Goal: Task Accomplishment & Management: Complete application form

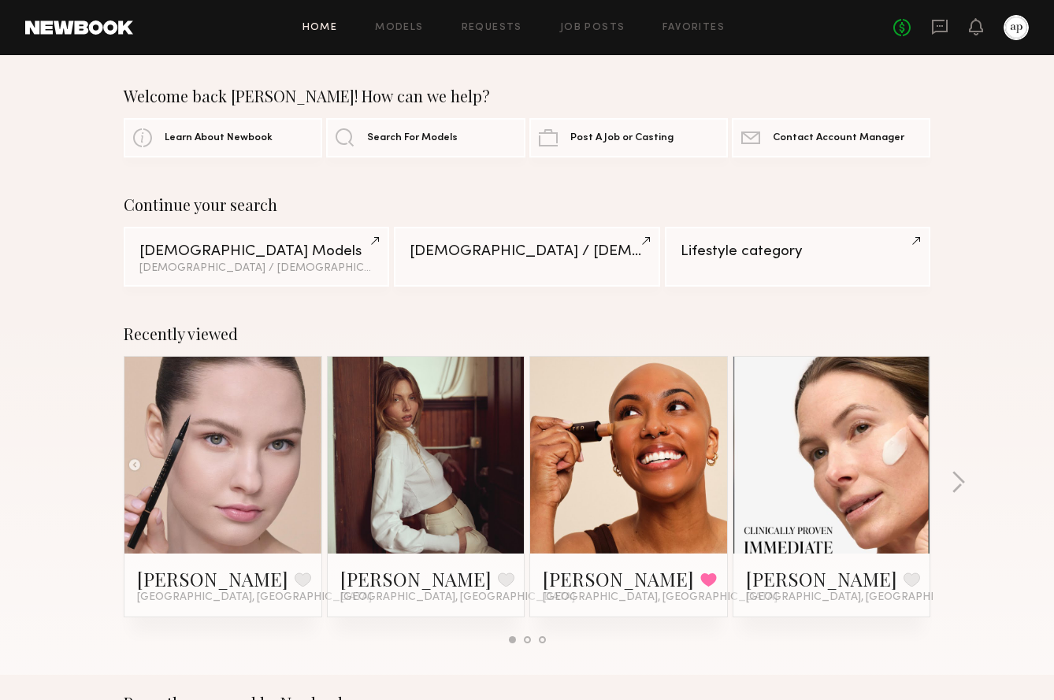
click at [1007, 24] on div at bounding box center [1015, 27] width 25 height 25
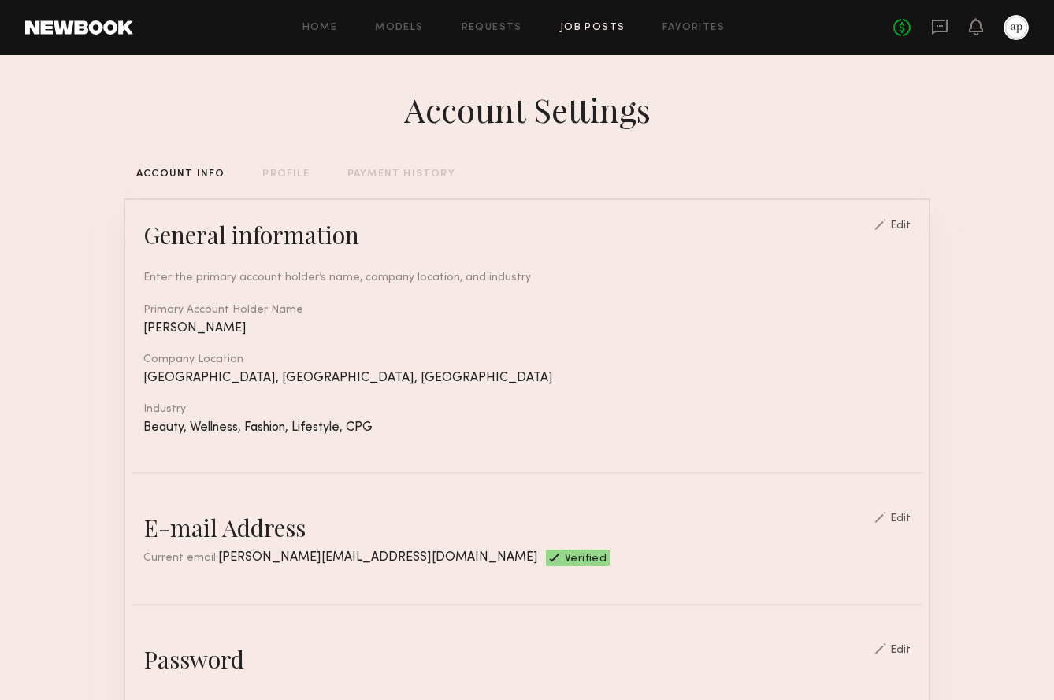
click at [595, 24] on link "Job Posts" at bounding box center [592, 28] width 65 height 10
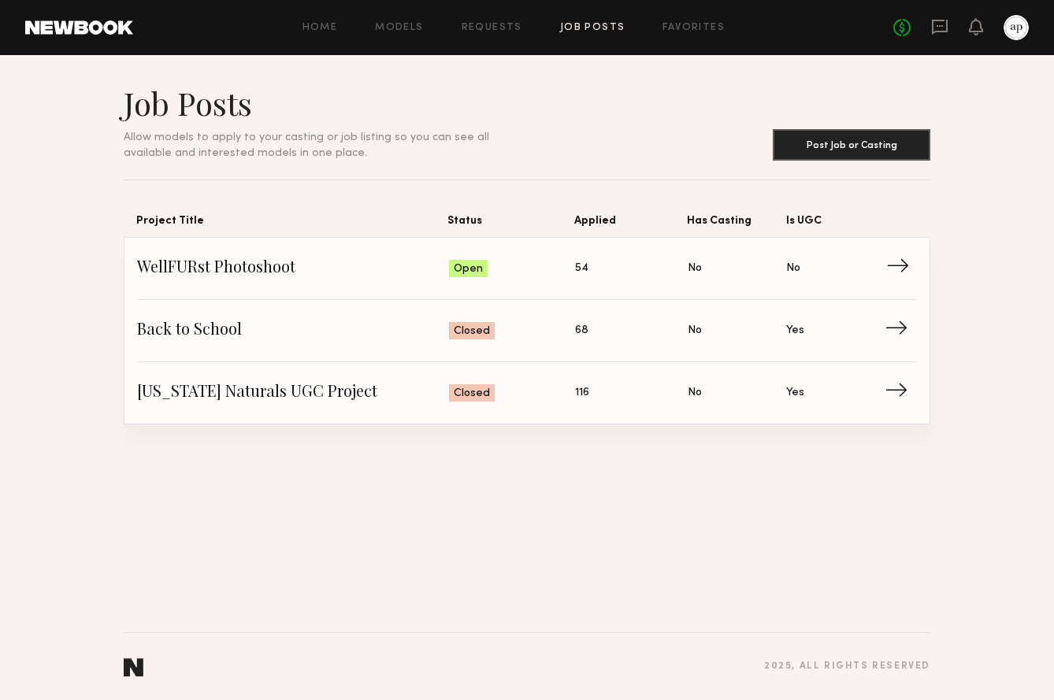
click at [895, 269] on span "→" at bounding box center [902, 269] width 32 height 24
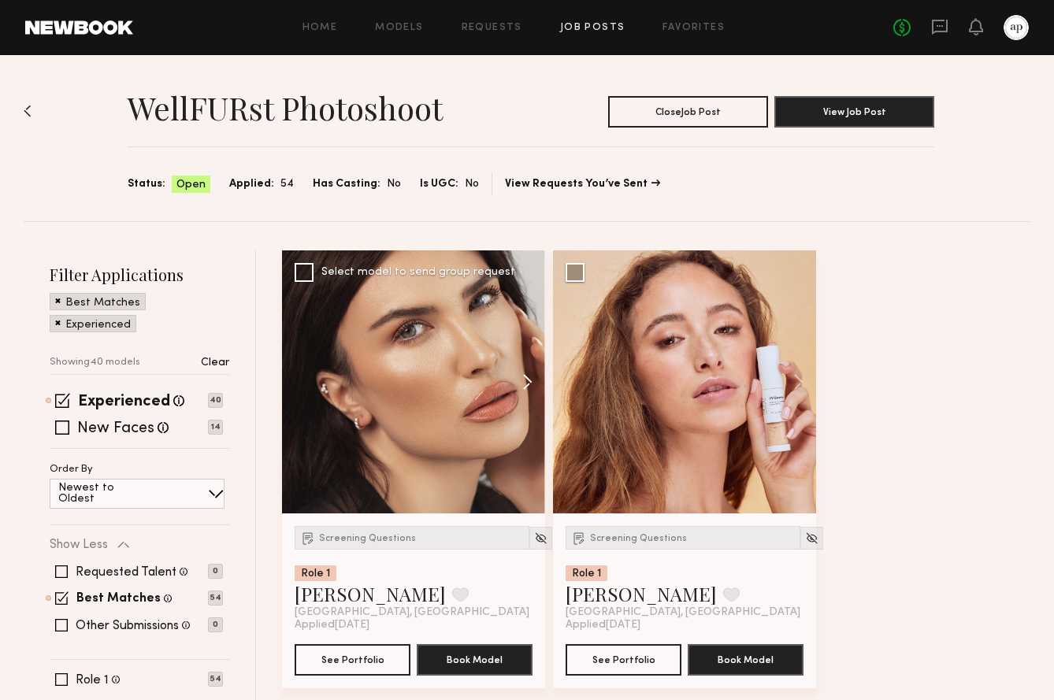
click at [525, 383] on button at bounding box center [520, 381] width 50 height 263
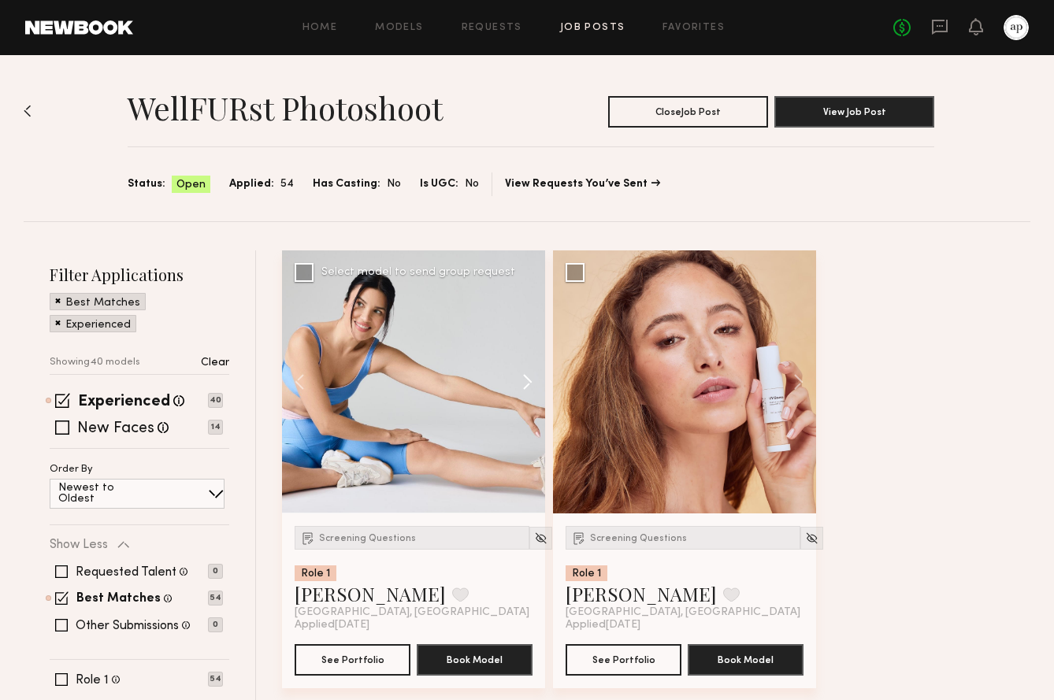
click at [524, 383] on button at bounding box center [520, 381] width 50 height 263
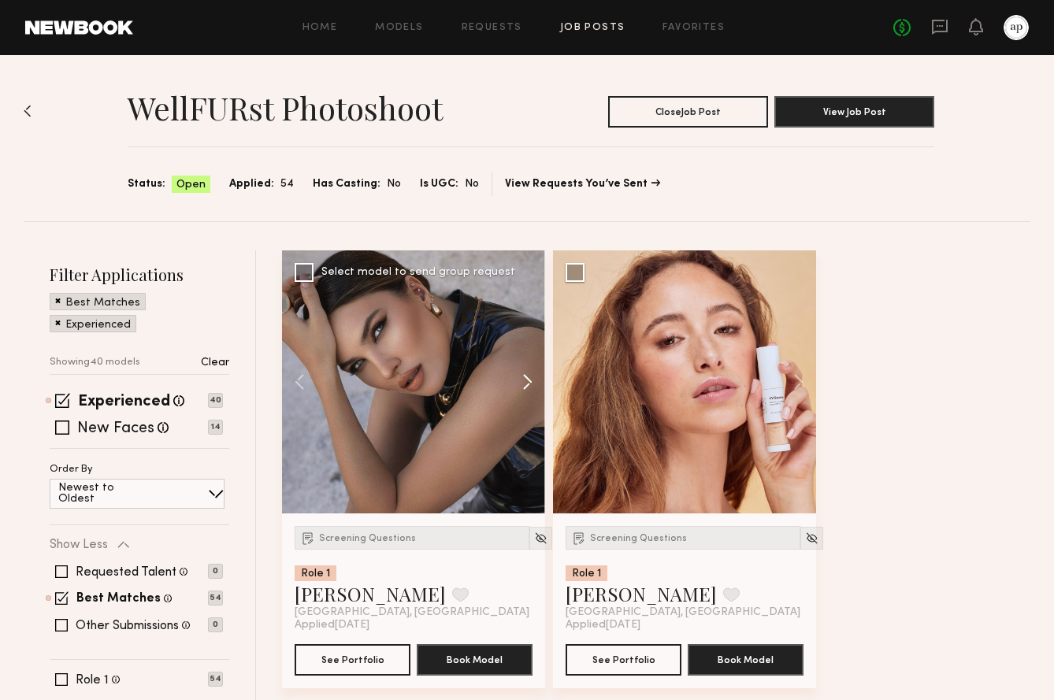
click at [524, 383] on button at bounding box center [520, 381] width 50 height 263
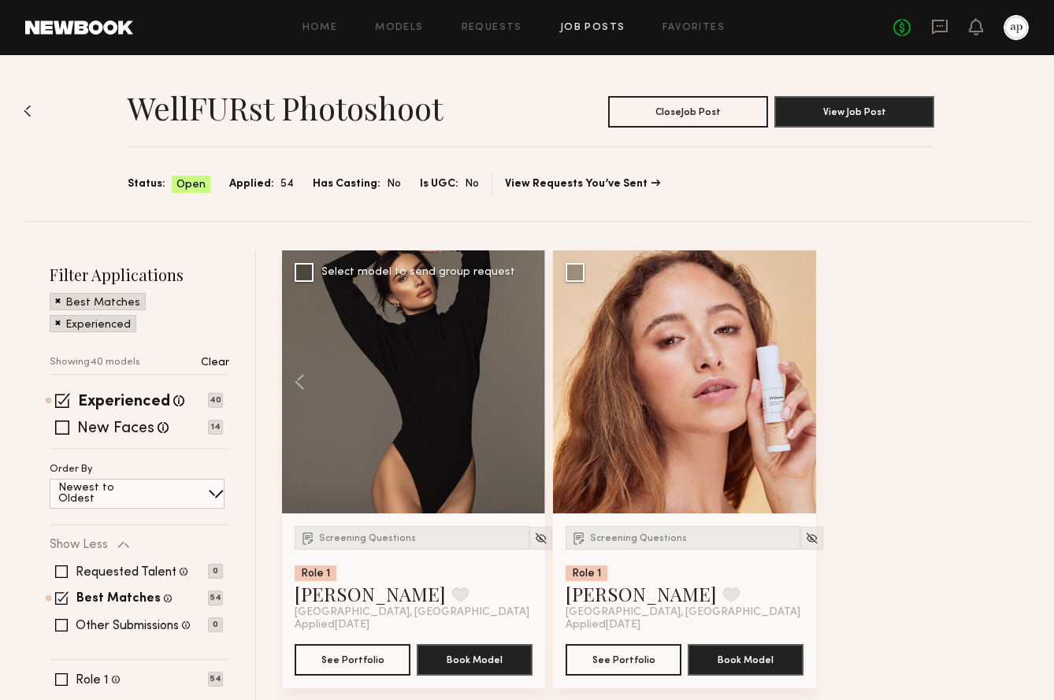
click at [524, 383] on div at bounding box center [413, 381] width 263 height 263
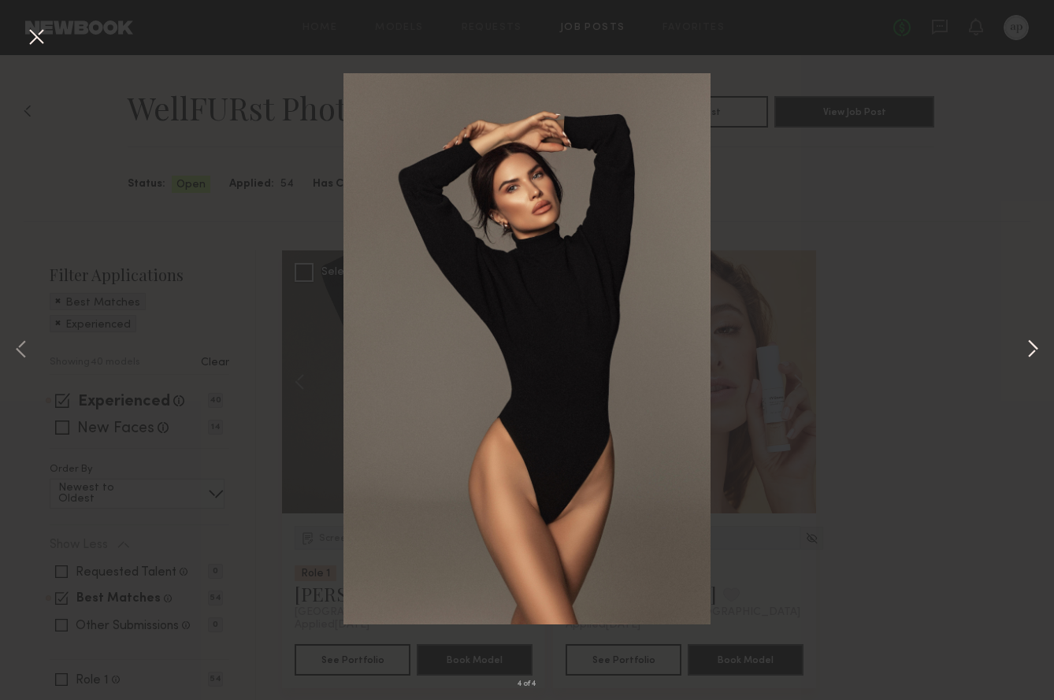
click at [1033, 335] on button at bounding box center [1032, 350] width 19 height 560
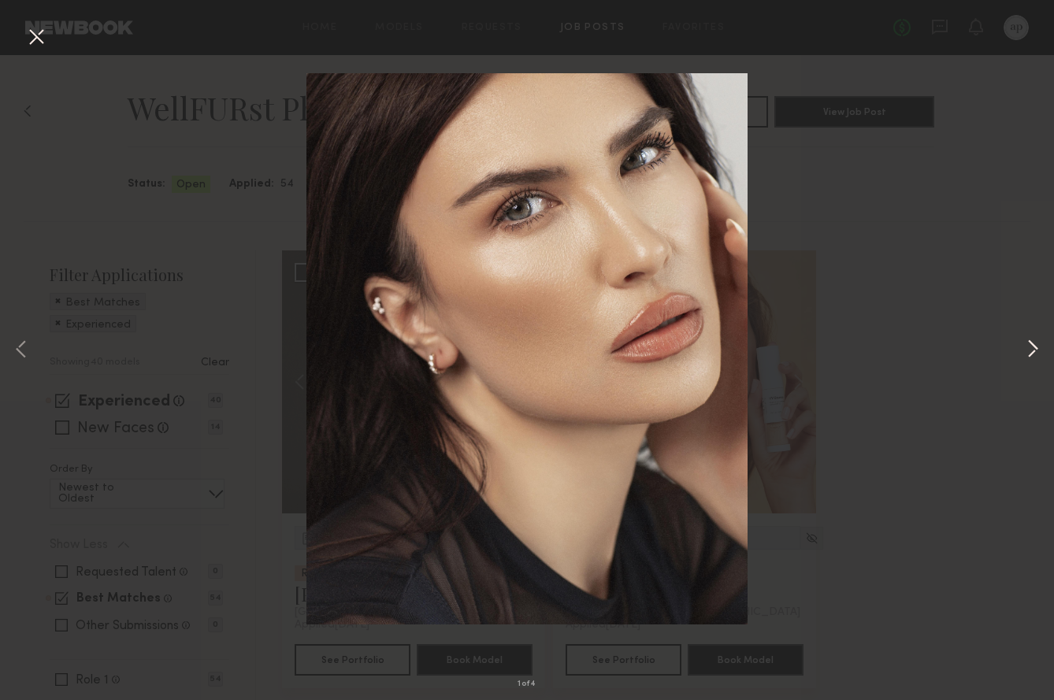
click at [1026, 352] on button at bounding box center [1032, 350] width 19 height 560
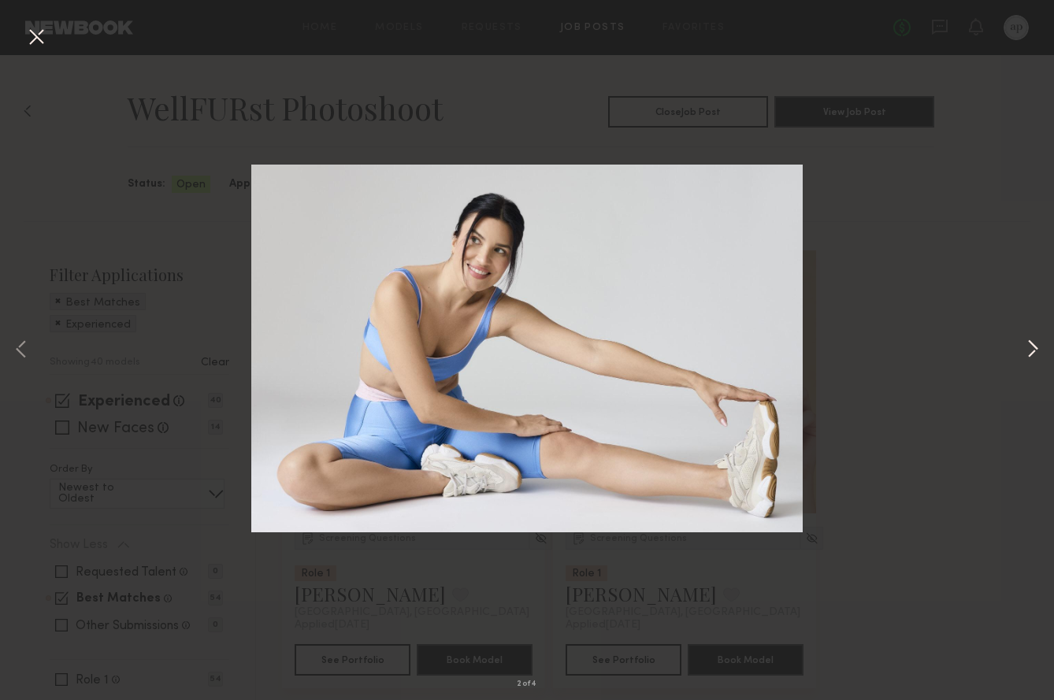
click at [1026, 352] on button at bounding box center [1032, 350] width 19 height 560
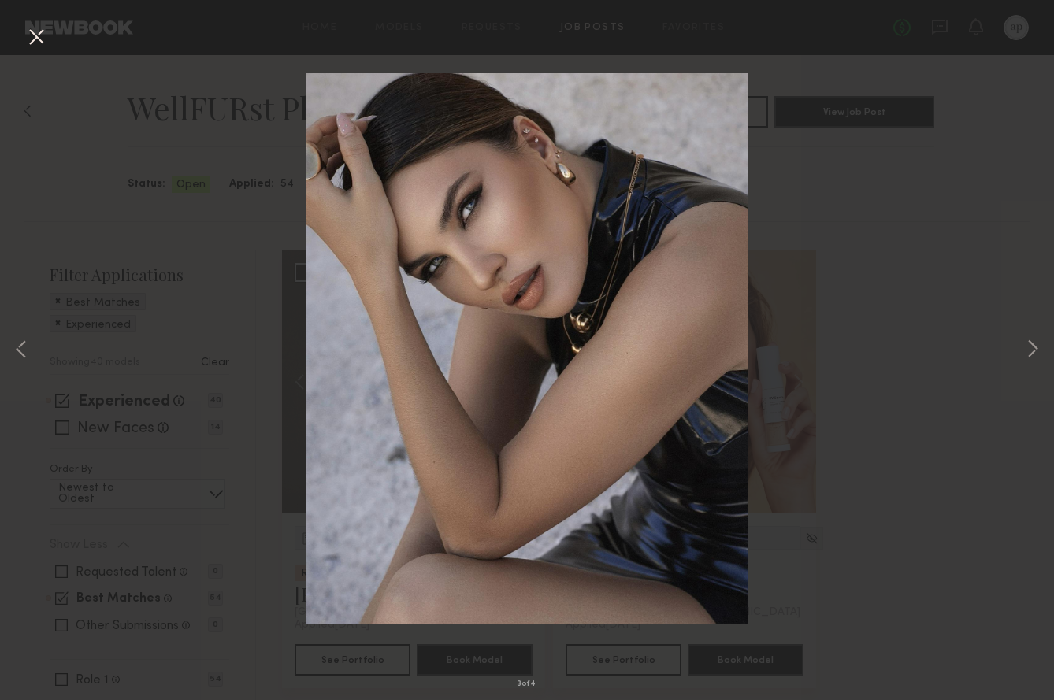
click at [960, 219] on div "3 of 4" at bounding box center [527, 350] width 1054 height 700
click at [36, 37] on button at bounding box center [36, 38] width 25 height 28
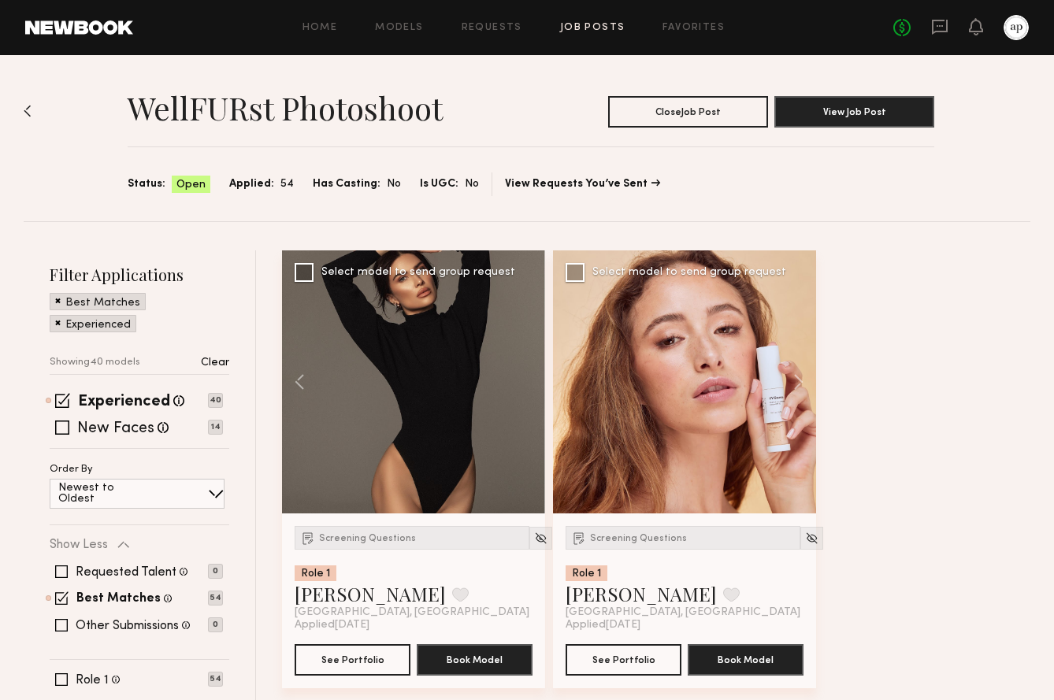
click at [629, 380] on div at bounding box center [684, 381] width 263 height 263
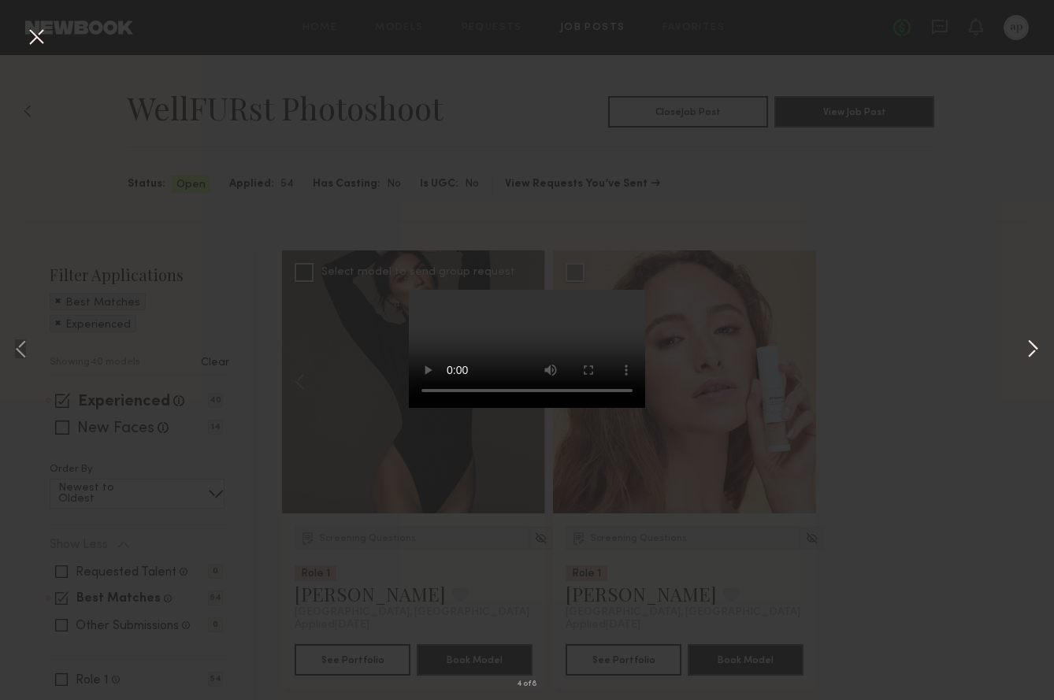
click at [1034, 350] on button at bounding box center [1032, 350] width 19 height 560
click at [631, 395] on video at bounding box center [527, 349] width 236 height 118
click at [1037, 351] on button at bounding box center [1032, 350] width 19 height 560
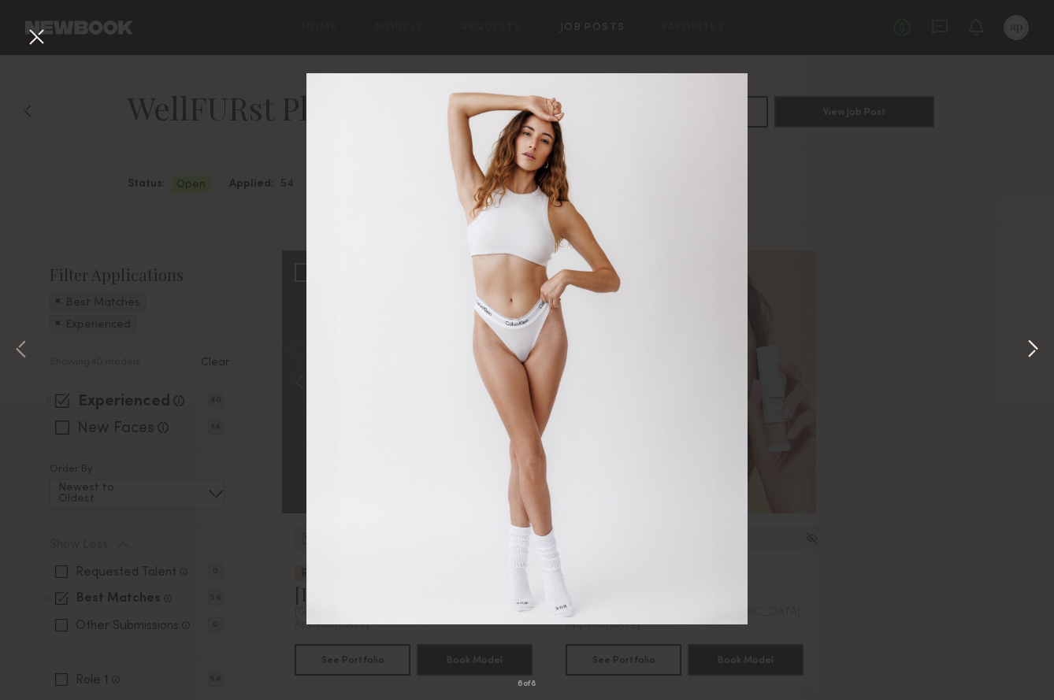
click at [1037, 351] on button at bounding box center [1032, 350] width 19 height 560
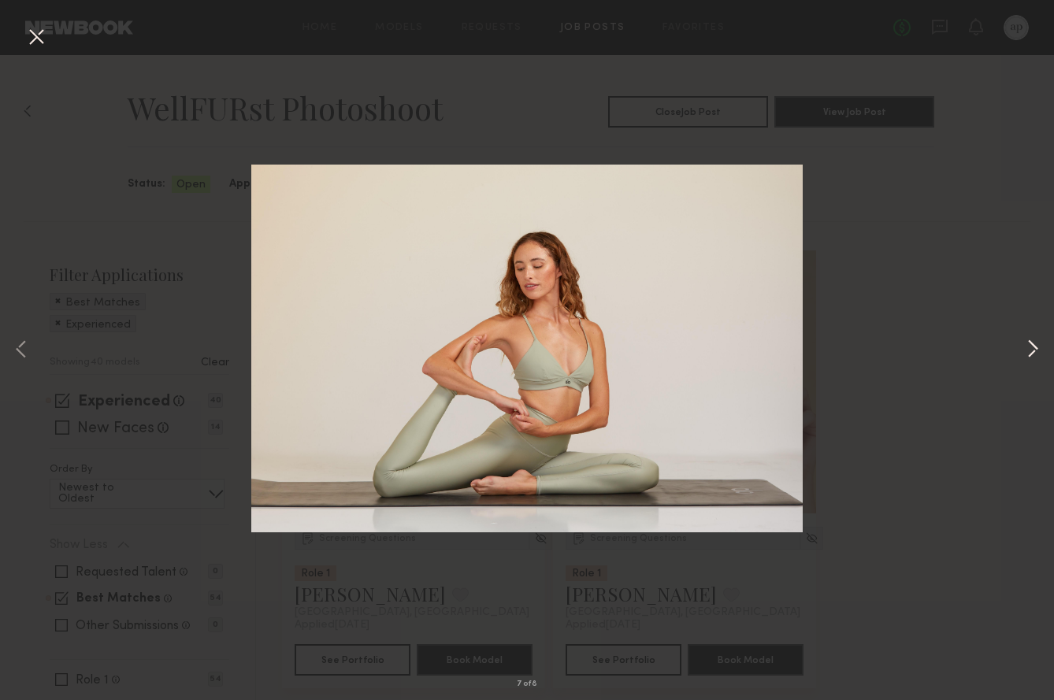
click at [1037, 351] on button at bounding box center [1032, 350] width 19 height 560
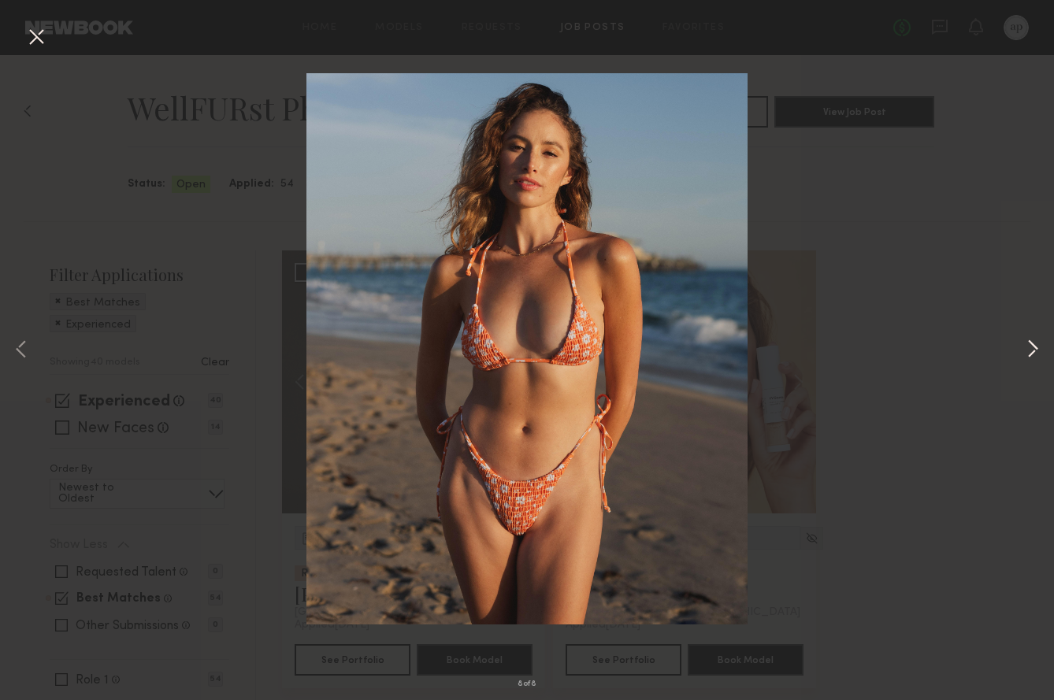
click at [1037, 351] on button at bounding box center [1032, 350] width 19 height 560
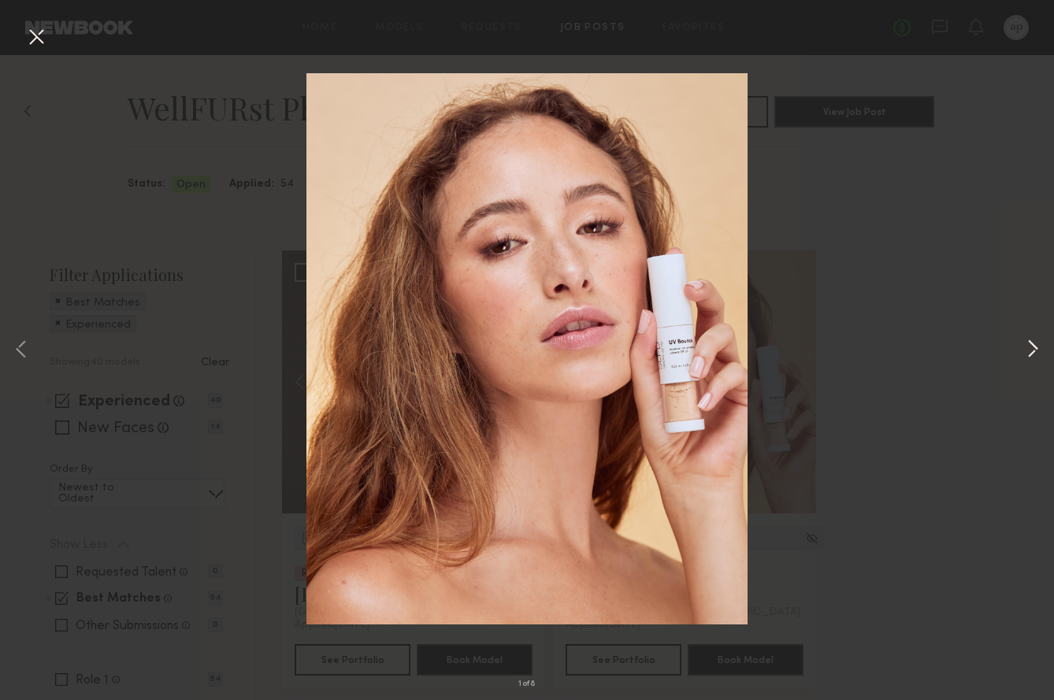
click at [1035, 345] on button at bounding box center [1032, 350] width 19 height 560
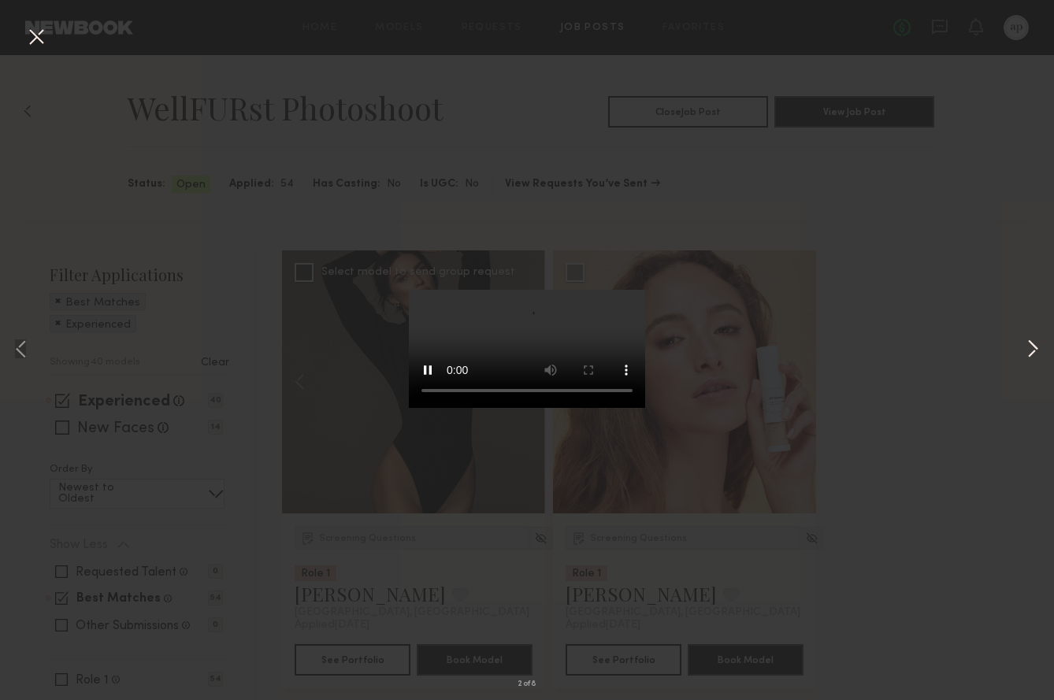
click at [1035, 350] on button at bounding box center [1032, 350] width 19 height 560
click at [1036, 354] on button at bounding box center [1032, 350] width 19 height 560
click at [869, 249] on div "5 of 8" at bounding box center [527, 350] width 1054 height 700
click at [336, 143] on div "5 of 8" at bounding box center [527, 350] width 1054 height 700
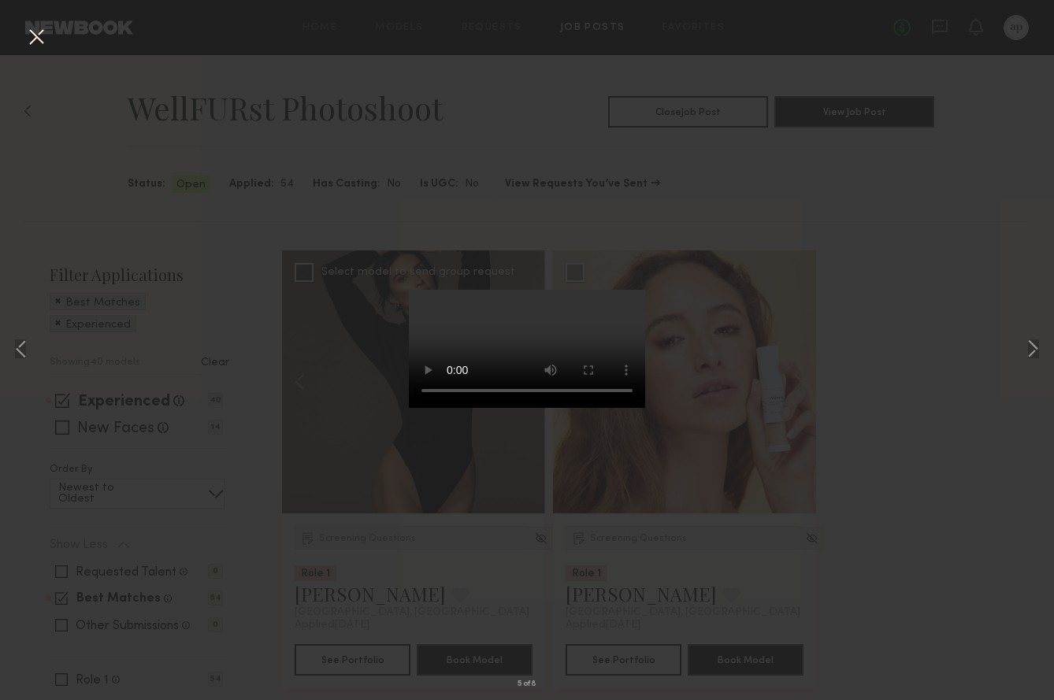
click at [712, 143] on div "5 of 8" at bounding box center [527, 350] width 1054 height 700
click at [35, 35] on button at bounding box center [36, 38] width 25 height 28
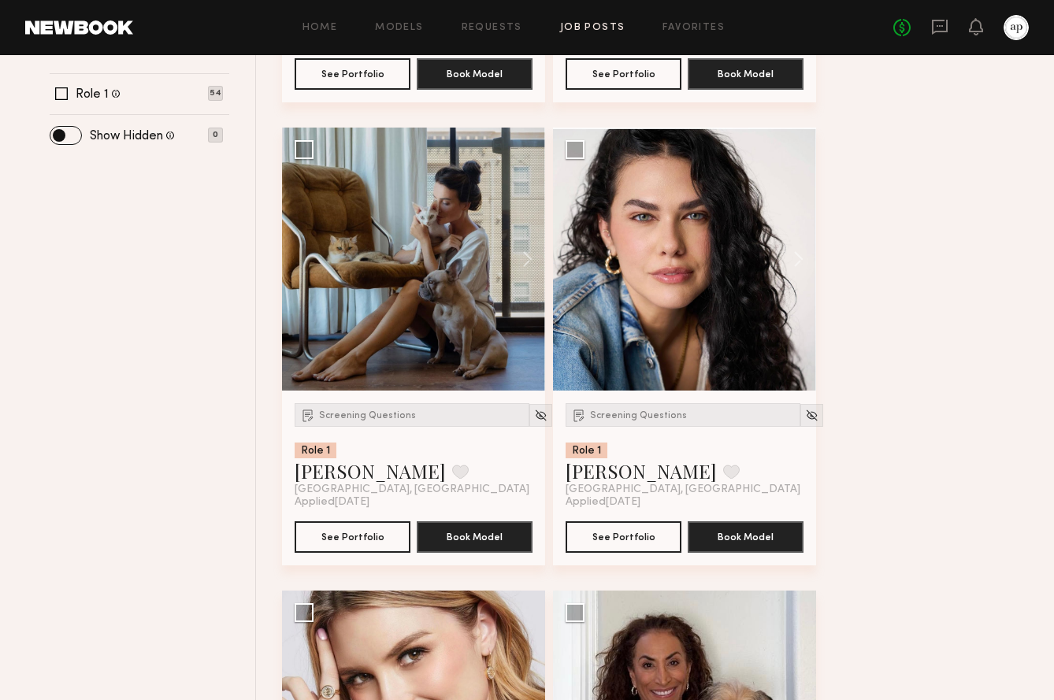
scroll to position [599, 0]
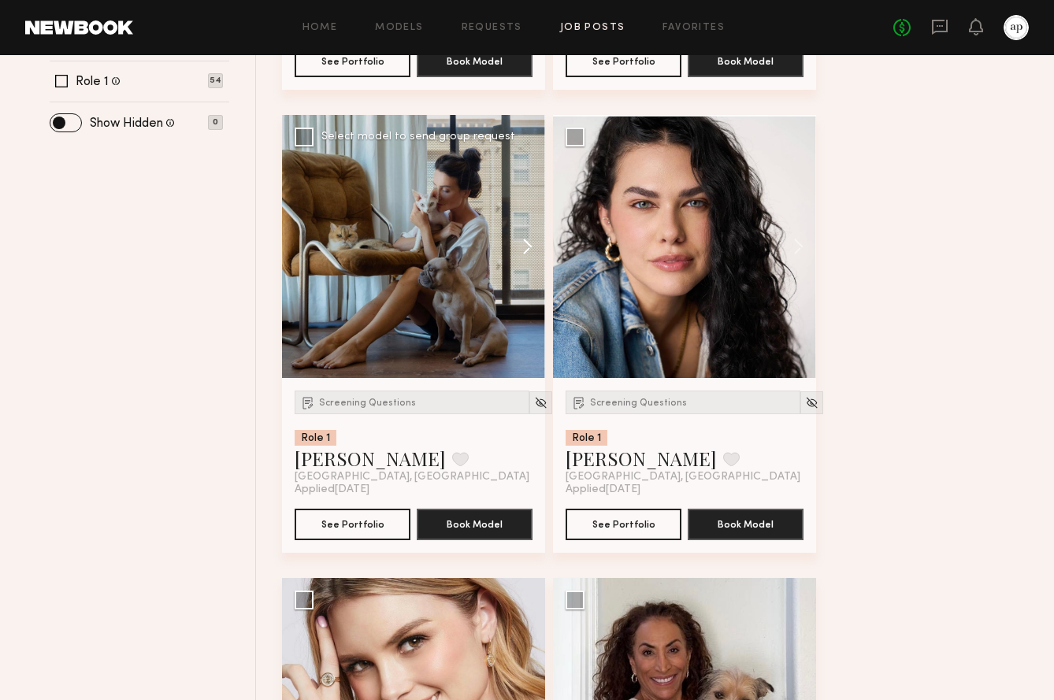
click at [527, 245] on button at bounding box center [520, 246] width 50 height 263
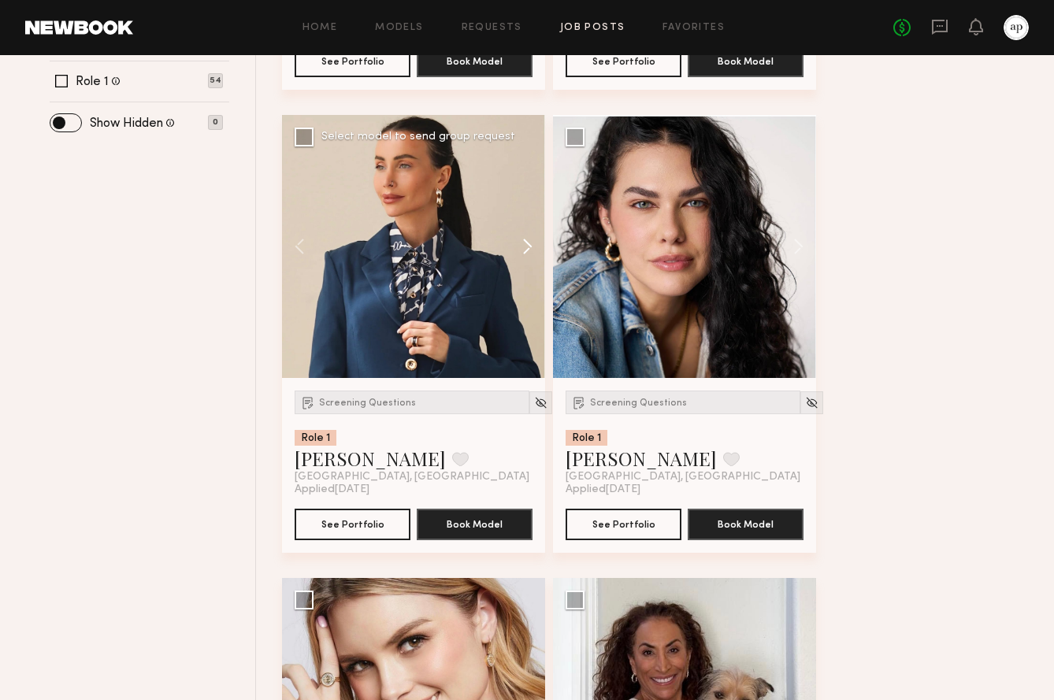
click at [527, 243] on button at bounding box center [520, 246] width 50 height 263
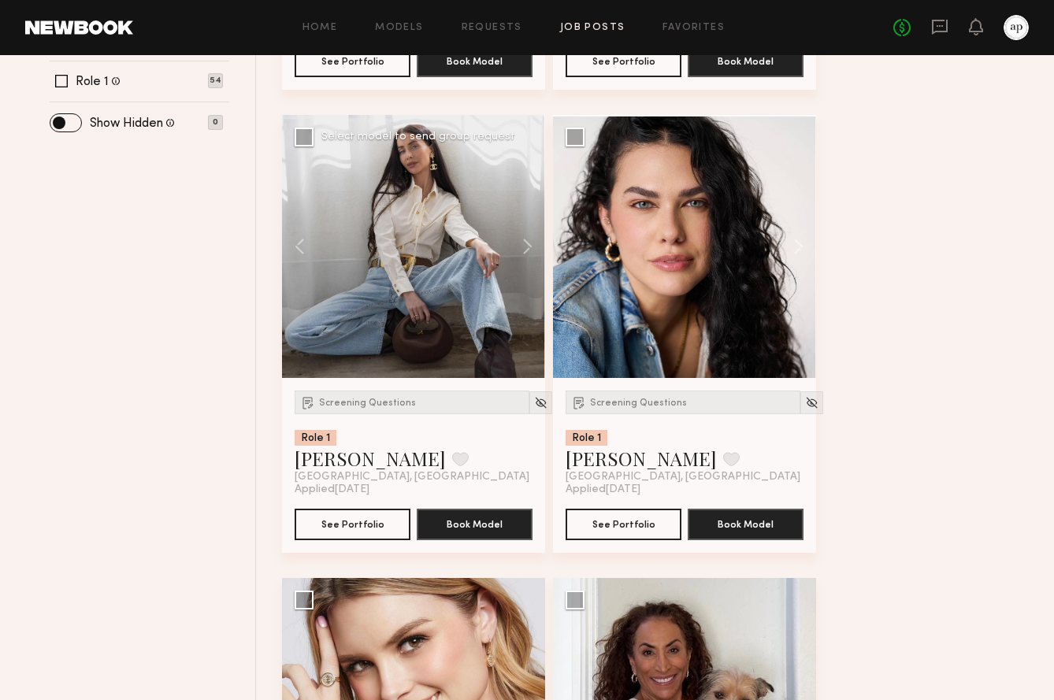
click at [425, 273] on div at bounding box center [413, 246] width 263 height 263
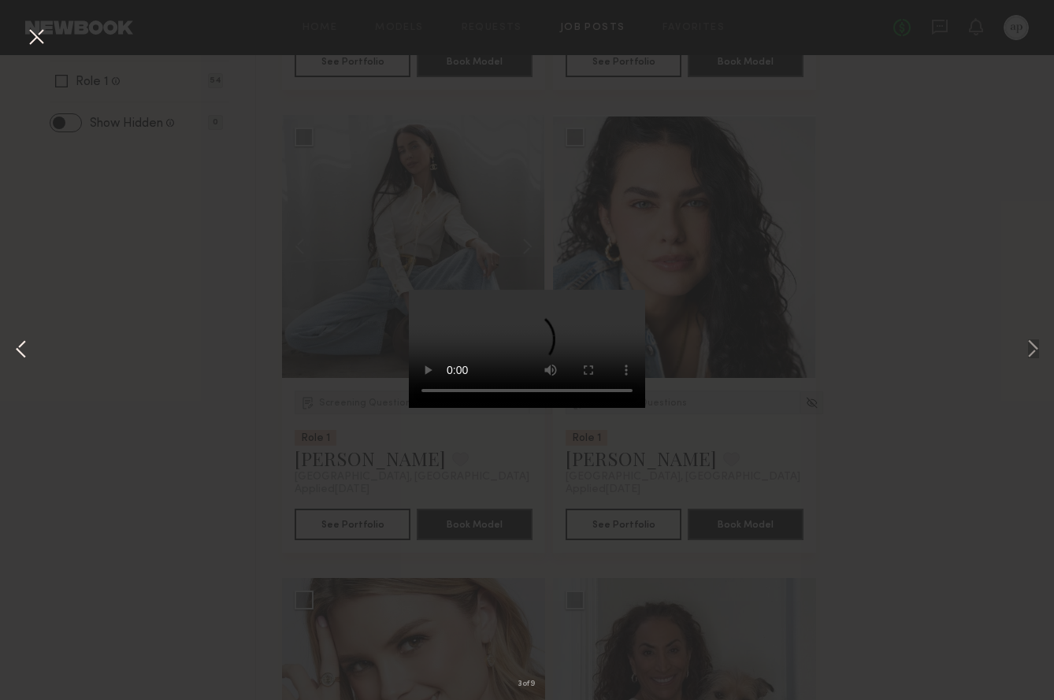
click at [19, 350] on button at bounding box center [21, 350] width 19 height 560
drag, startPoint x: 20, startPoint y: 350, endPoint x: 194, endPoint y: 339, distance: 174.4
click at [194, 339] on div "2 of 9" at bounding box center [527, 350] width 1054 height 700
click at [225, 330] on div "2 of 9" at bounding box center [527, 350] width 1054 height 700
click at [35, 37] on button at bounding box center [36, 38] width 25 height 28
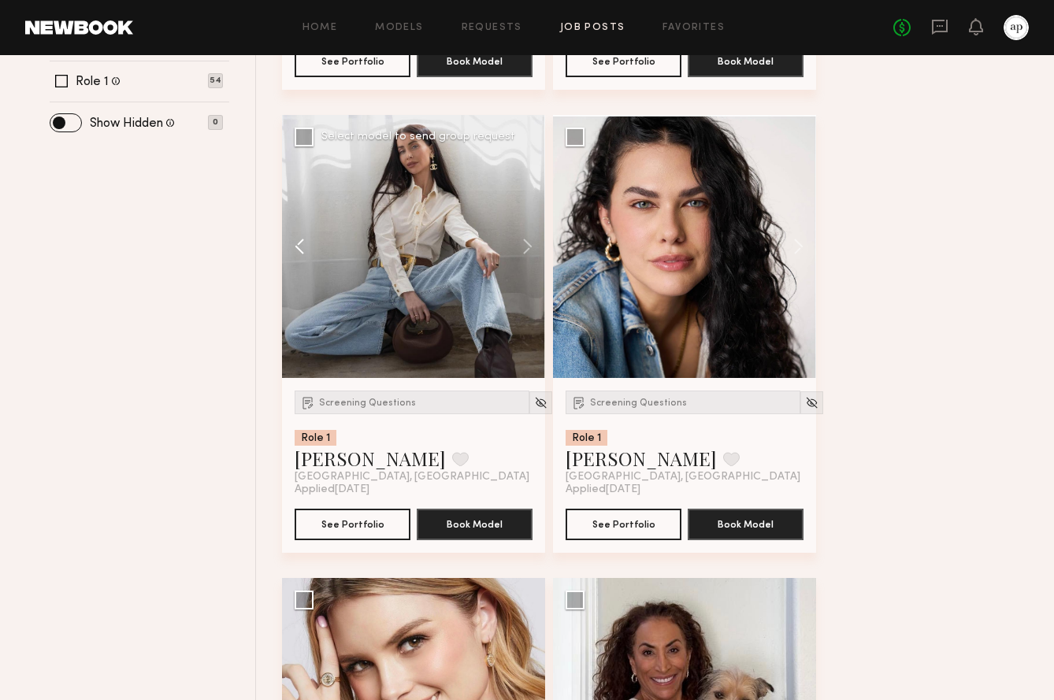
click at [296, 258] on button at bounding box center [307, 246] width 50 height 263
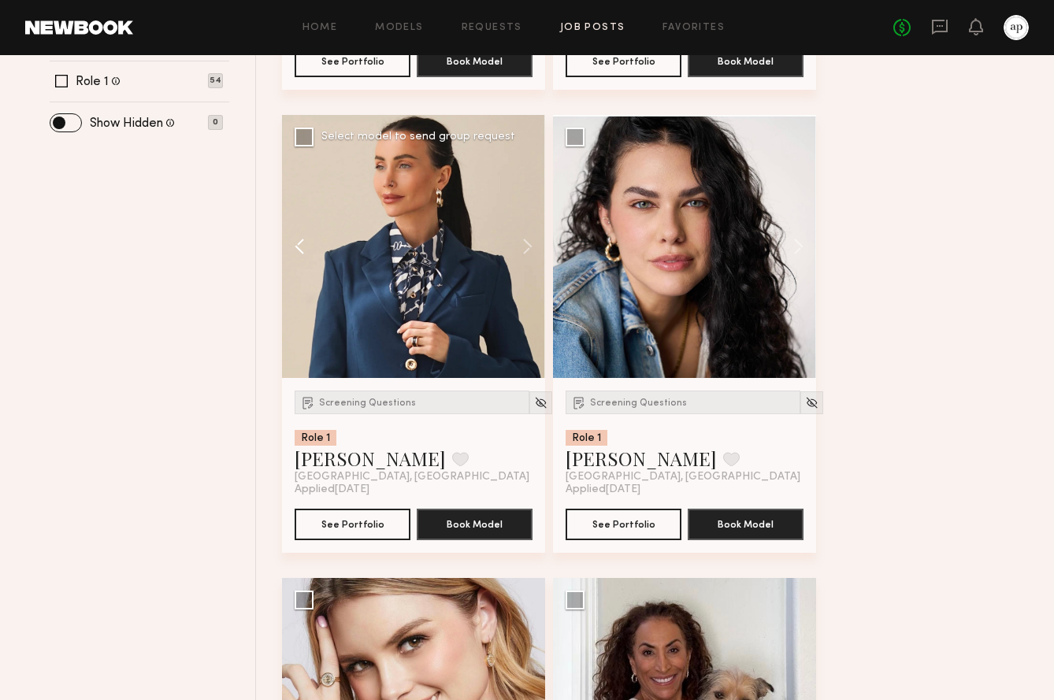
click at [295, 249] on button at bounding box center [307, 246] width 50 height 263
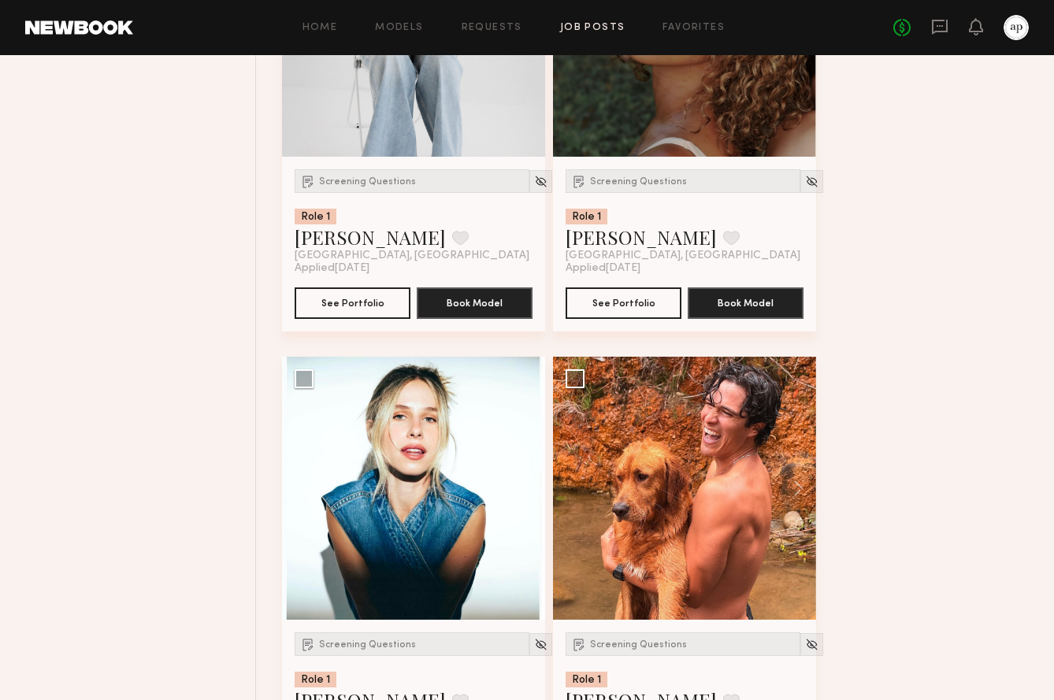
scroll to position [2034, 0]
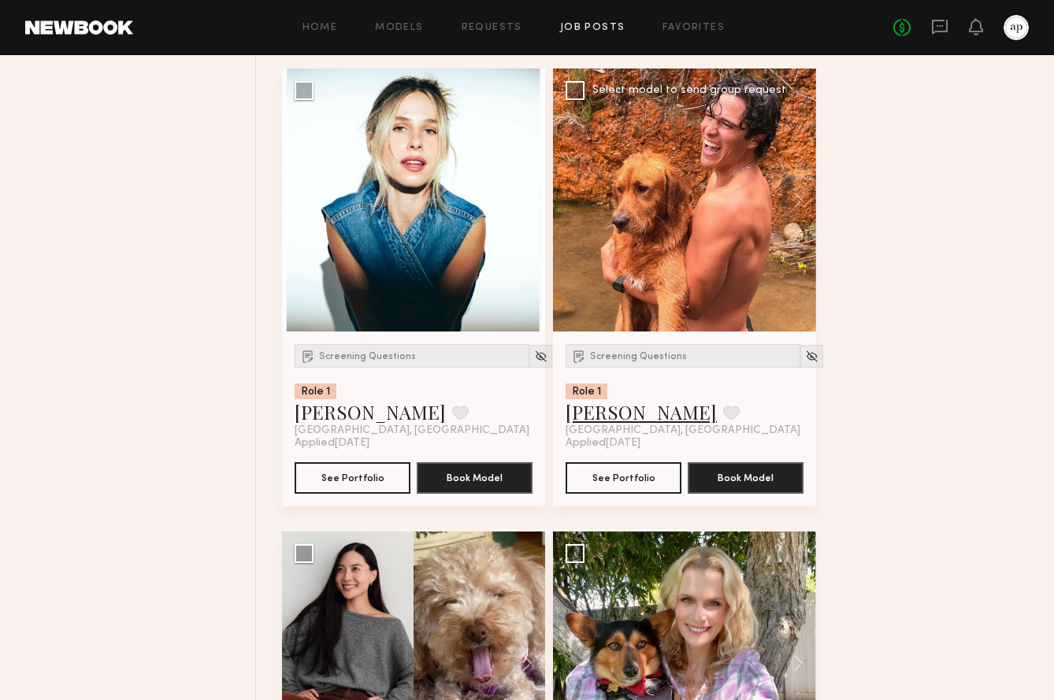
click at [615, 425] on link "[PERSON_NAME]" at bounding box center [641, 411] width 151 height 25
click at [647, 362] on span "Screening Questions" at bounding box center [638, 356] width 97 height 9
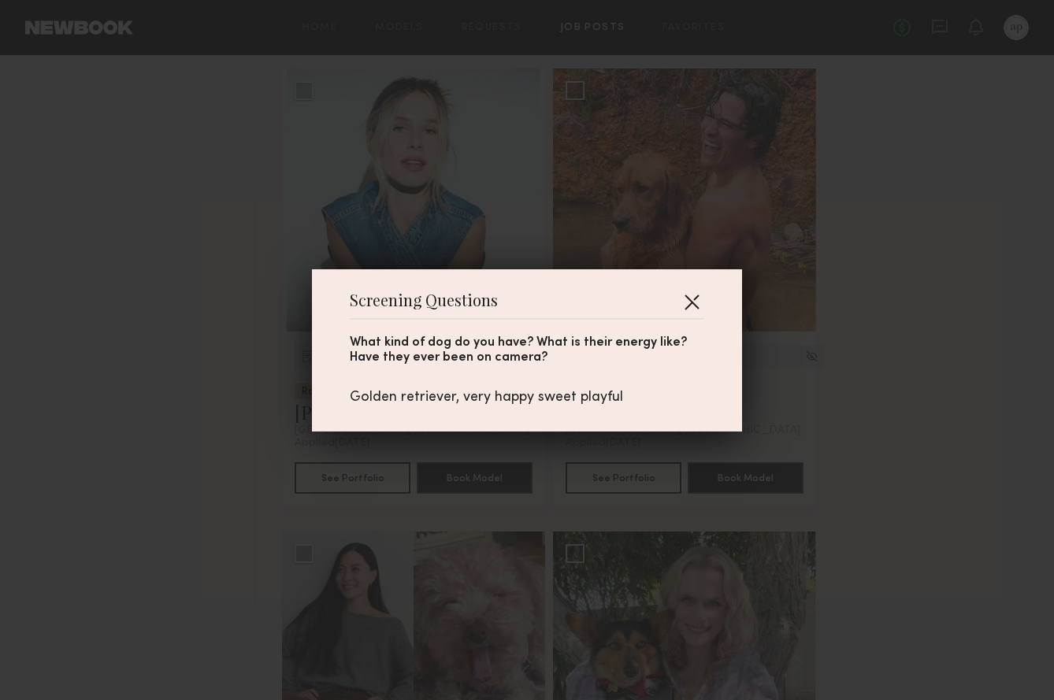
click at [692, 292] on button "button" at bounding box center [691, 301] width 25 height 25
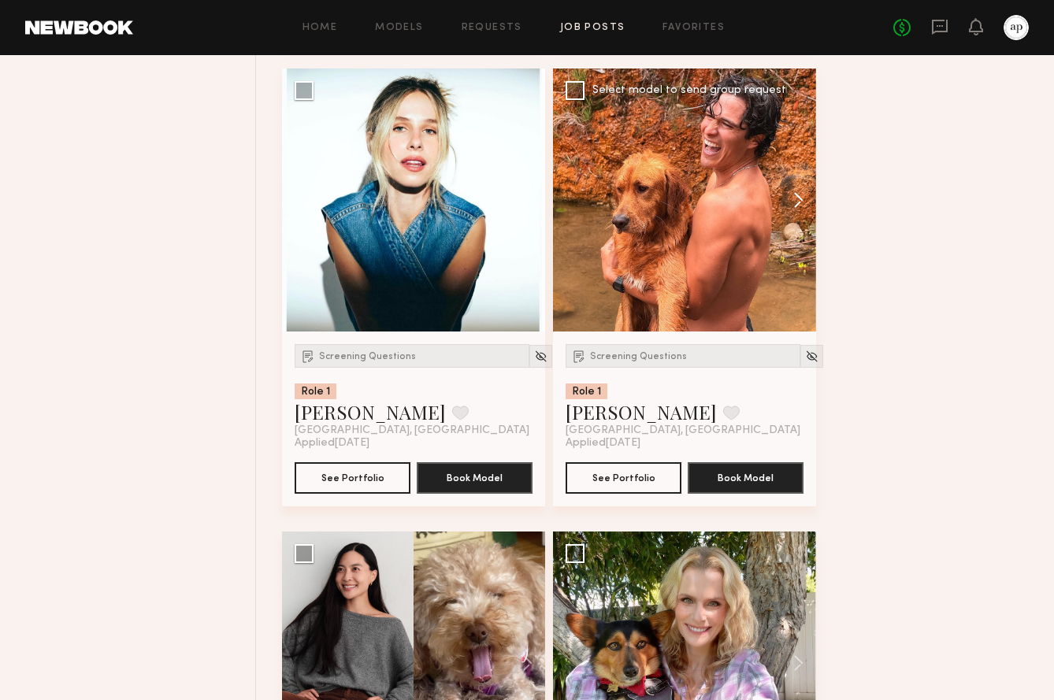
click at [798, 203] on button at bounding box center [791, 200] width 50 height 263
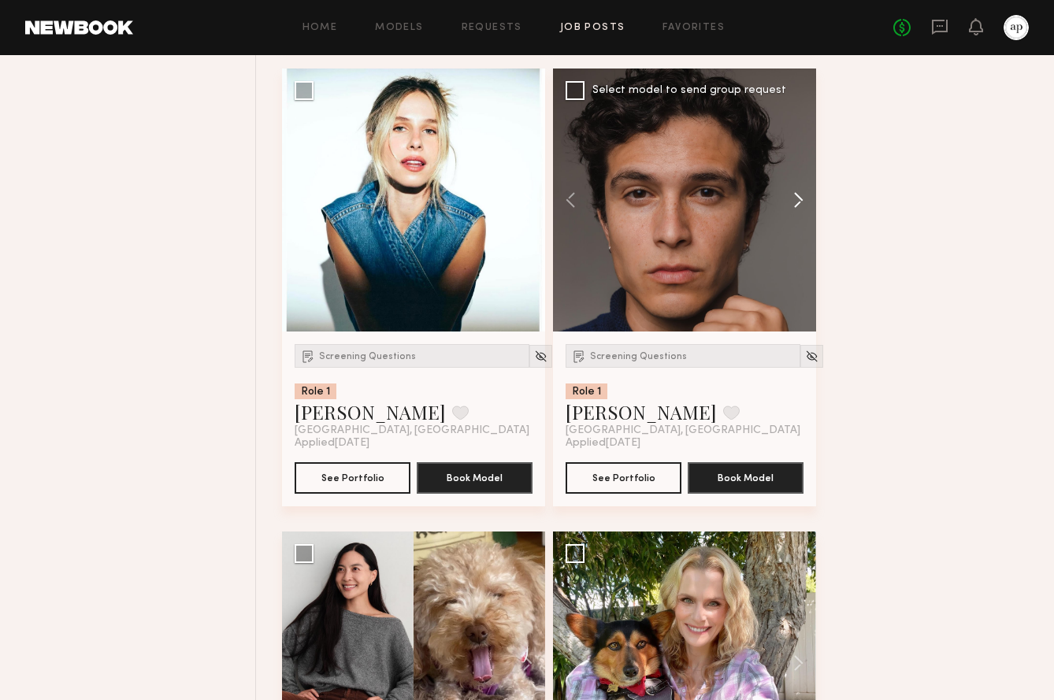
click at [799, 202] on button at bounding box center [791, 200] width 50 height 263
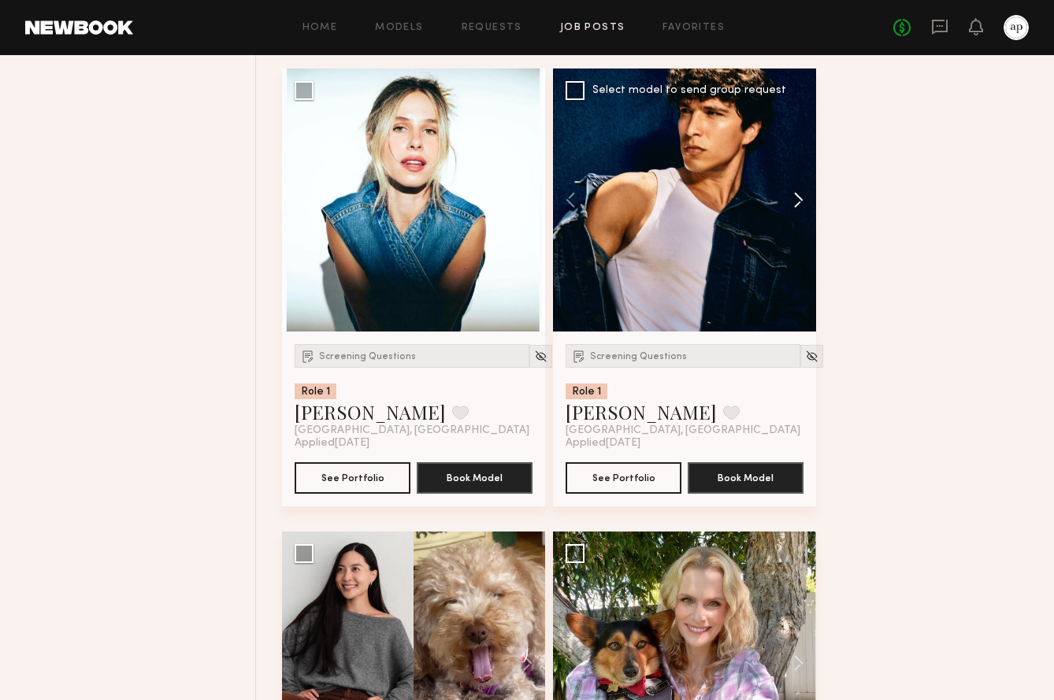
click at [799, 202] on button at bounding box center [791, 200] width 50 height 263
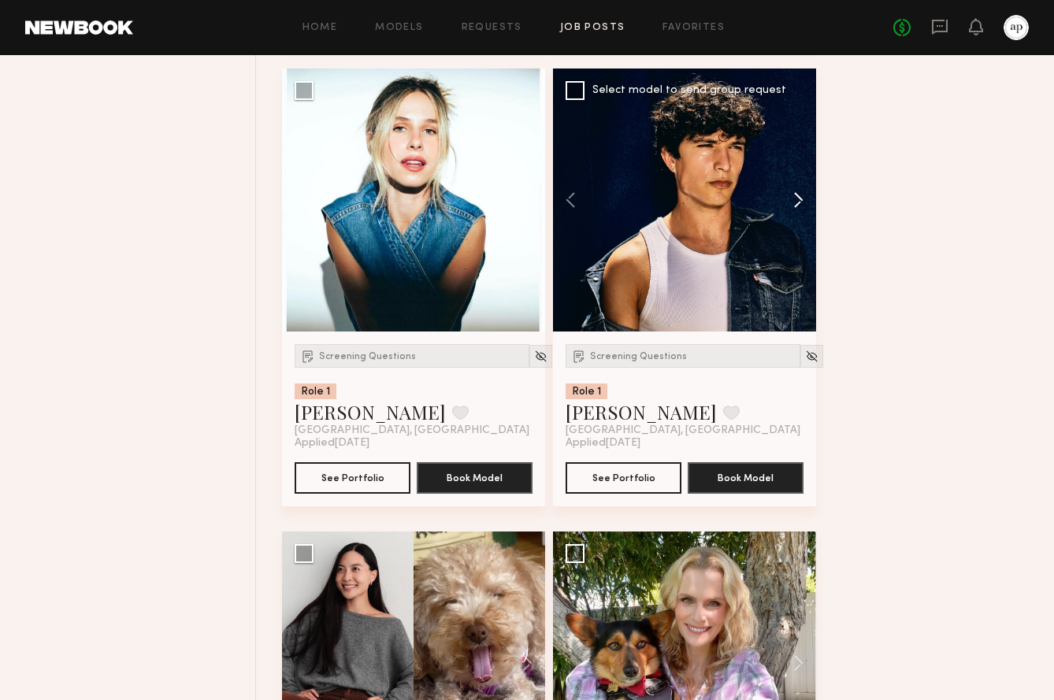
click at [799, 202] on button at bounding box center [791, 200] width 50 height 263
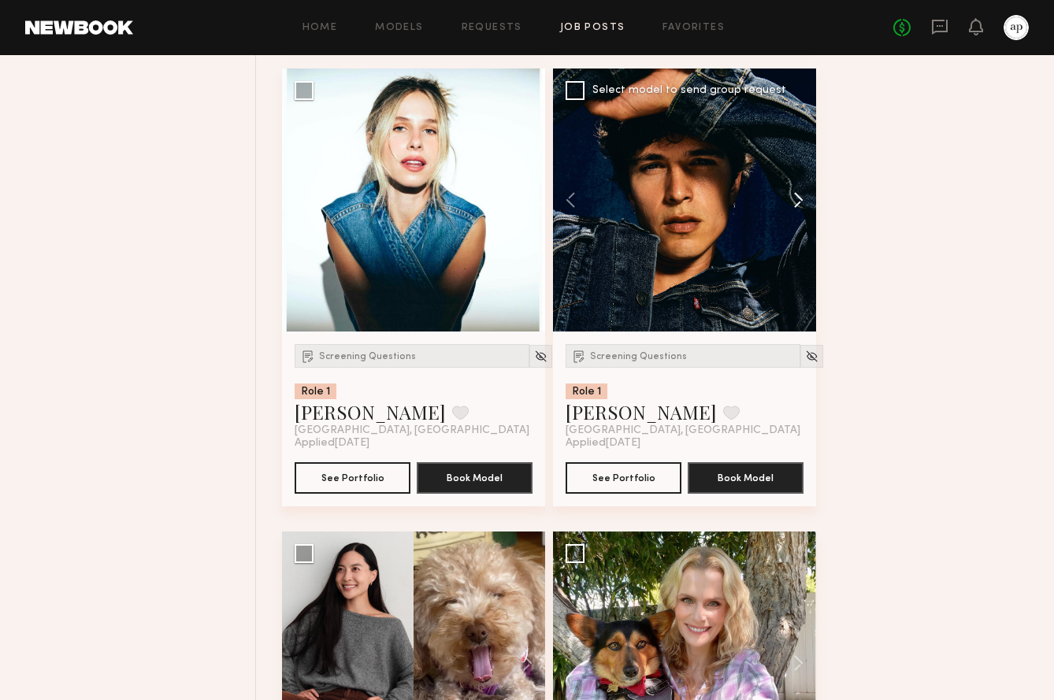
click at [799, 202] on button at bounding box center [791, 200] width 50 height 263
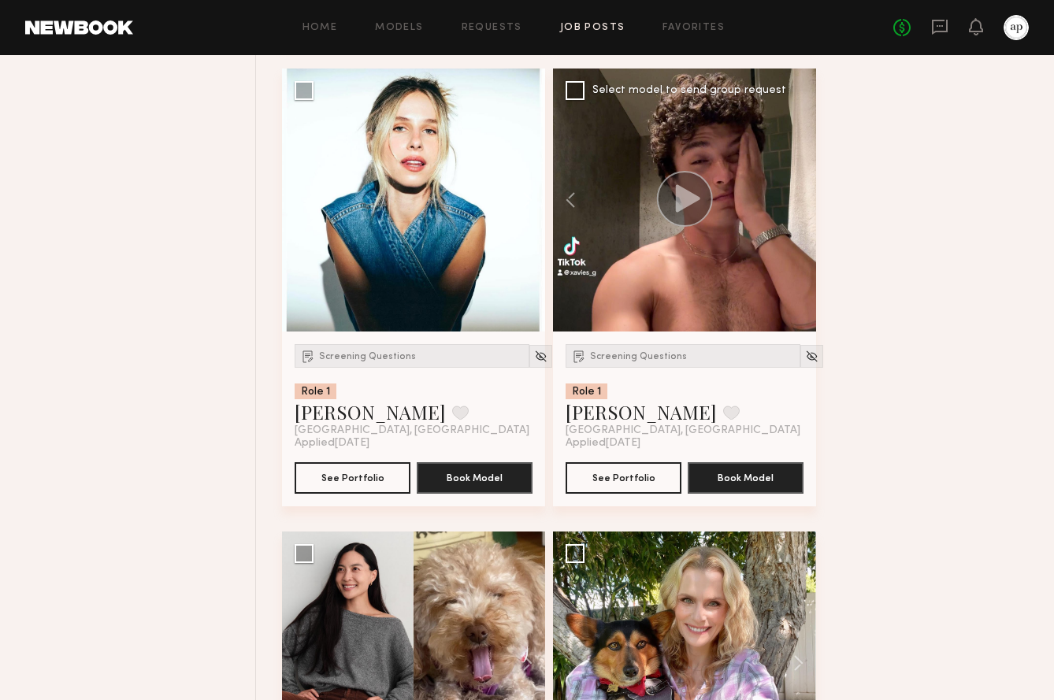
click at [682, 206] on icon at bounding box center [688, 198] width 24 height 28
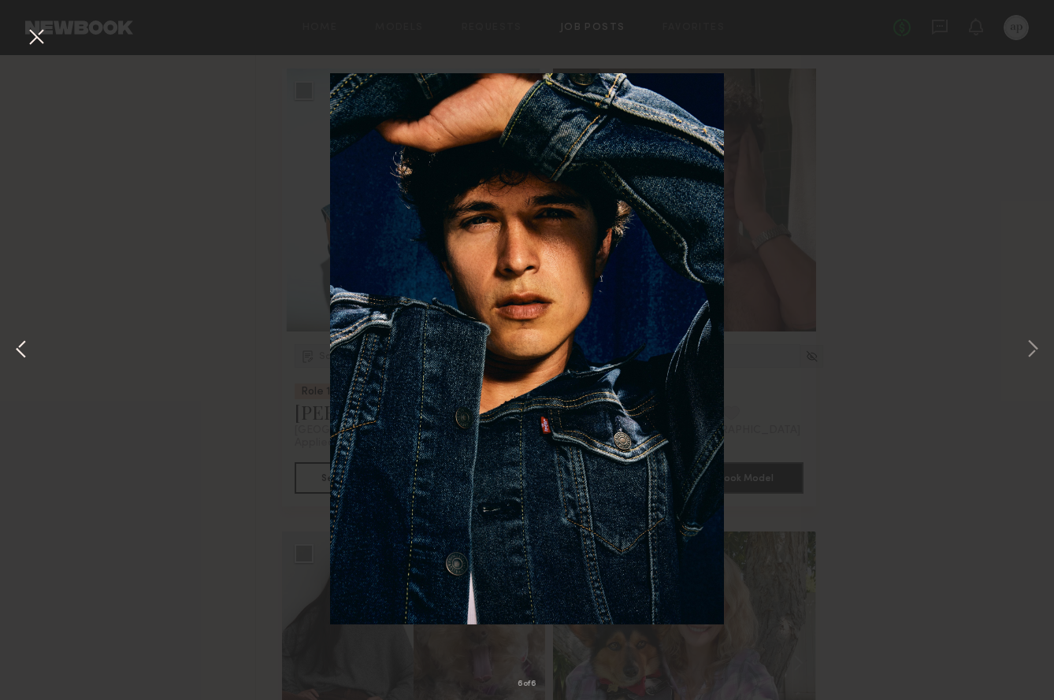
click at [17, 350] on button at bounding box center [21, 350] width 19 height 560
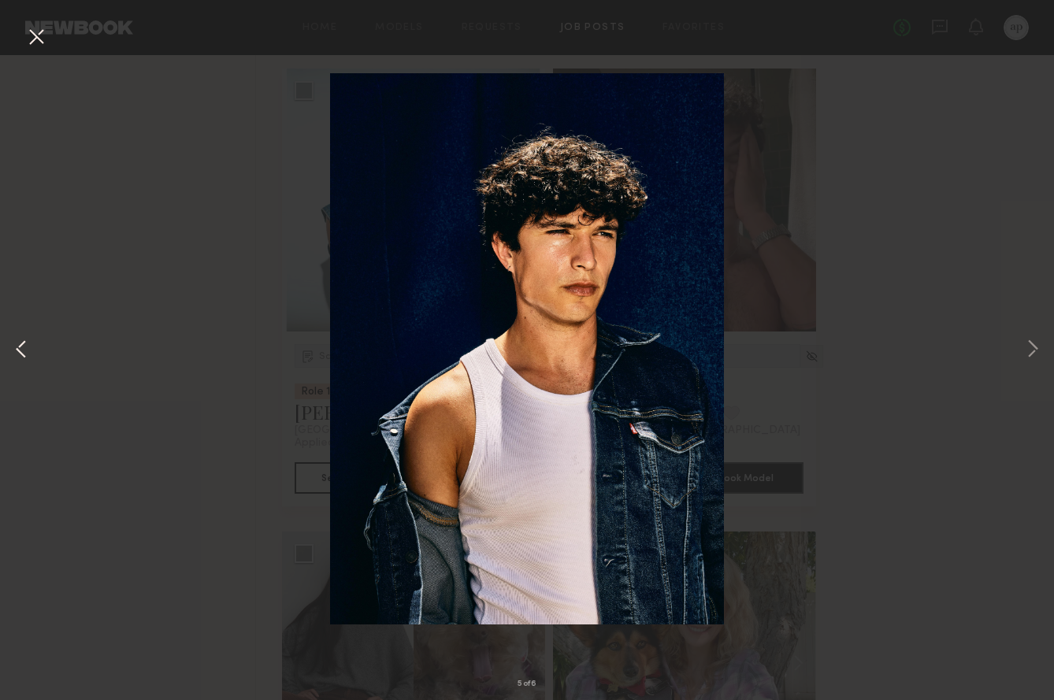
click at [17, 350] on button at bounding box center [21, 350] width 19 height 560
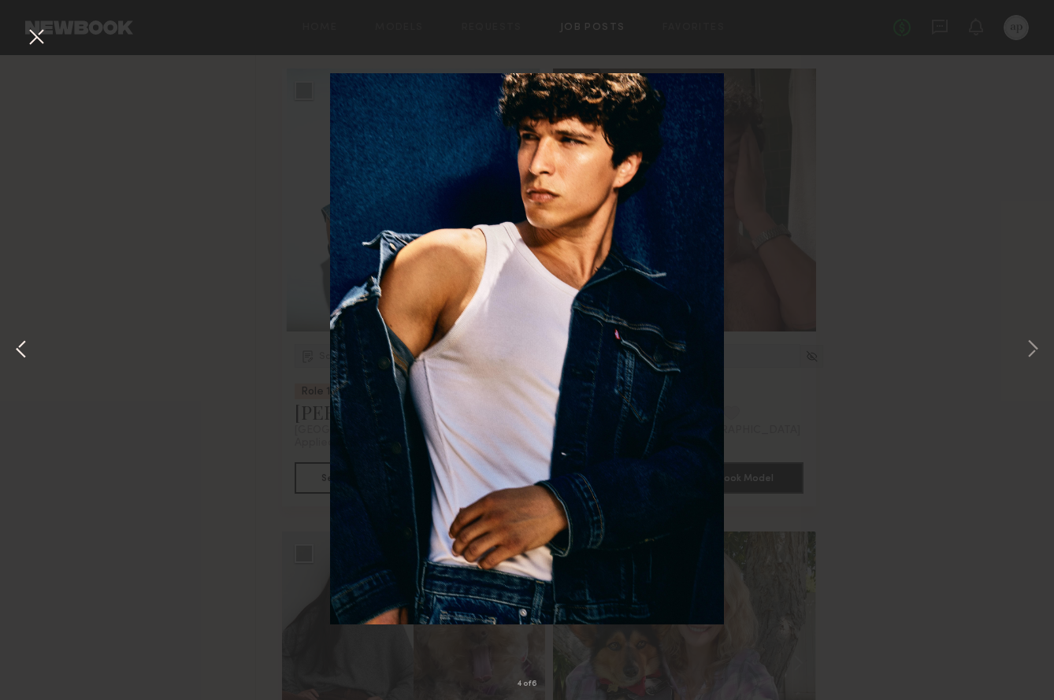
click at [17, 350] on button at bounding box center [21, 350] width 19 height 560
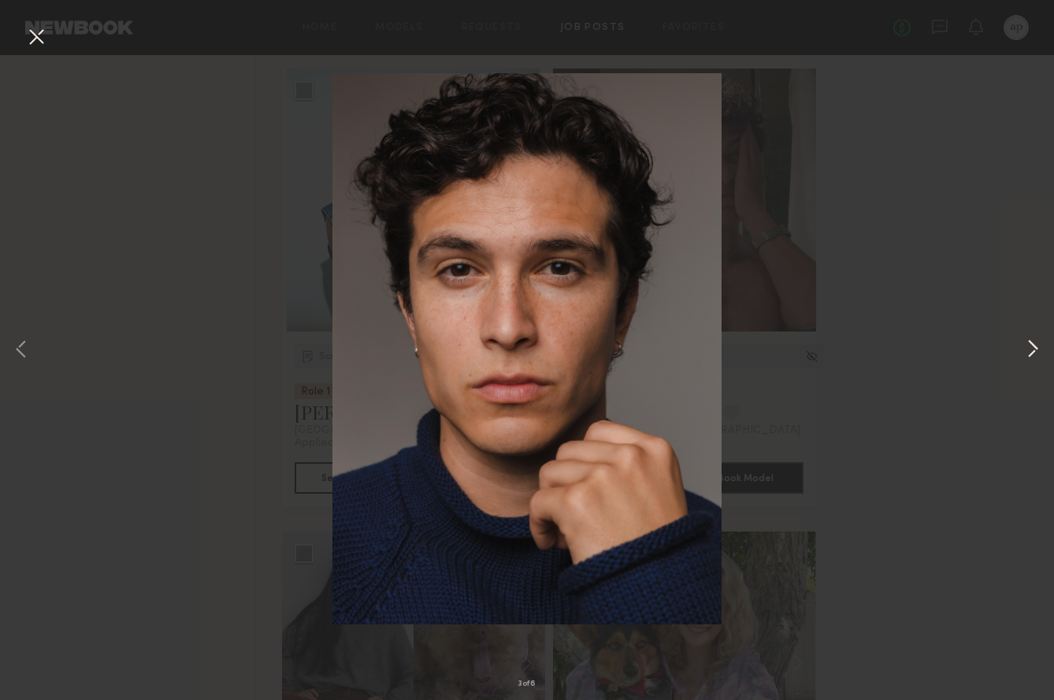
click at [1034, 347] on button at bounding box center [1032, 350] width 19 height 560
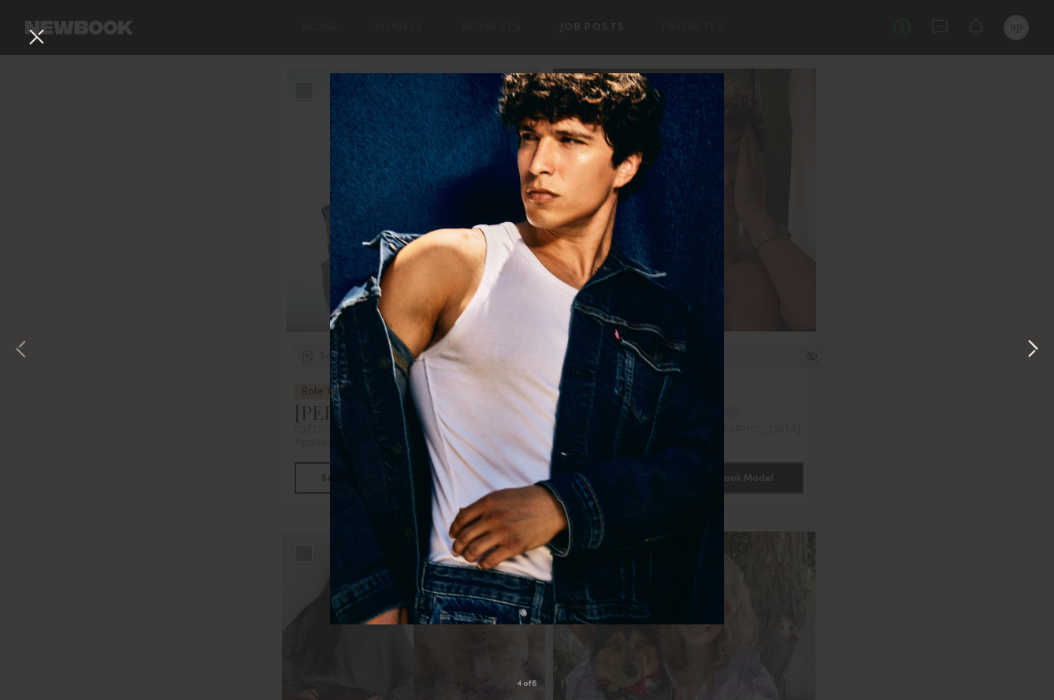
click at [1034, 347] on button at bounding box center [1032, 350] width 19 height 560
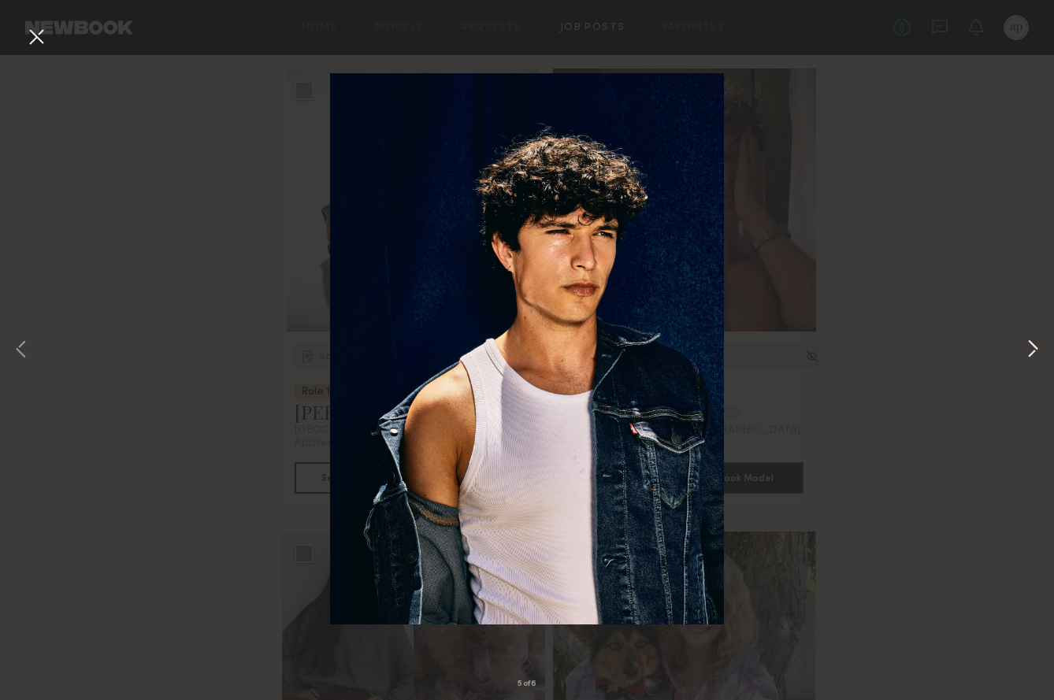
click at [1034, 347] on button at bounding box center [1032, 350] width 19 height 560
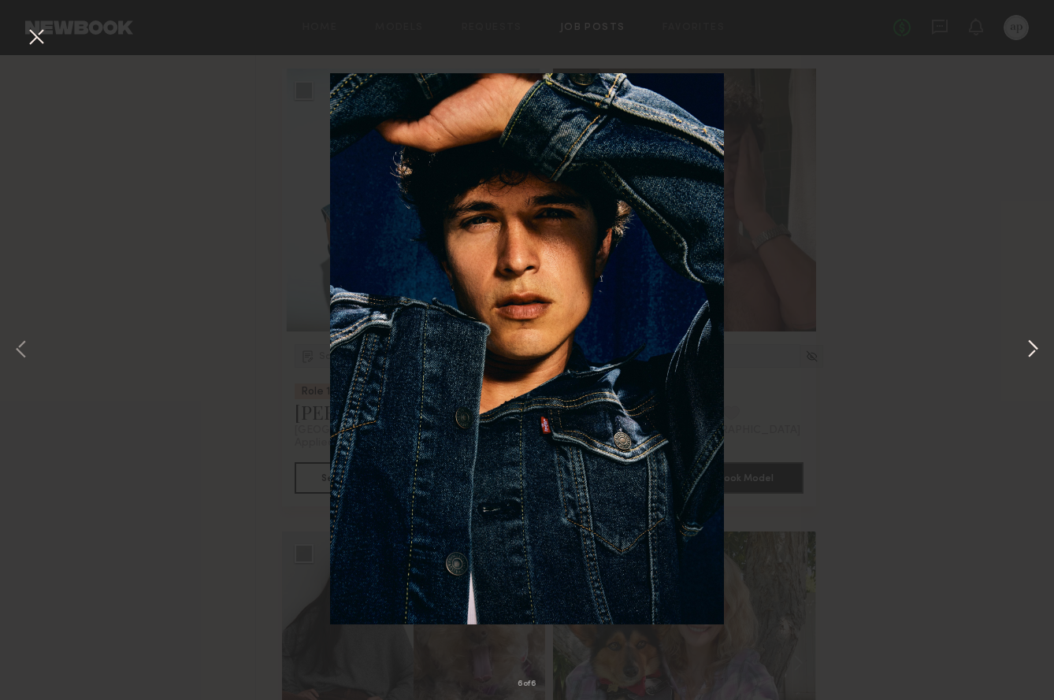
click at [1034, 347] on button at bounding box center [1032, 350] width 19 height 560
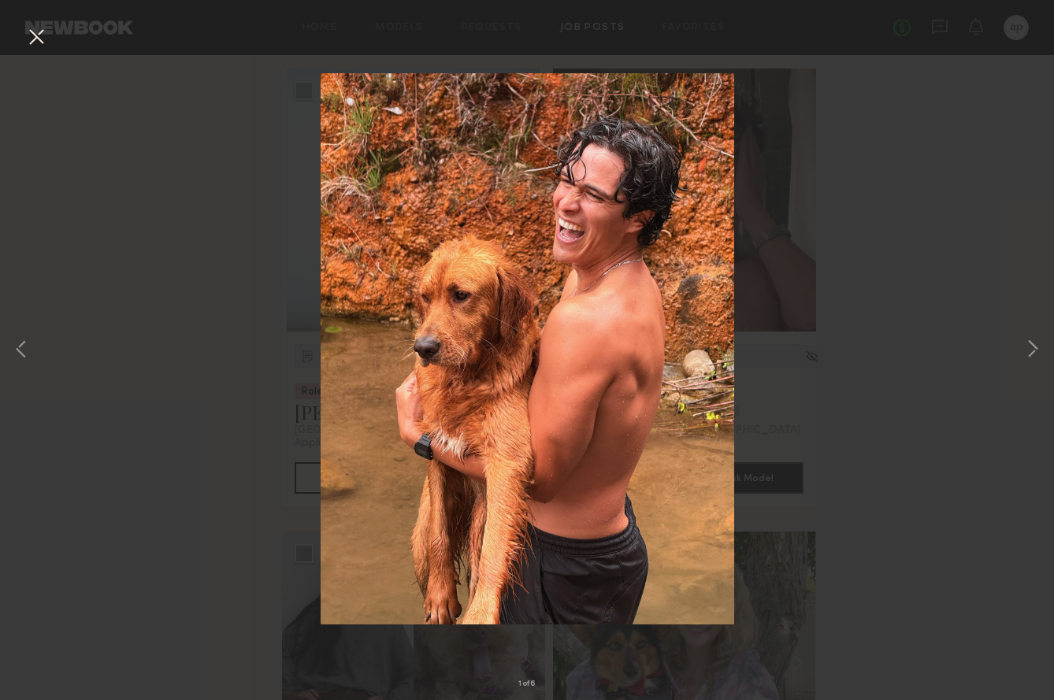
click at [911, 163] on div "1 of 6" at bounding box center [527, 350] width 1054 height 700
click at [32, 31] on button at bounding box center [36, 38] width 25 height 28
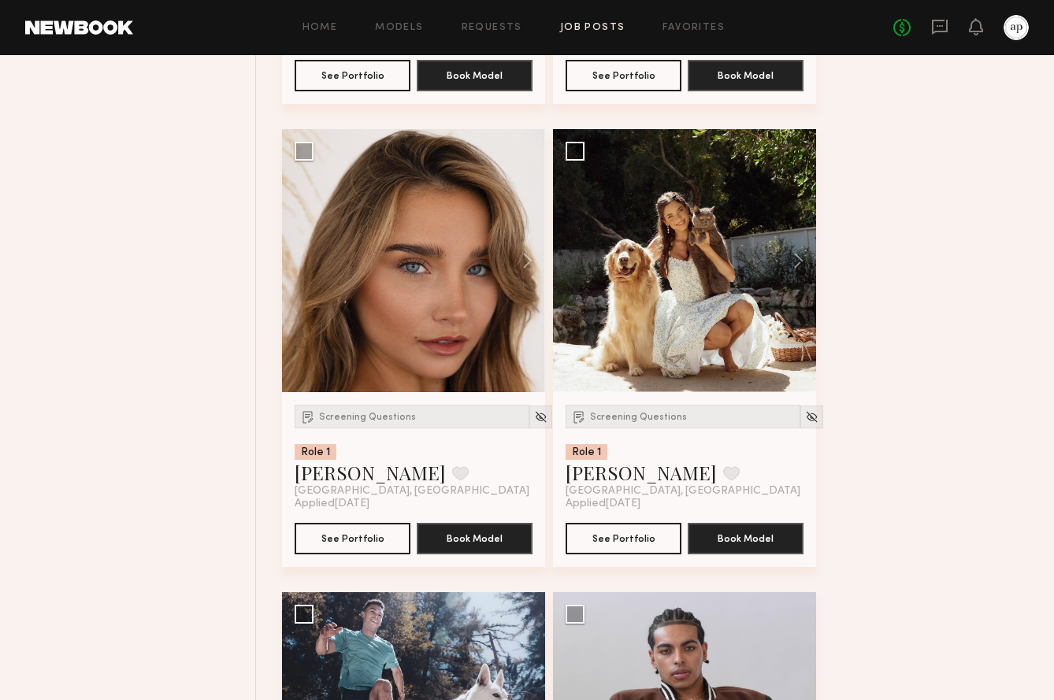
scroll to position [2901, 0]
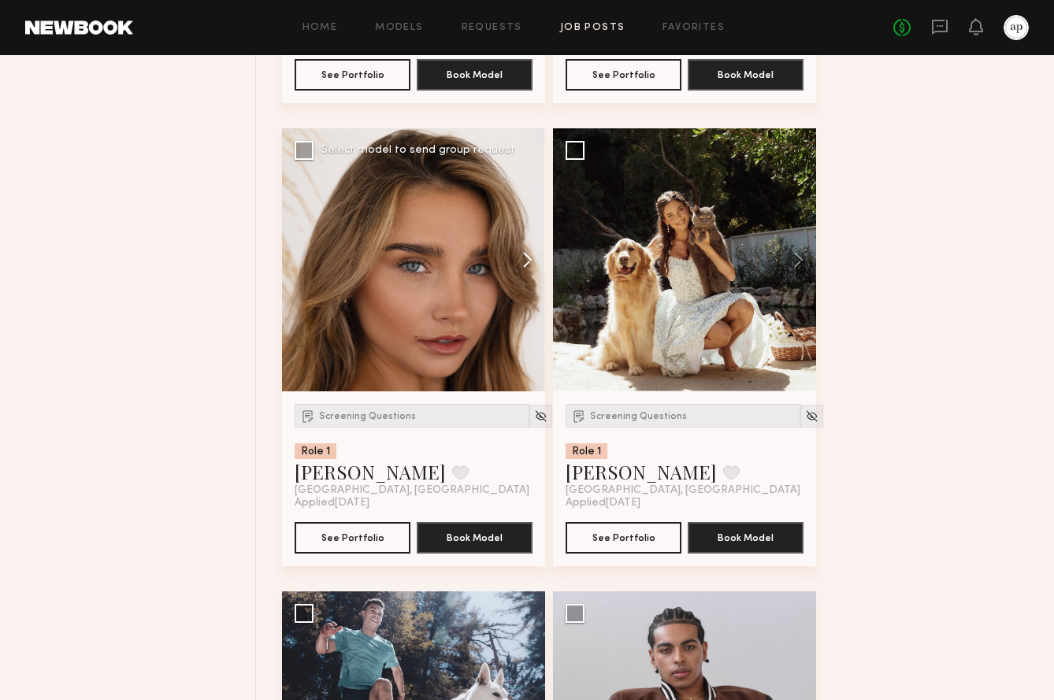
click at [529, 277] on button at bounding box center [520, 259] width 50 height 263
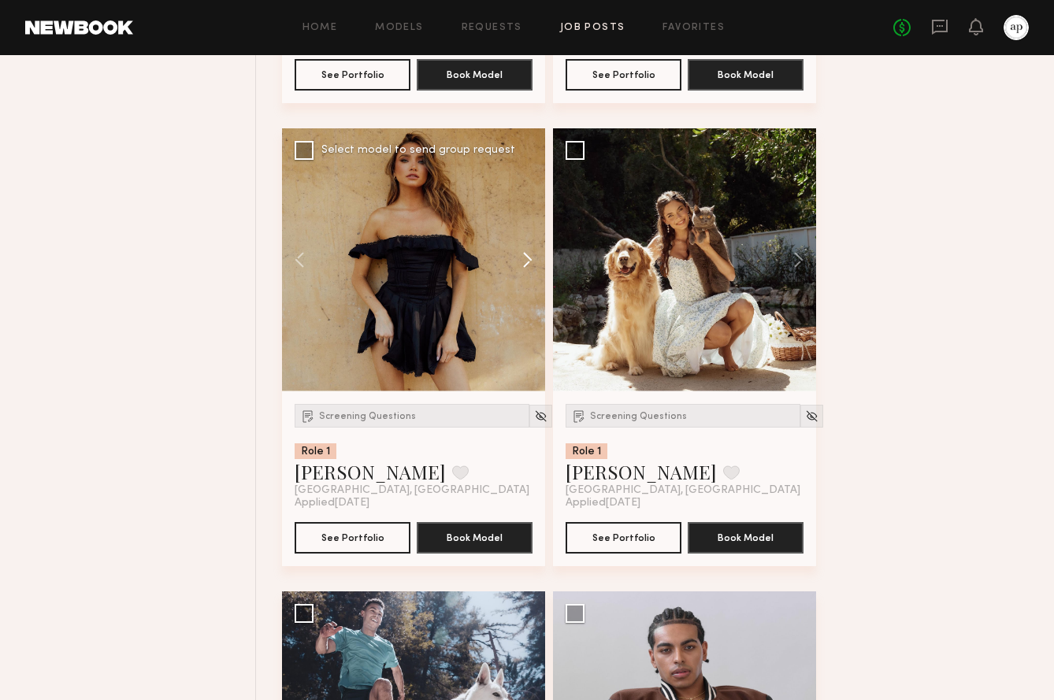
click at [529, 275] on button at bounding box center [520, 259] width 50 height 263
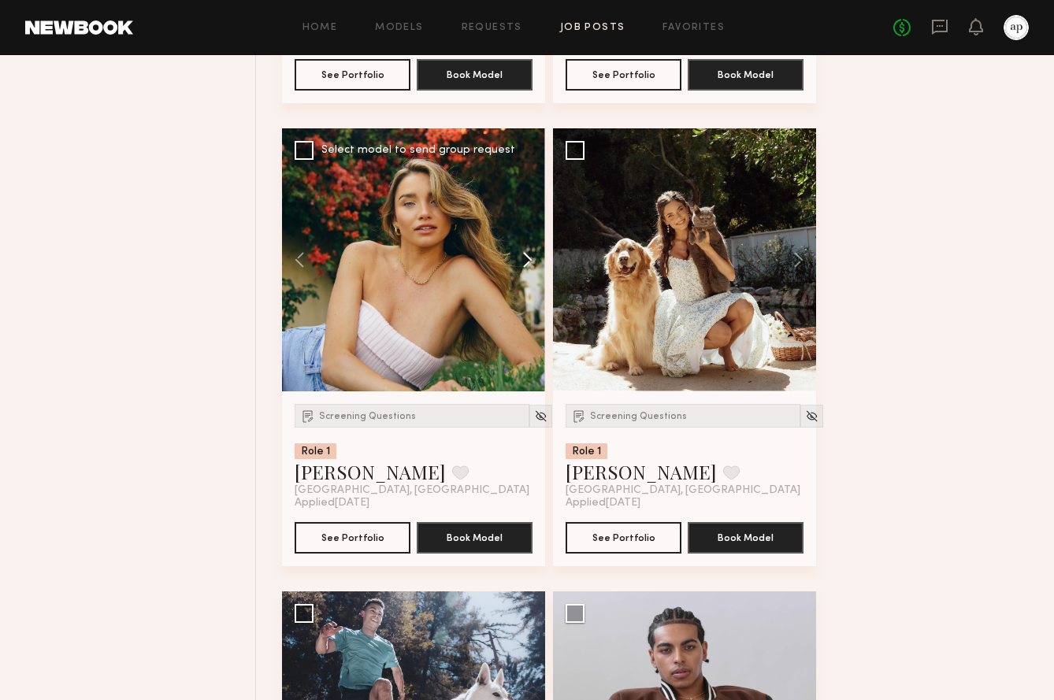
click at [529, 275] on button at bounding box center [520, 259] width 50 height 263
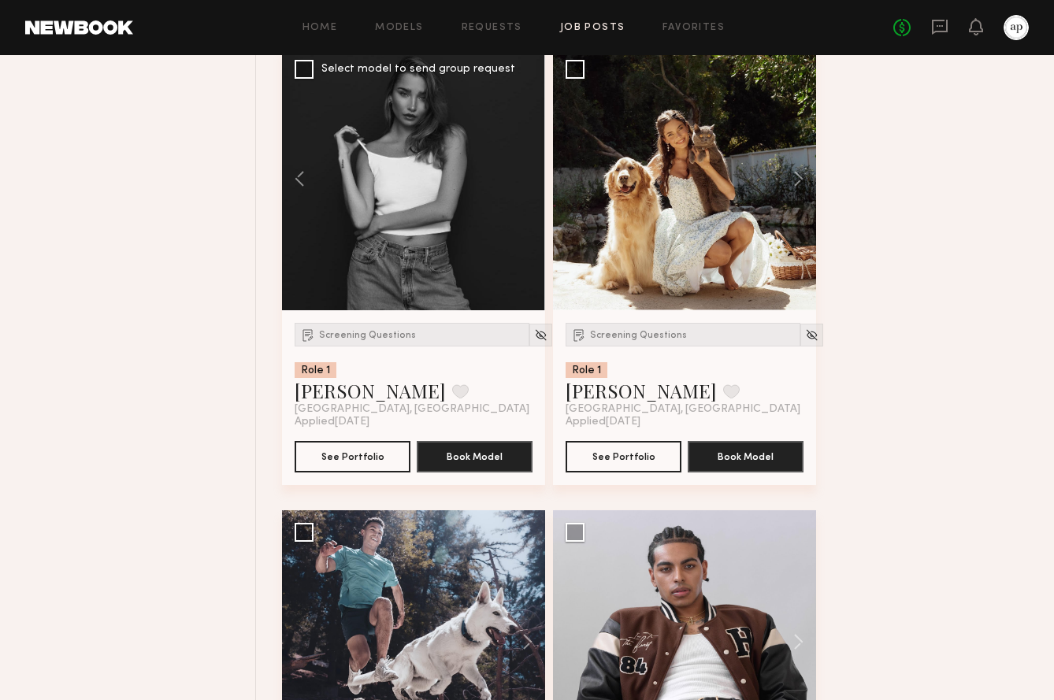
scroll to position [3288, 0]
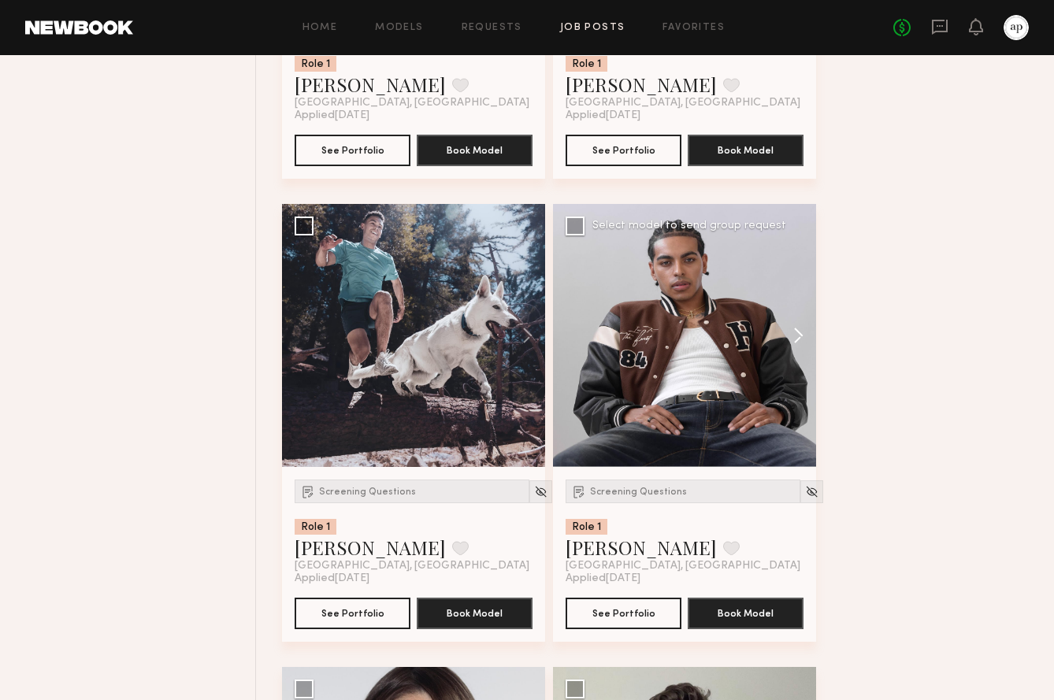
click at [800, 350] on button at bounding box center [791, 335] width 50 height 263
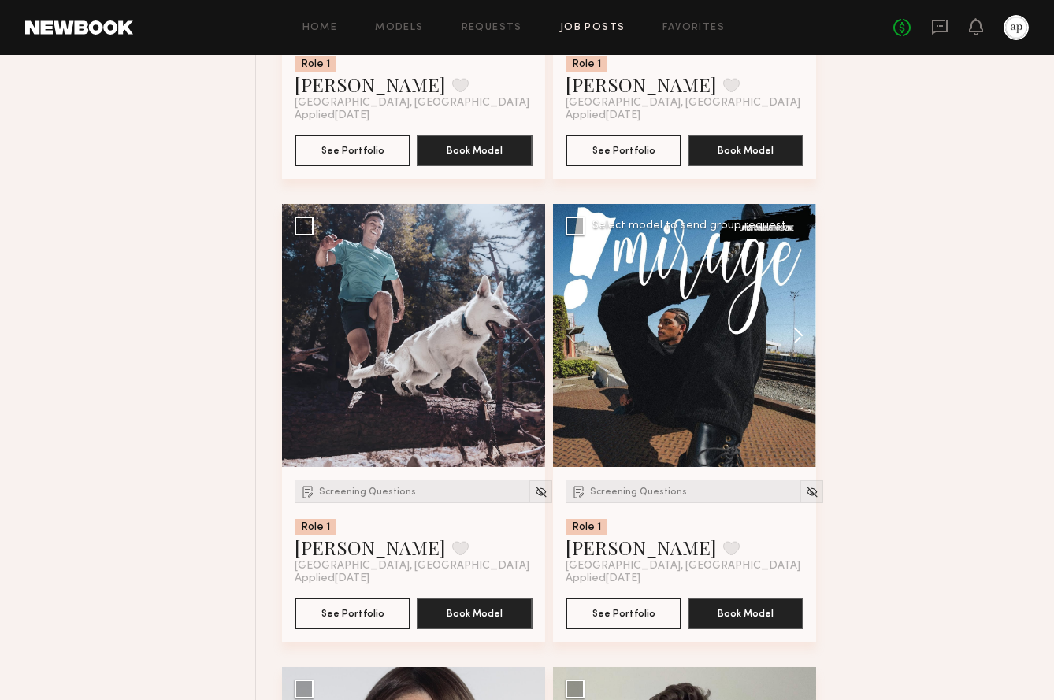
click at [801, 350] on button at bounding box center [791, 335] width 50 height 263
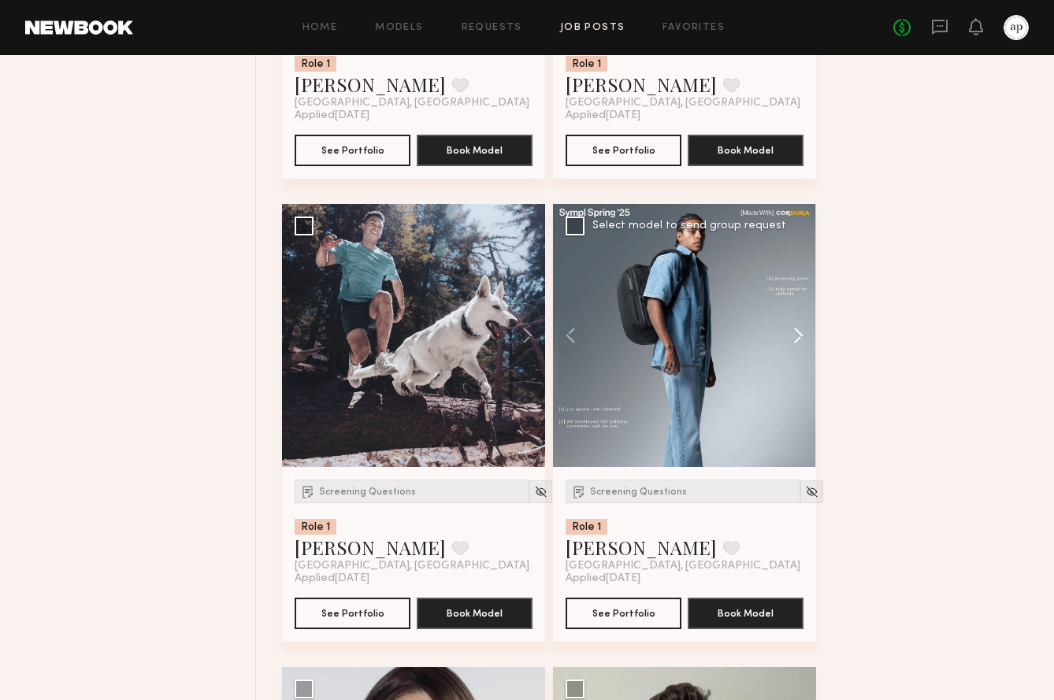
click at [801, 350] on button at bounding box center [791, 335] width 50 height 263
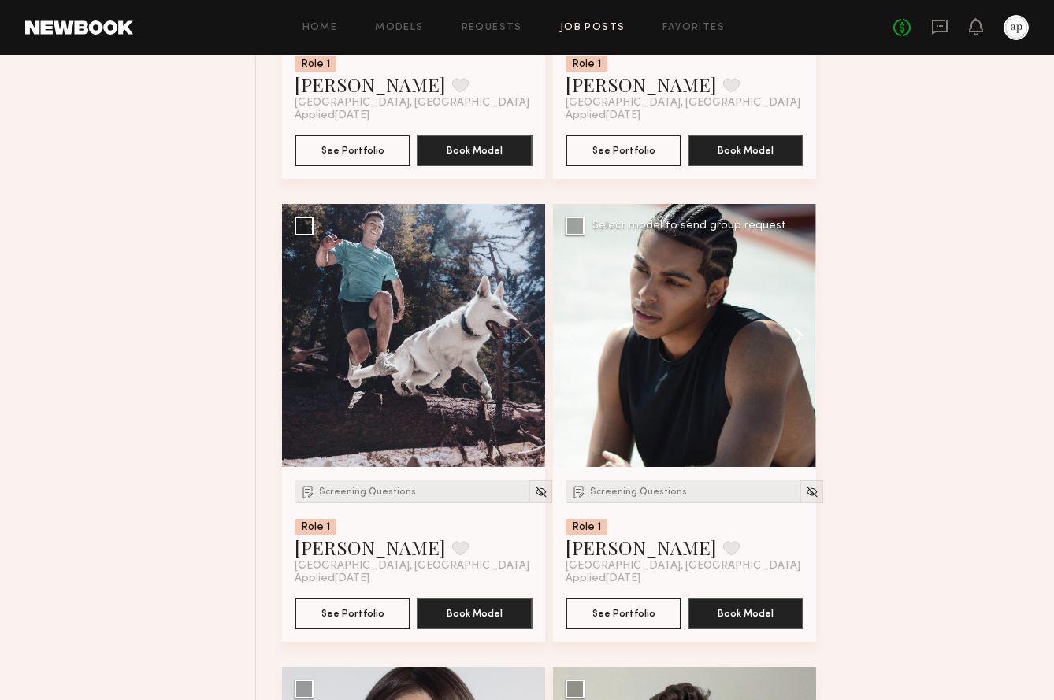
click at [801, 350] on button at bounding box center [791, 335] width 50 height 263
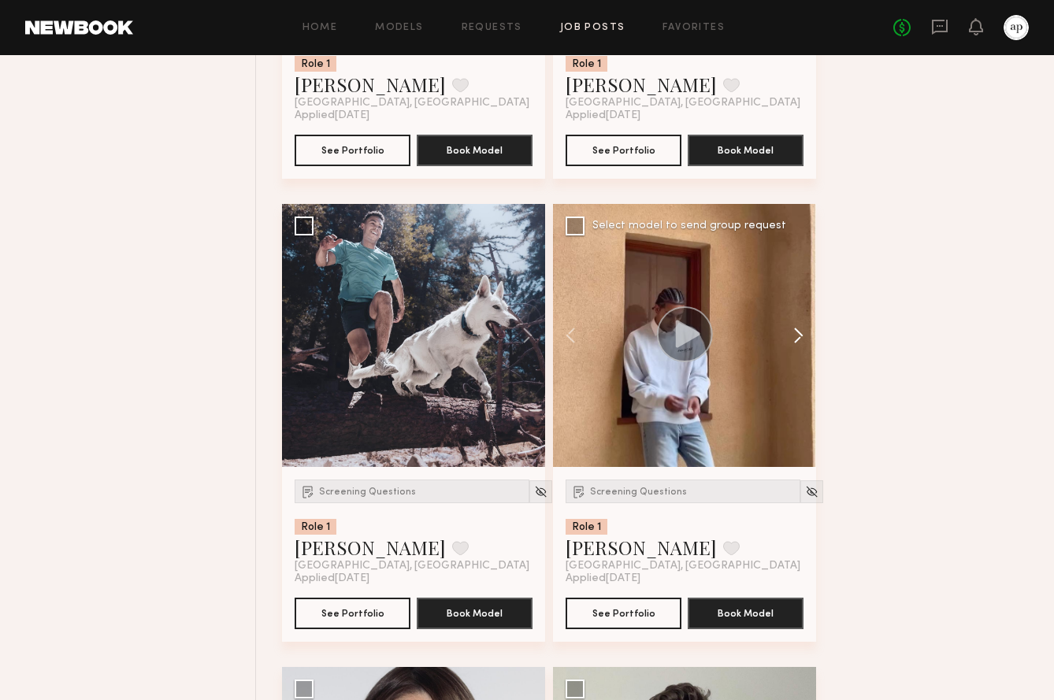
click at [801, 350] on button at bounding box center [791, 335] width 50 height 263
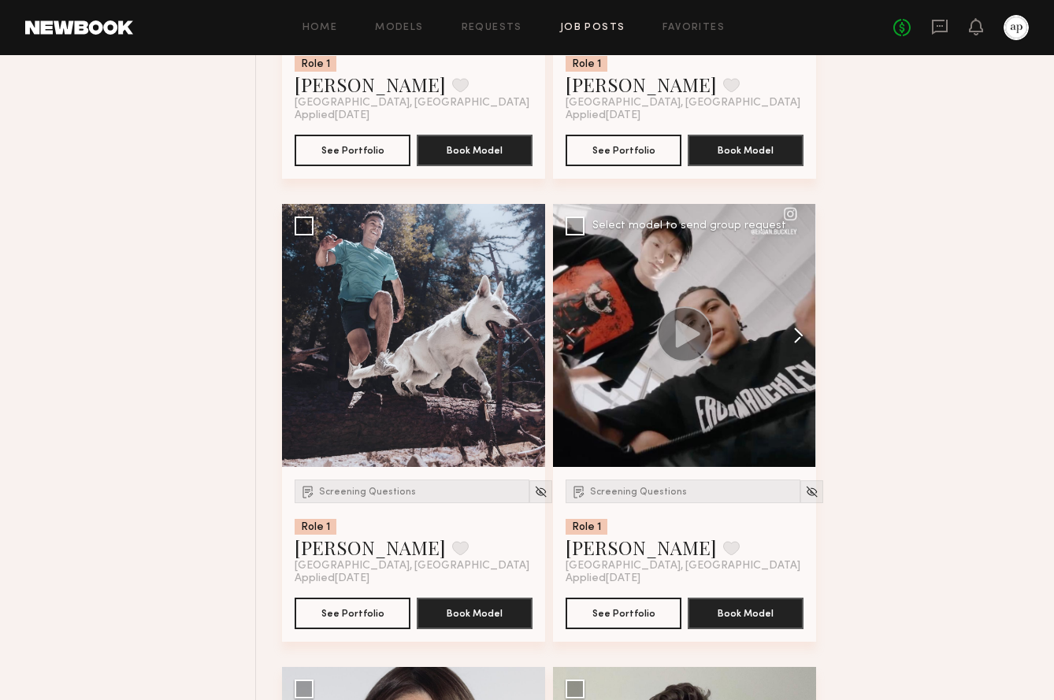
click at [799, 348] on button at bounding box center [791, 335] width 50 height 263
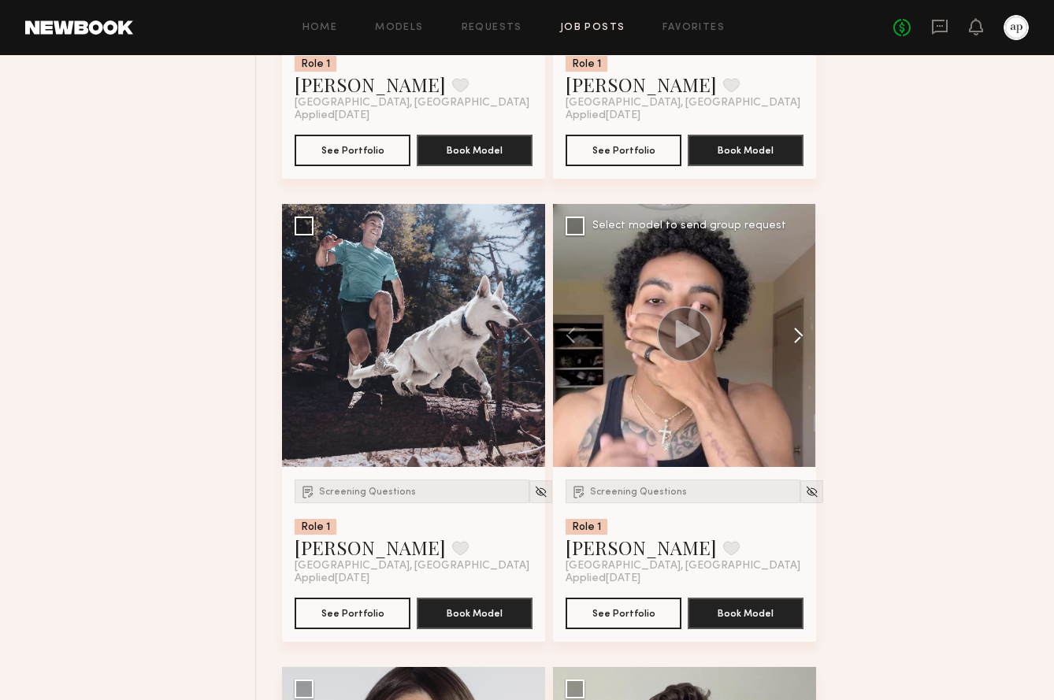
click at [799, 348] on button at bounding box center [791, 335] width 50 height 263
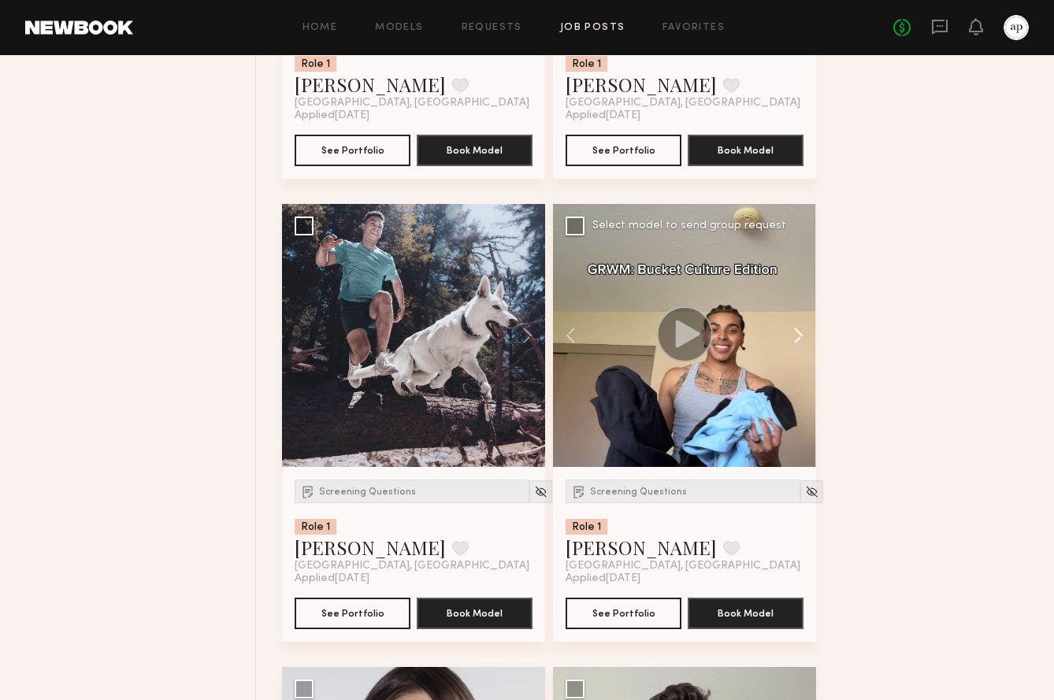
click at [796, 348] on button at bounding box center [791, 335] width 50 height 263
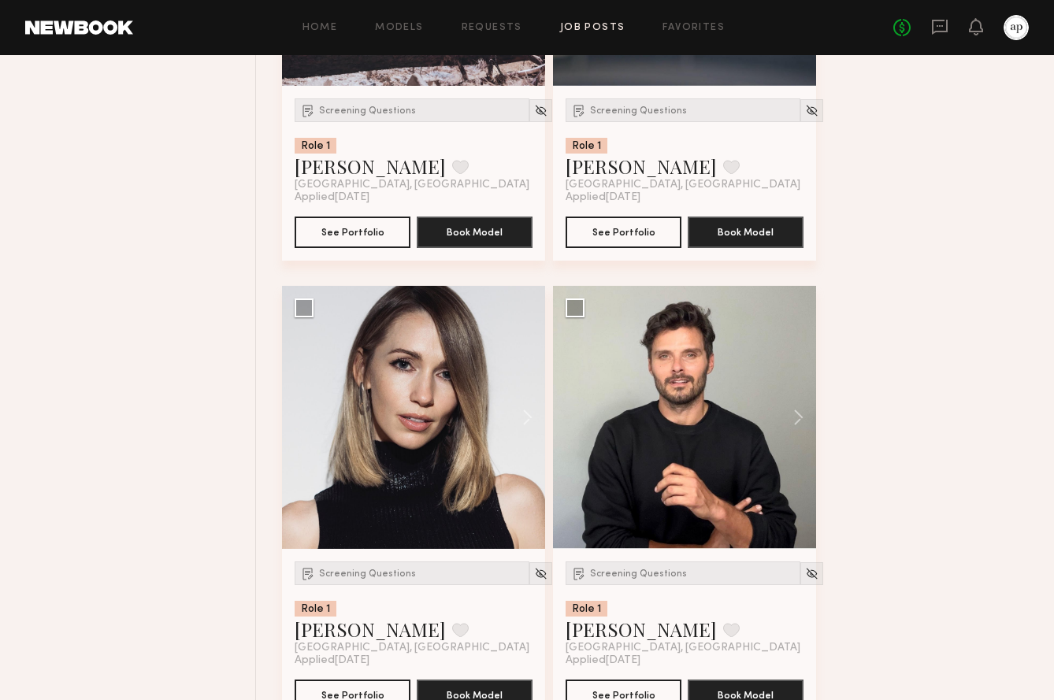
scroll to position [3750, 0]
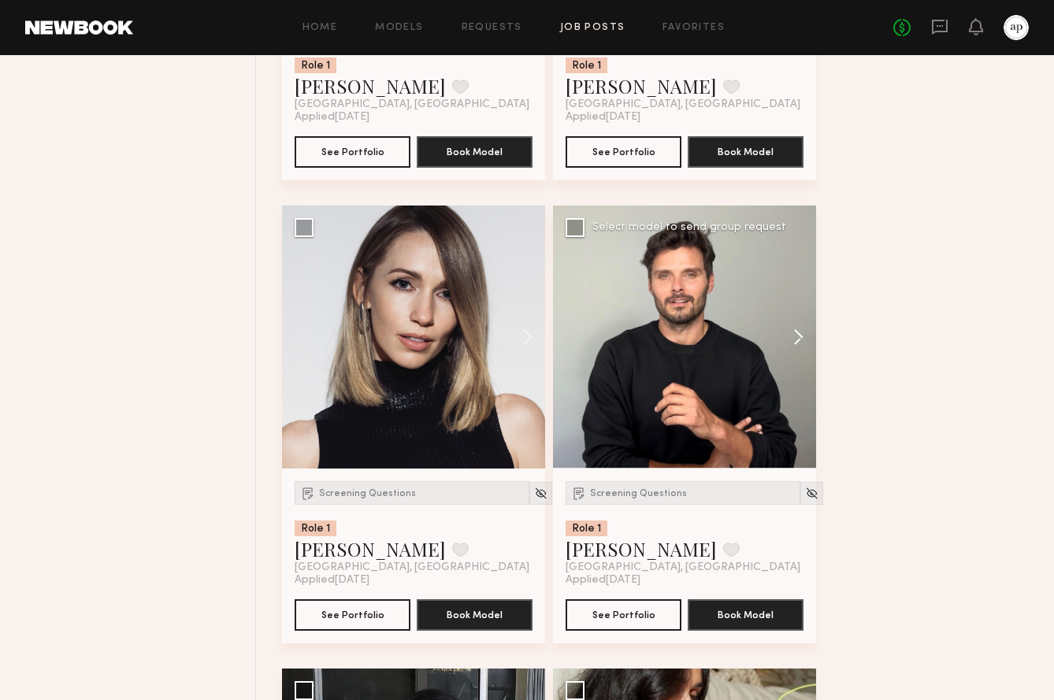
click at [803, 347] on button at bounding box center [791, 337] width 50 height 263
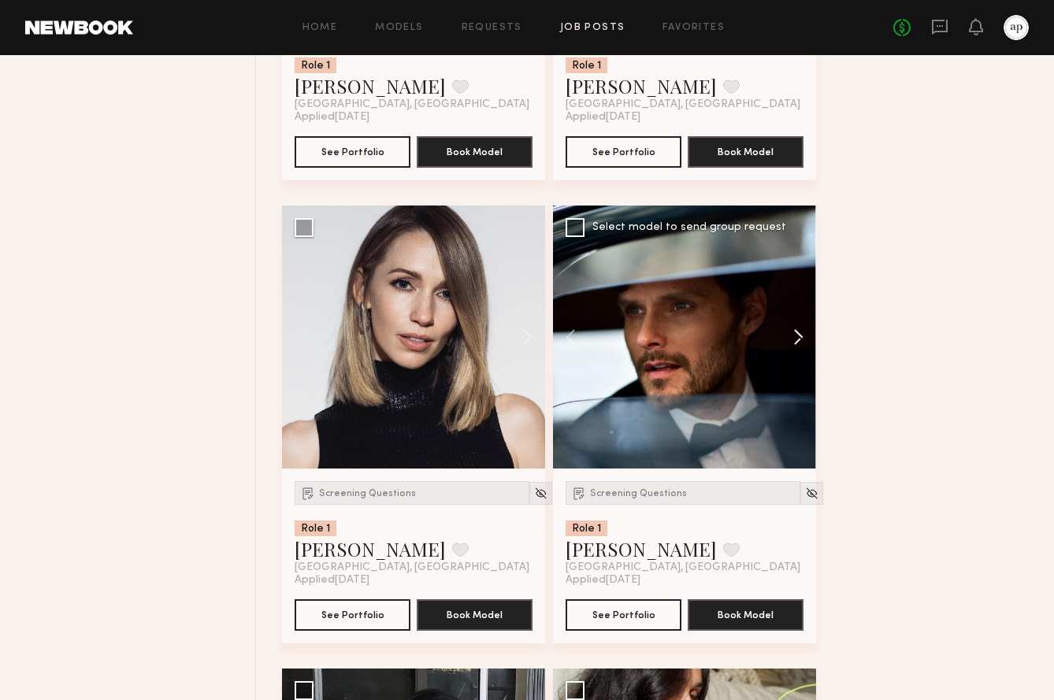
click at [803, 347] on button at bounding box center [791, 337] width 50 height 263
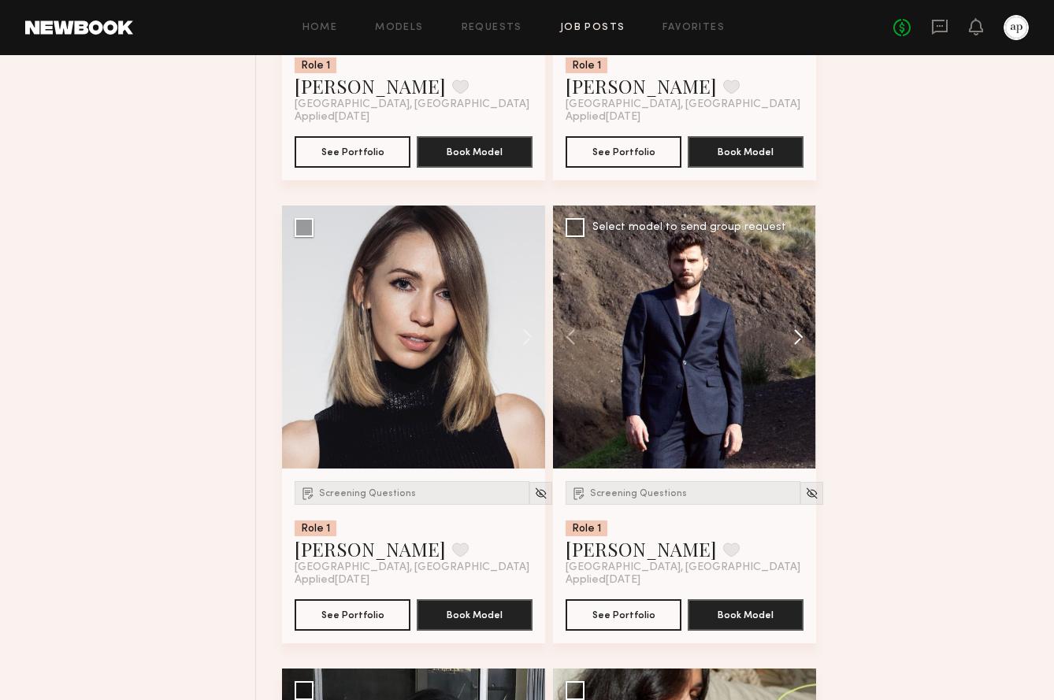
click at [803, 347] on button at bounding box center [791, 337] width 50 height 263
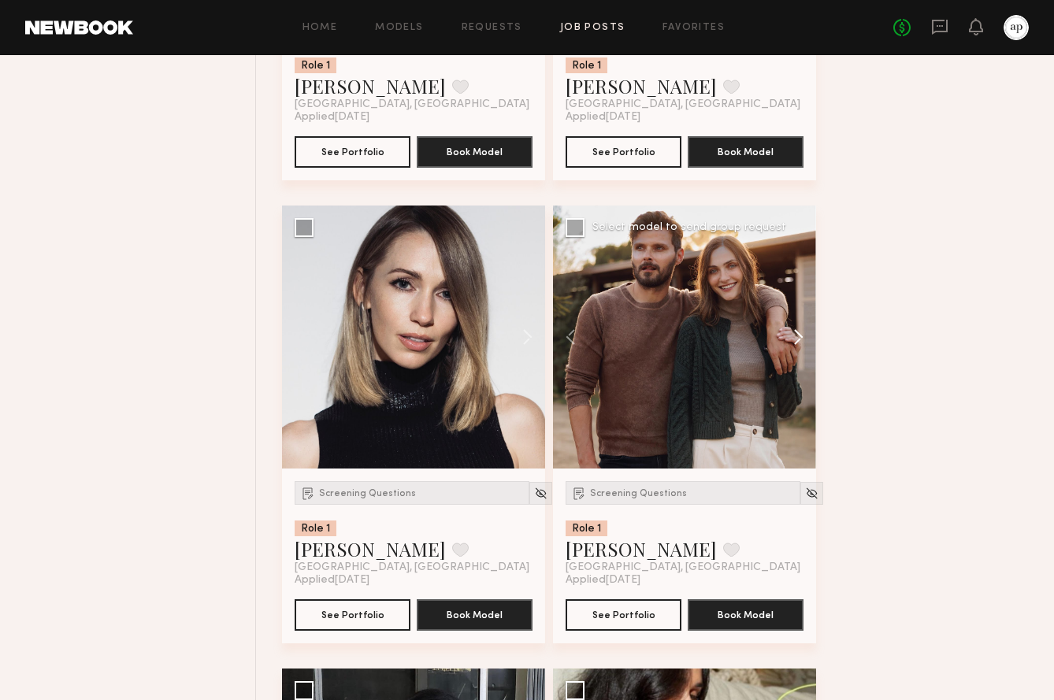
click at [803, 347] on button at bounding box center [791, 337] width 50 height 263
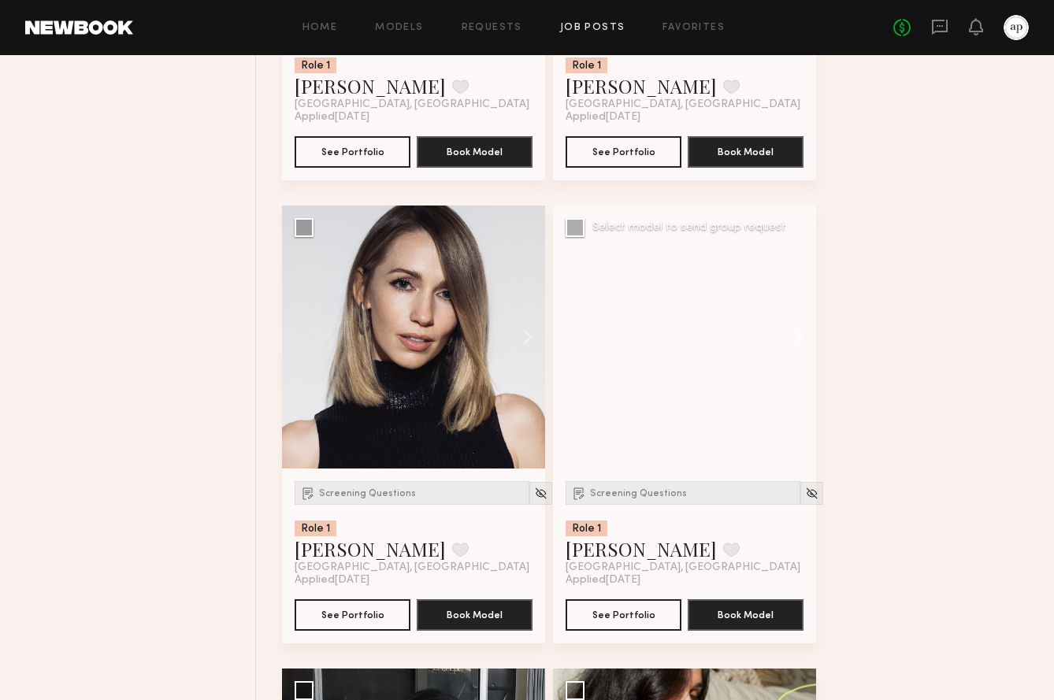
click at [803, 347] on button at bounding box center [791, 337] width 50 height 263
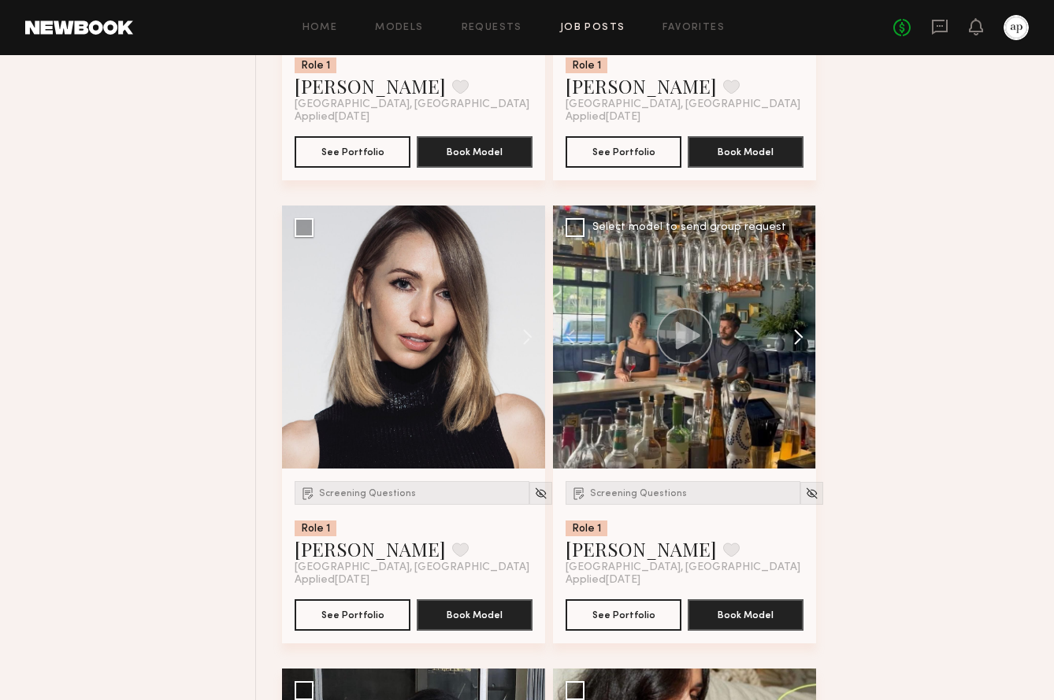
click at [803, 347] on button at bounding box center [791, 337] width 50 height 263
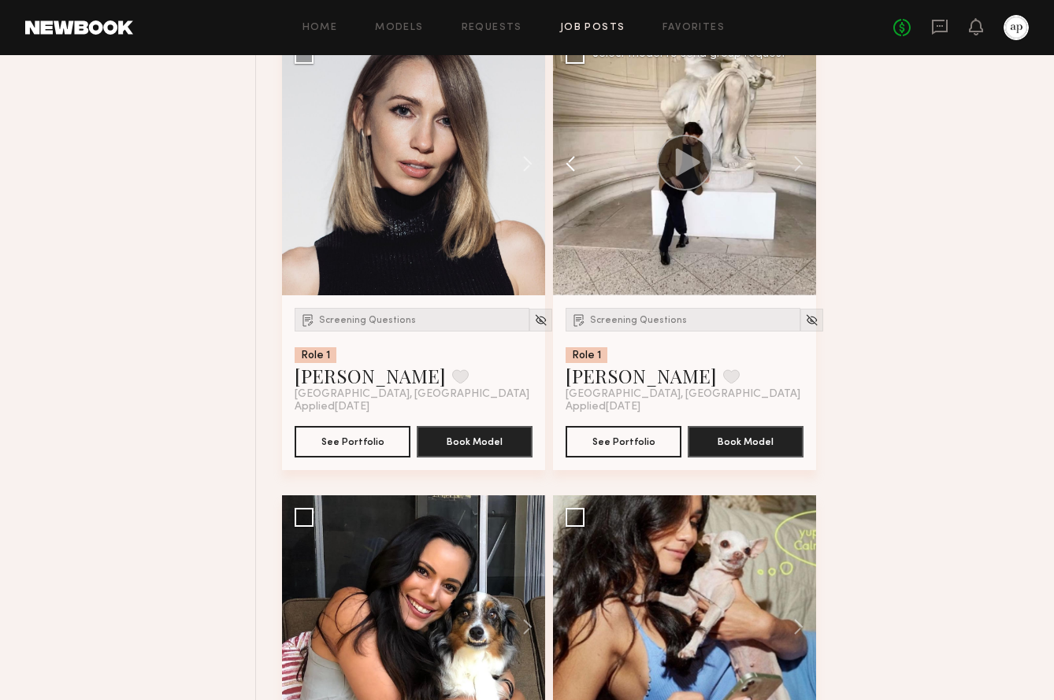
scroll to position [3928, 0]
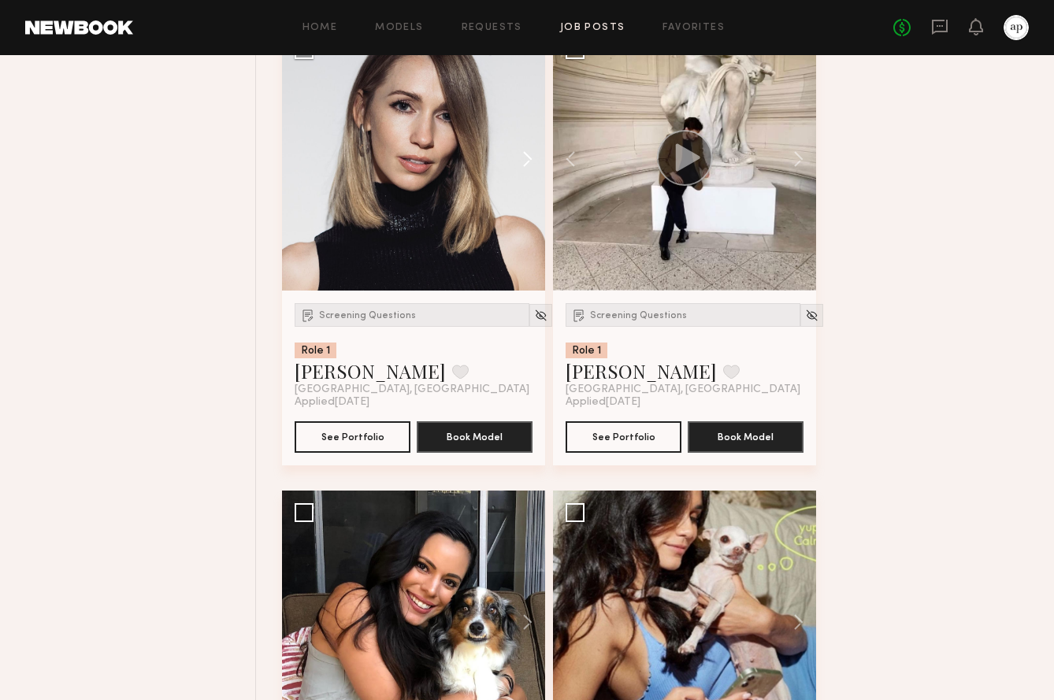
click at [526, 165] on button at bounding box center [520, 159] width 50 height 263
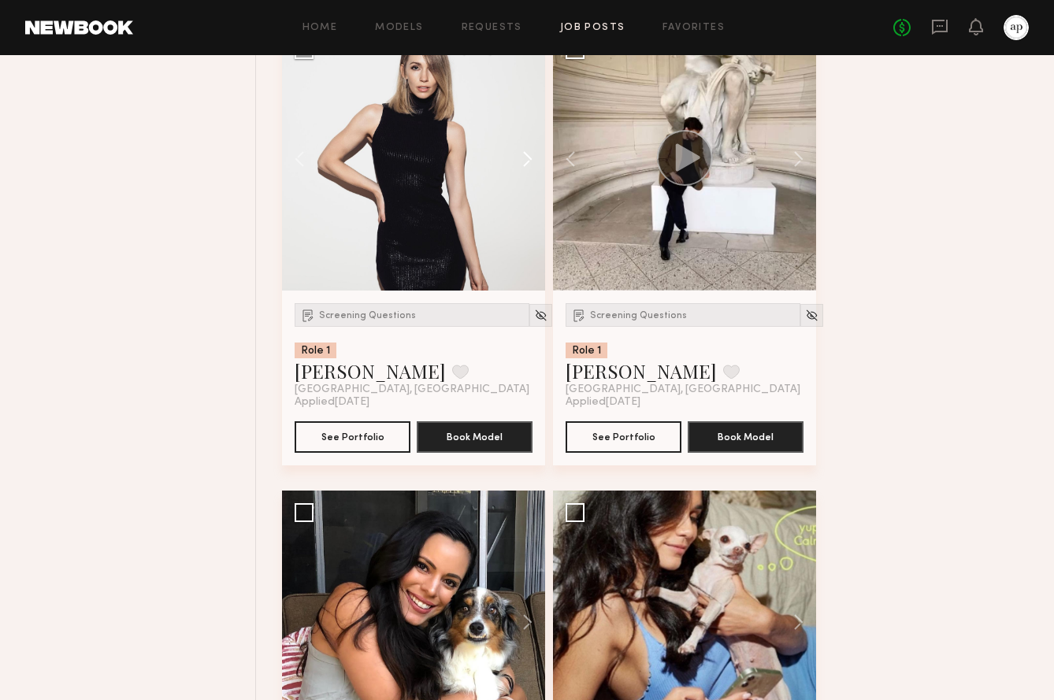
click at [526, 165] on button at bounding box center [520, 159] width 50 height 263
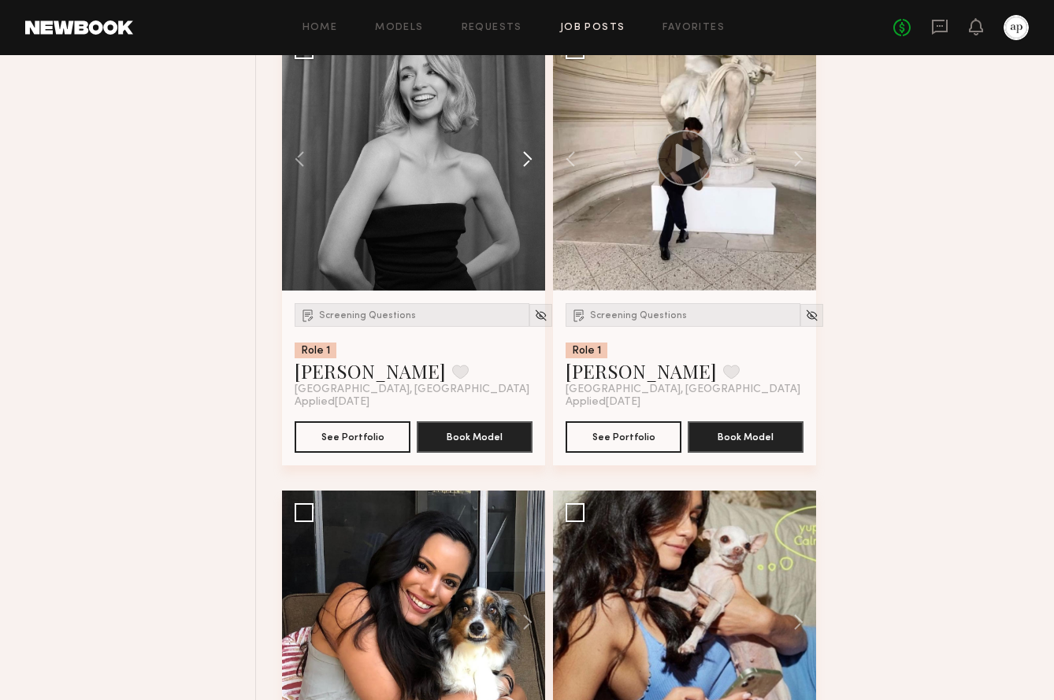
click at [526, 165] on button at bounding box center [520, 159] width 50 height 263
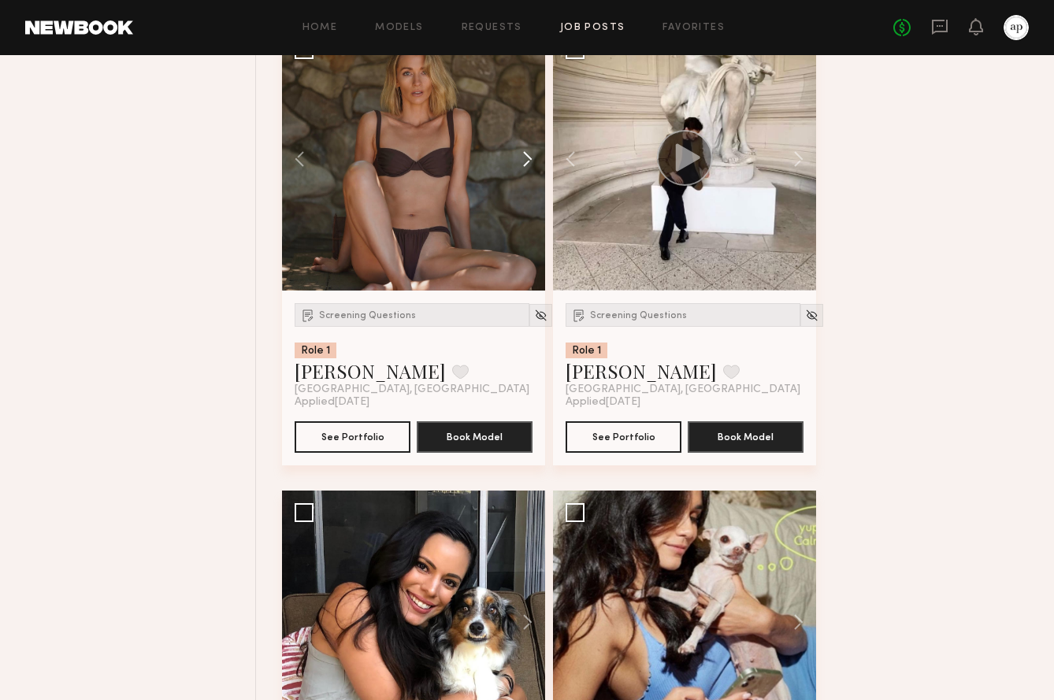
click at [526, 165] on button at bounding box center [520, 159] width 50 height 263
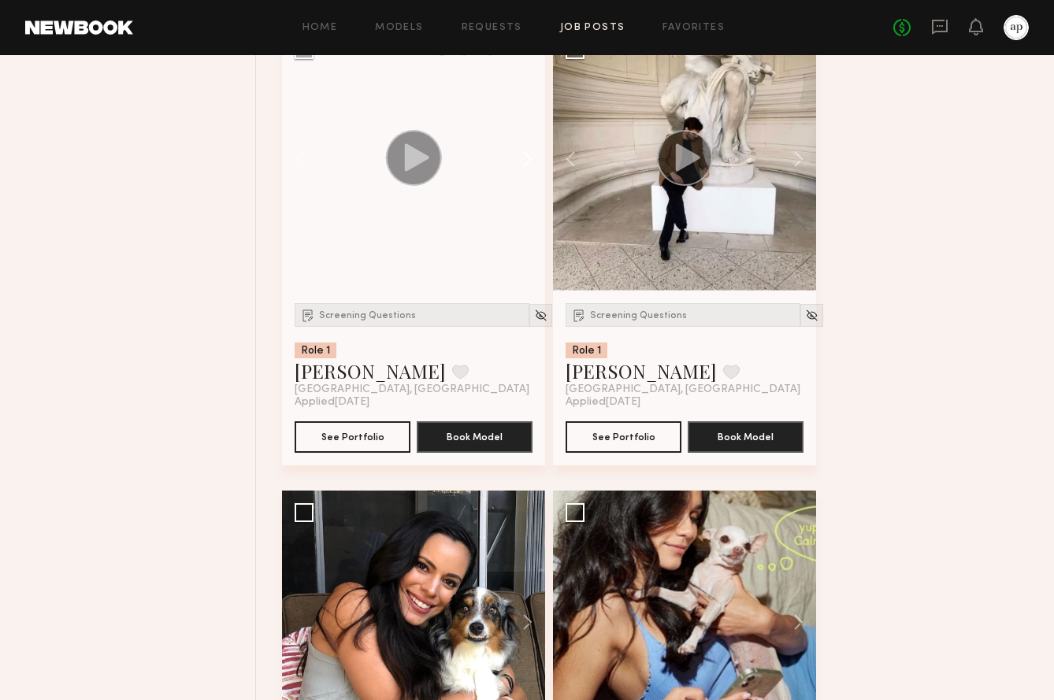
click at [526, 165] on button at bounding box center [520, 159] width 50 height 263
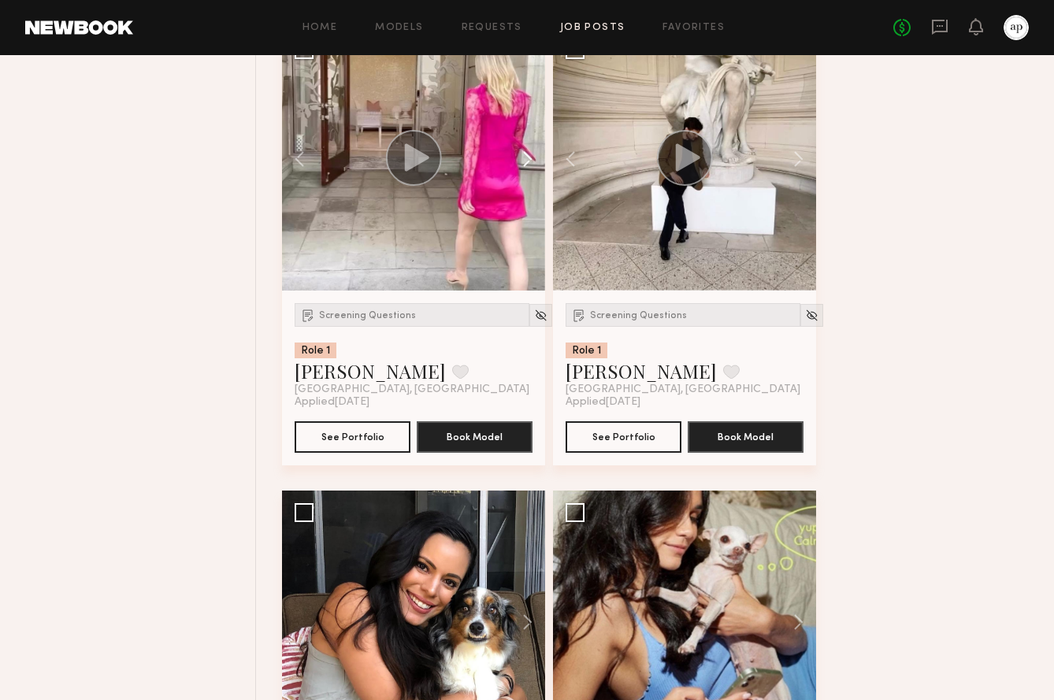
click at [526, 165] on button at bounding box center [520, 159] width 50 height 263
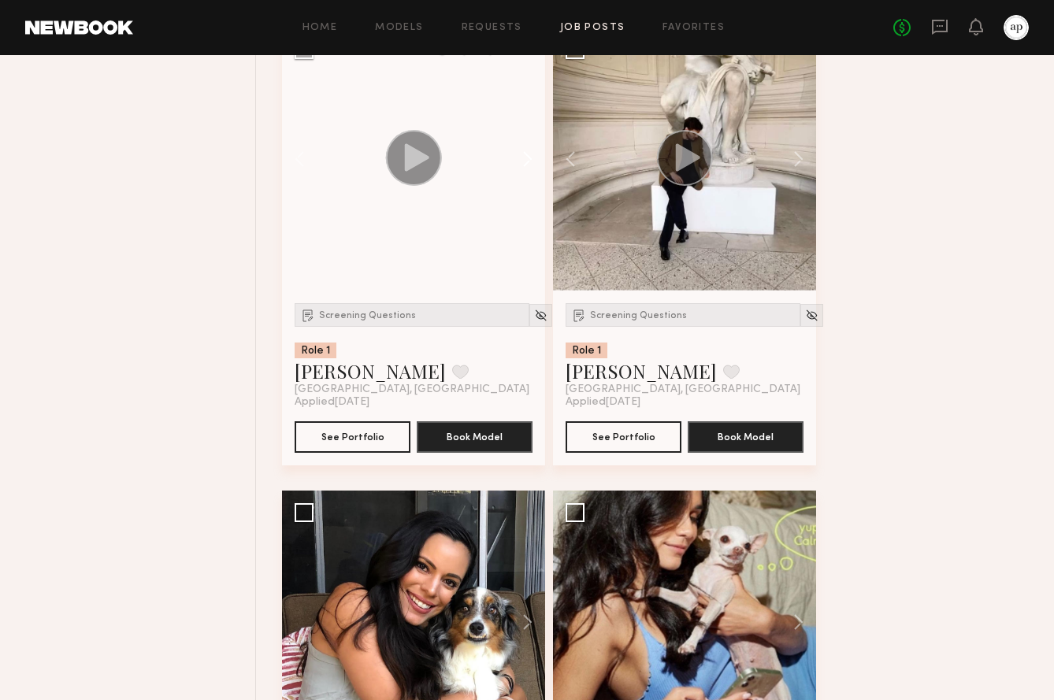
click at [526, 165] on button at bounding box center [520, 159] width 50 height 263
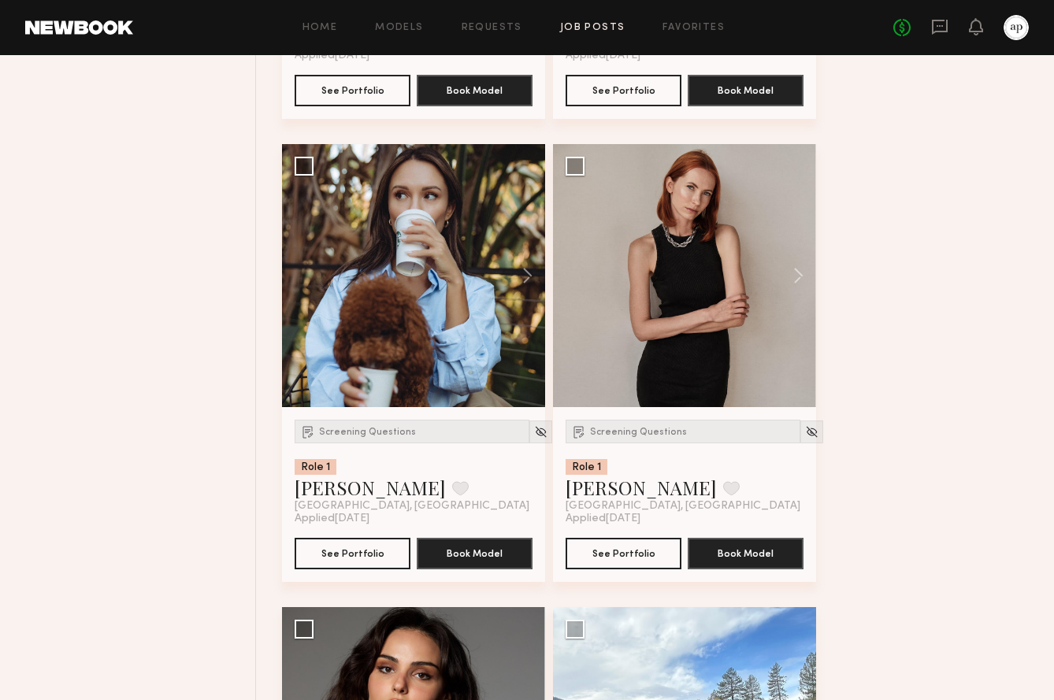
scroll to position [4739, 0]
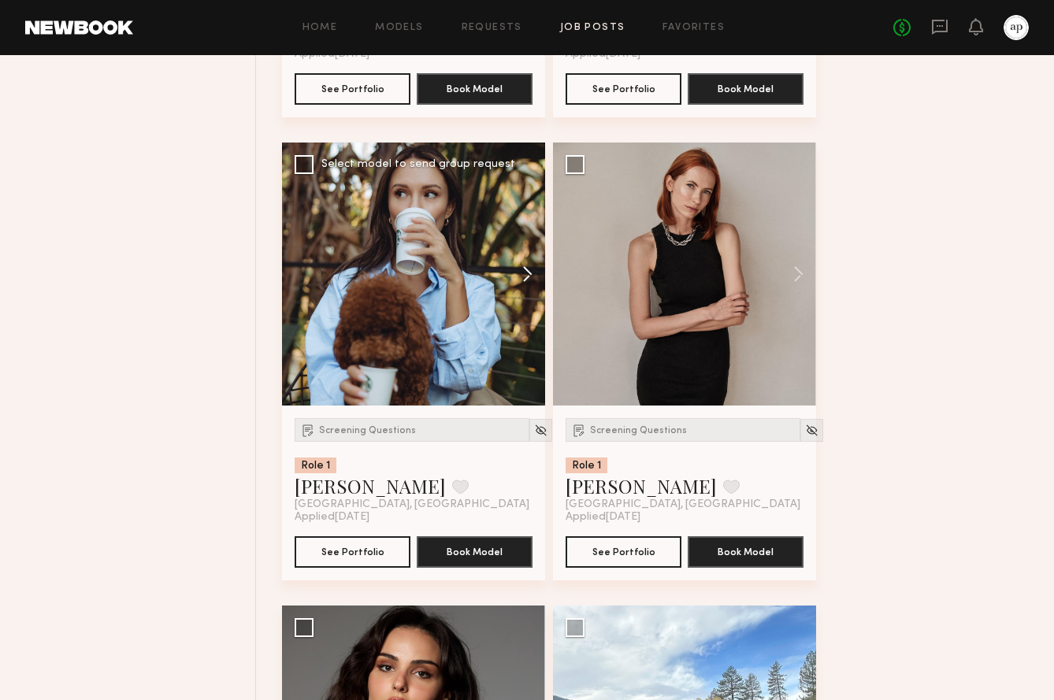
click at [529, 288] on button at bounding box center [520, 274] width 50 height 263
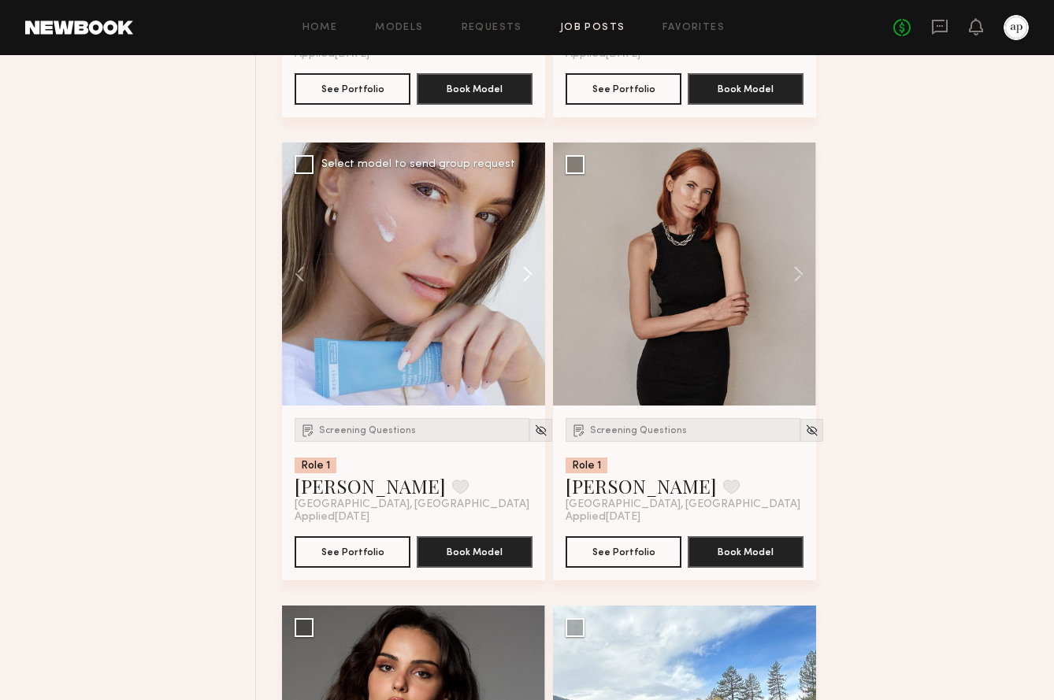
click at [529, 288] on button at bounding box center [520, 274] width 50 height 263
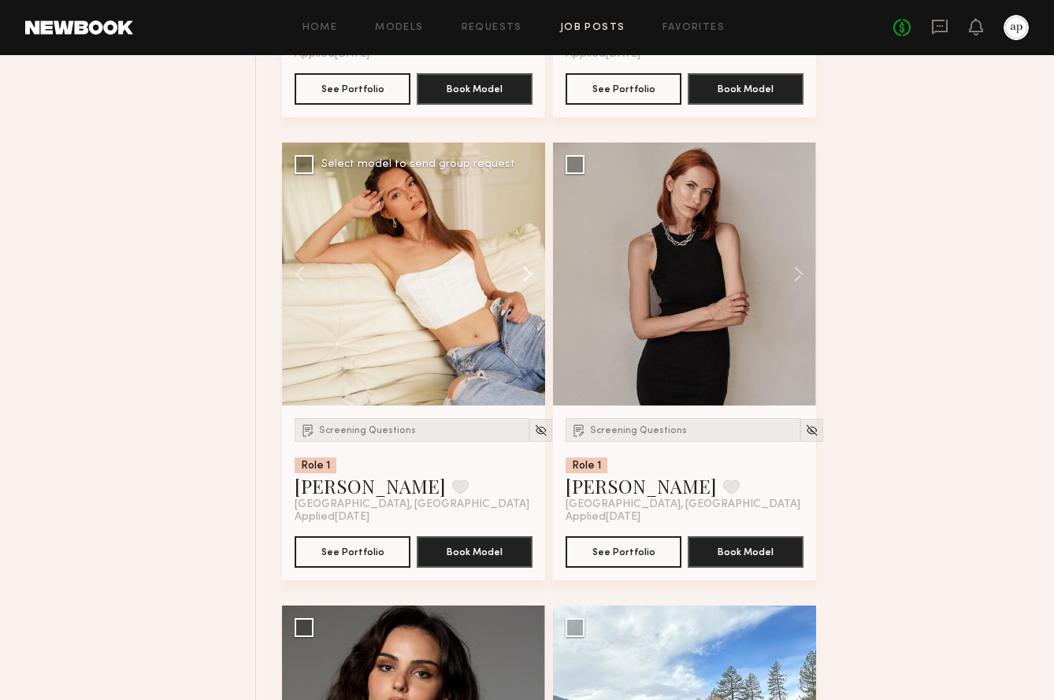
click at [529, 288] on button at bounding box center [520, 274] width 50 height 263
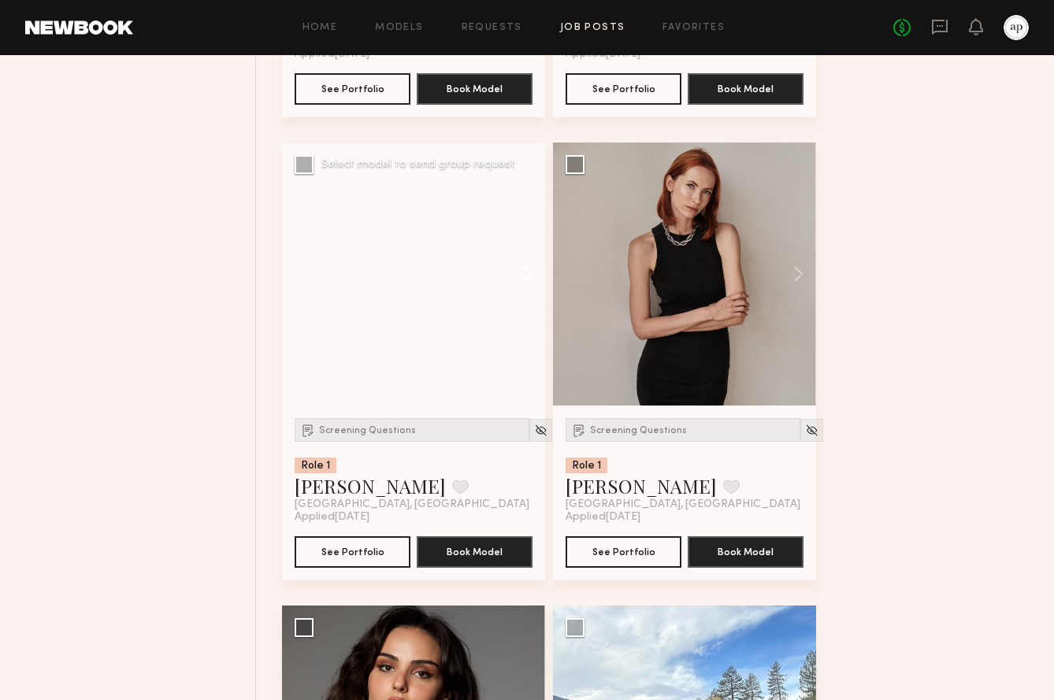
click at [529, 288] on button at bounding box center [520, 274] width 50 height 263
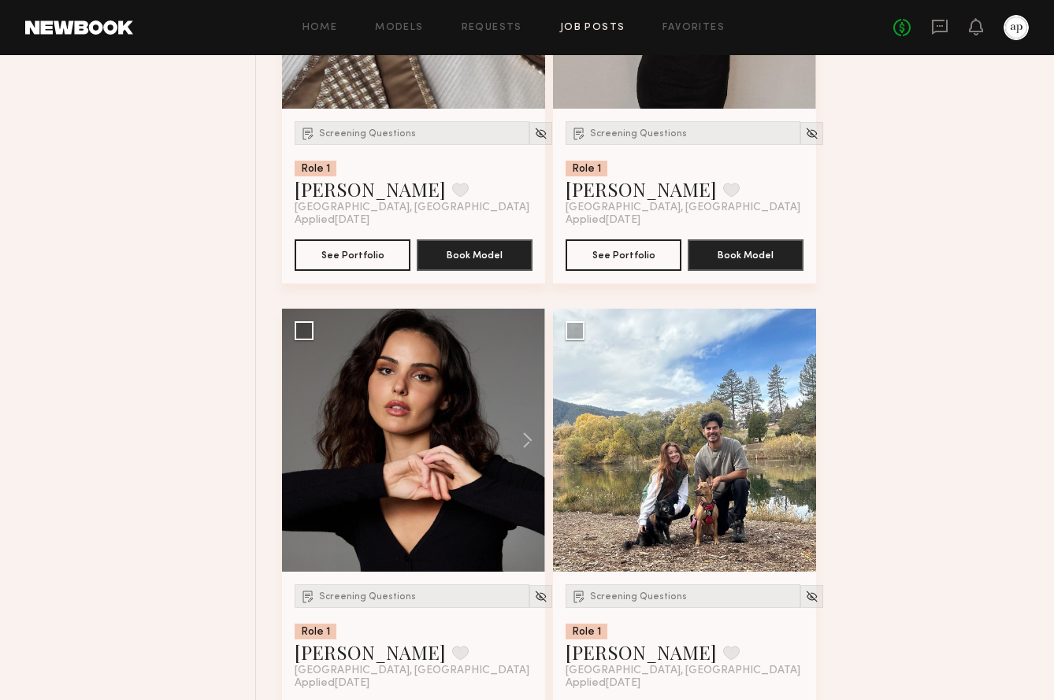
scroll to position [5201, 0]
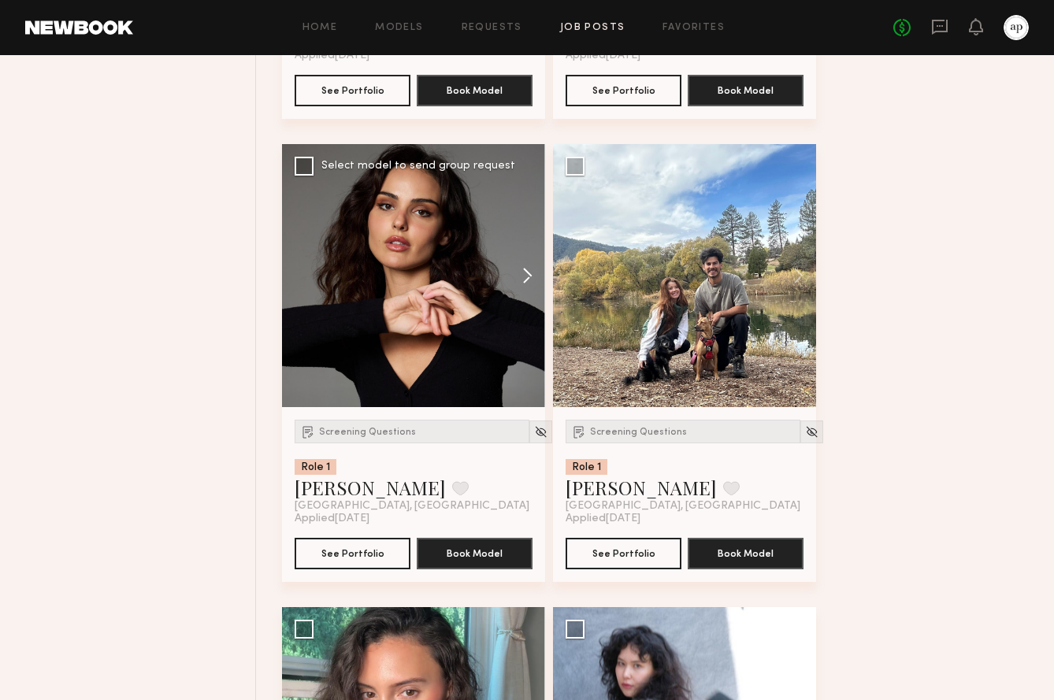
click at [529, 292] on button at bounding box center [520, 275] width 50 height 263
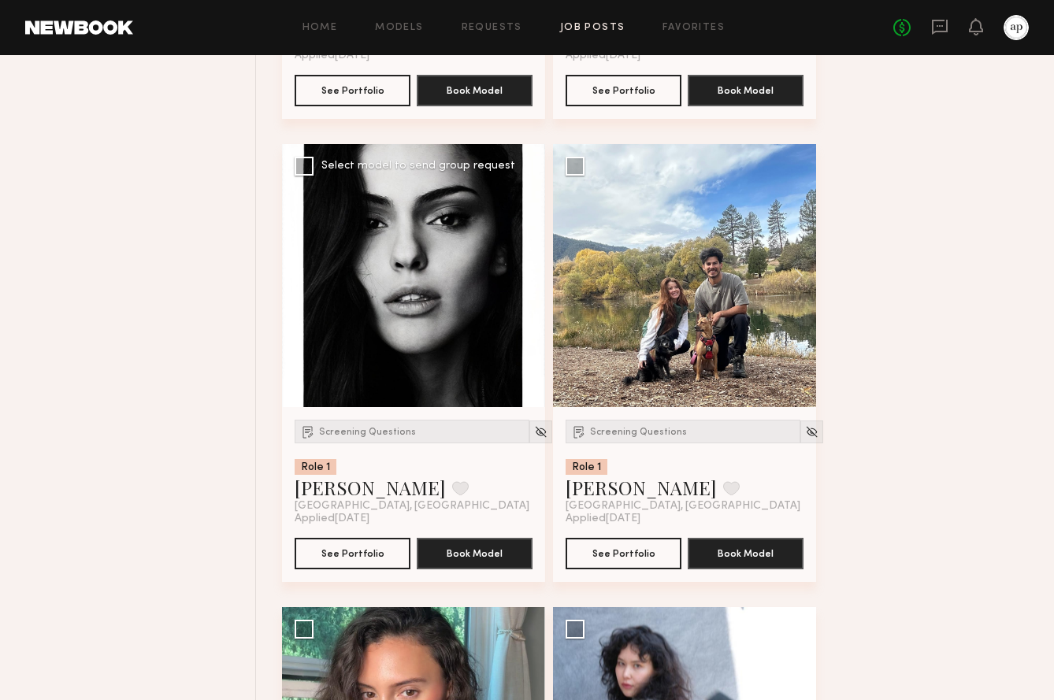
click at [529, 292] on button at bounding box center [520, 275] width 50 height 263
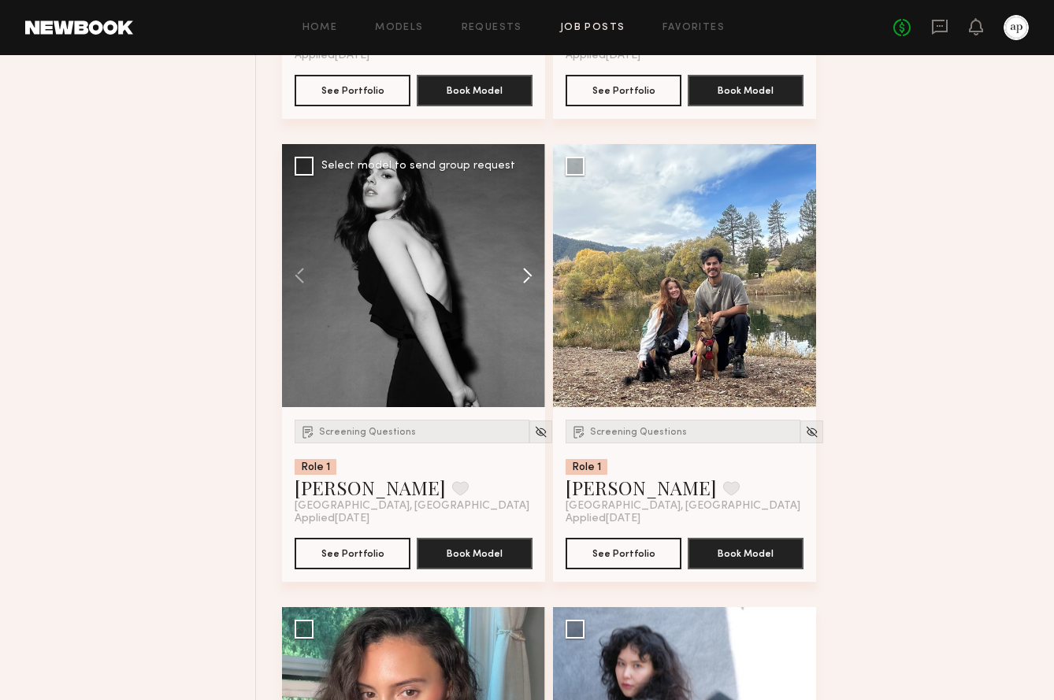
click at [529, 292] on button at bounding box center [520, 275] width 50 height 263
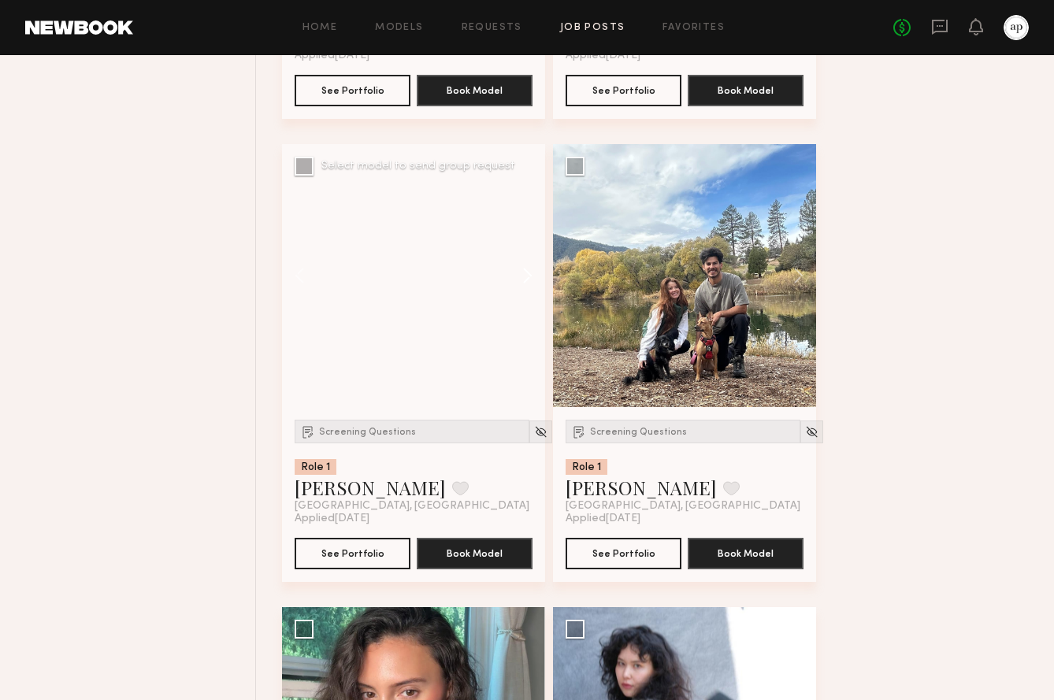
click at [529, 292] on button at bounding box center [520, 275] width 50 height 263
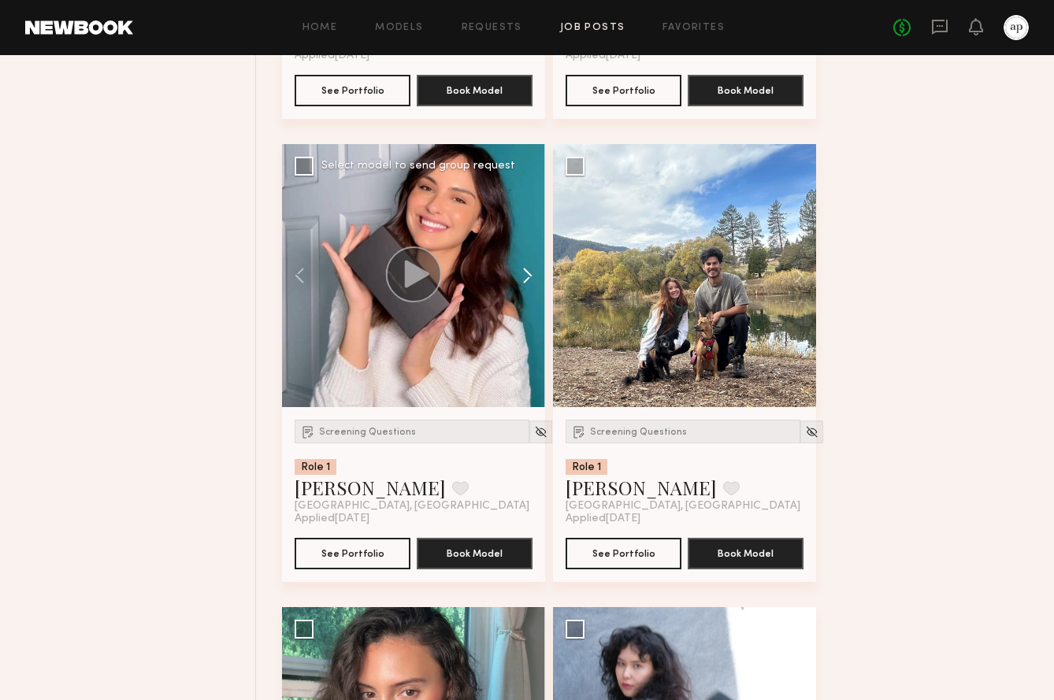
click at [529, 292] on button at bounding box center [520, 275] width 50 height 263
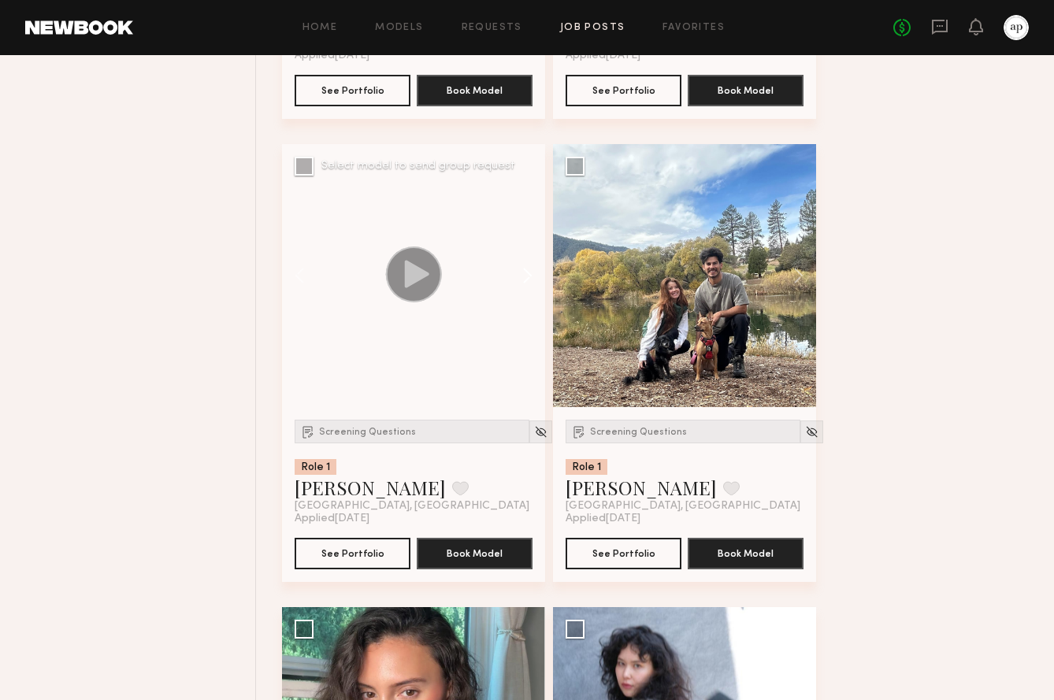
click at [529, 292] on button at bounding box center [520, 275] width 50 height 263
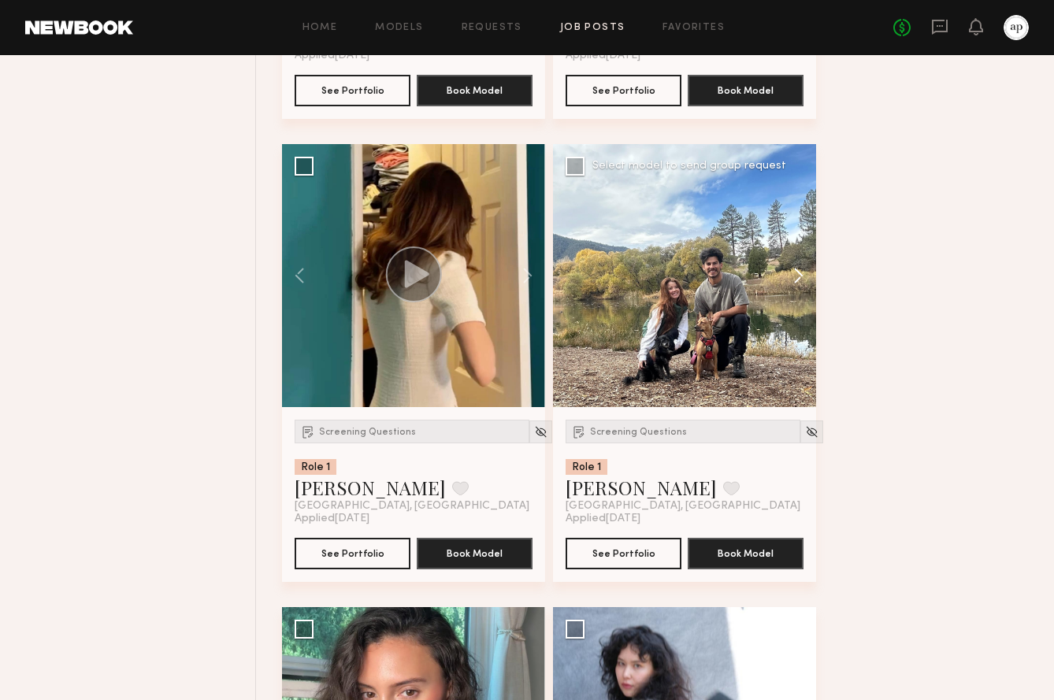
click at [800, 299] on button at bounding box center [791, 275] width 50 height 263
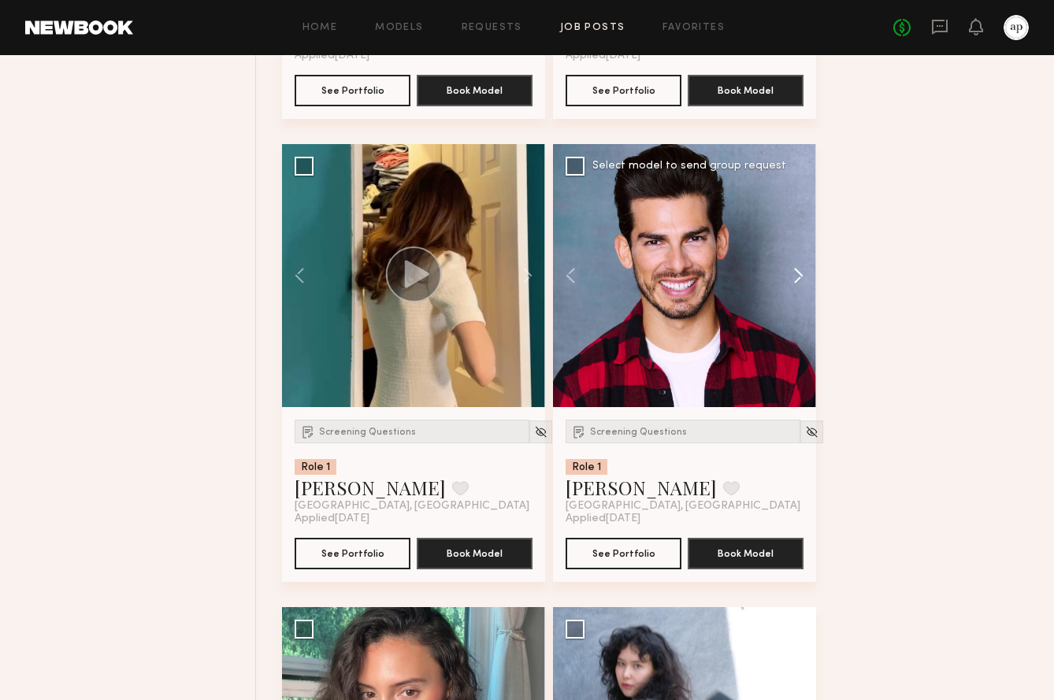
click at [800, 299] on button at bounding box center [791, 275] width 50 height 263
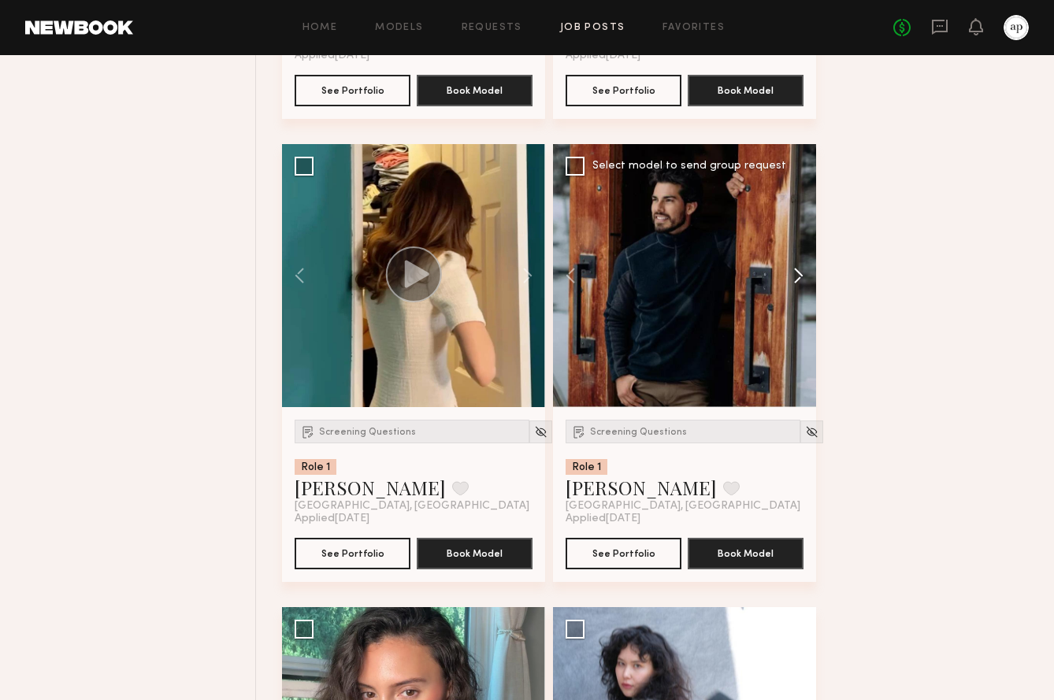
click at [800, 299] on button at bounding box center [791, 275] width 50 height 263
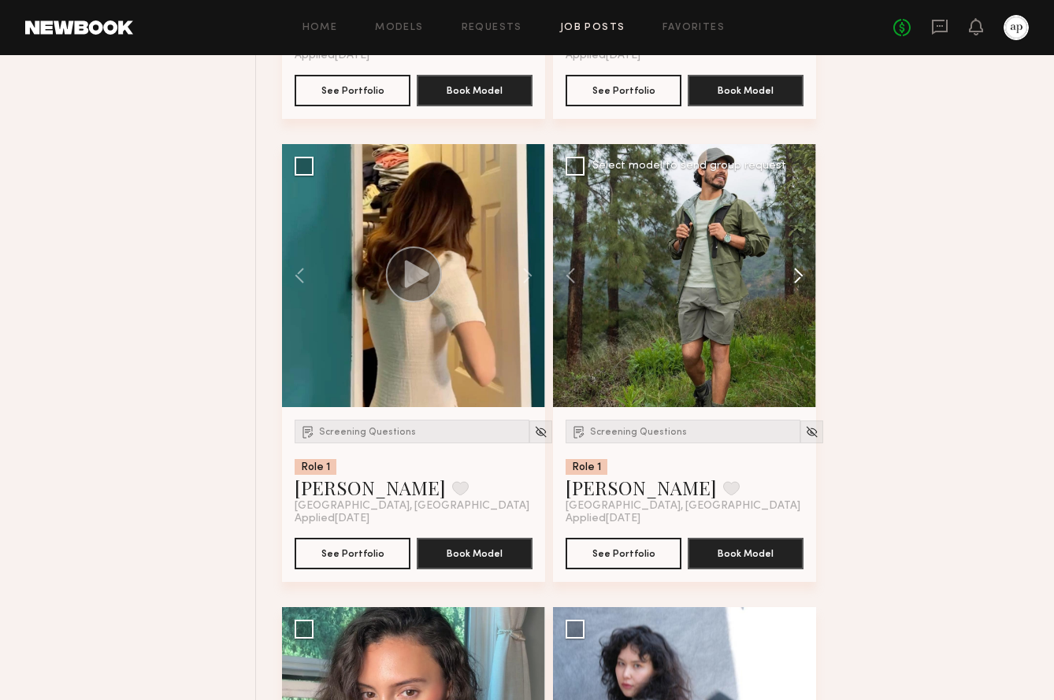
click at [800, 299] on button at bounding box center [791, 275] width 50 height 263
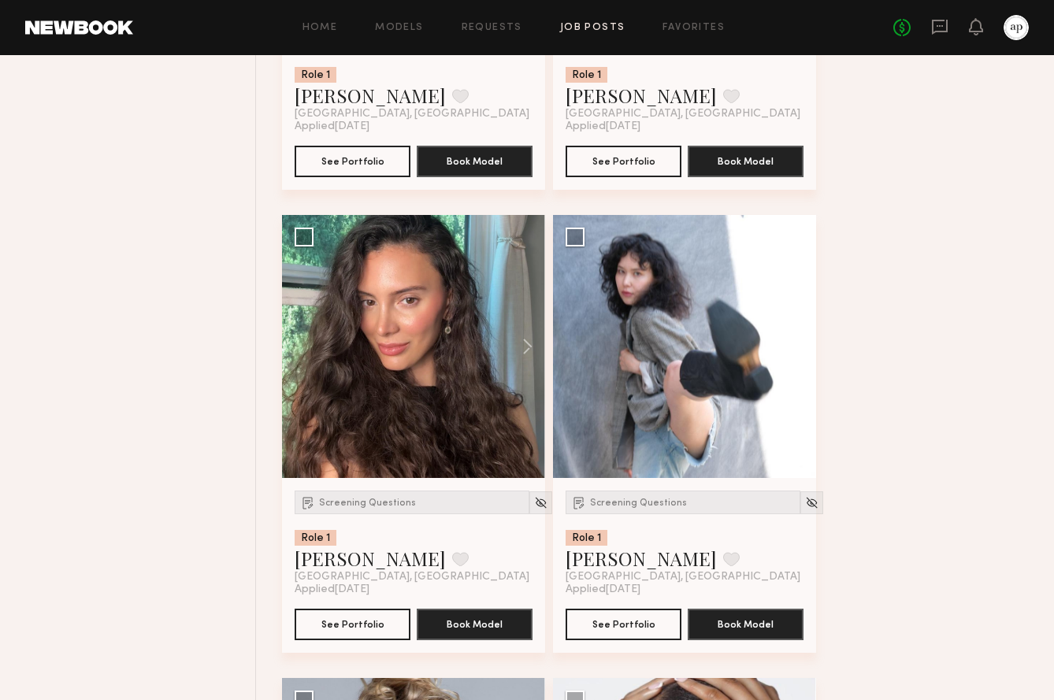
scroll to position [5632, 0]
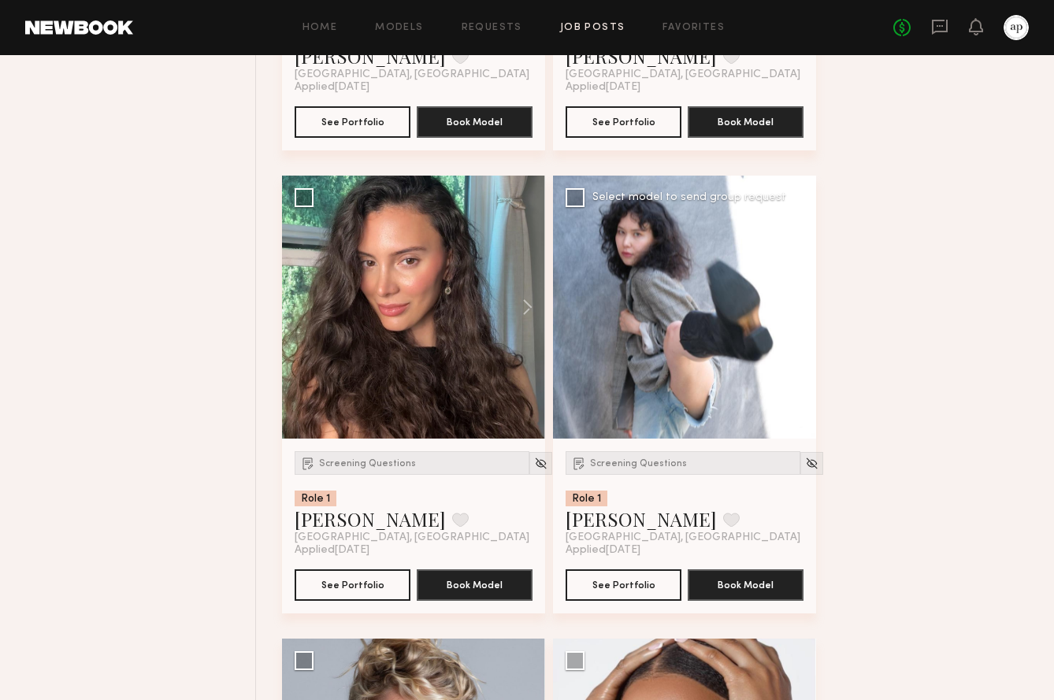
click at [800, 336] on button at bounding box center [791, 307] width 50 height 263
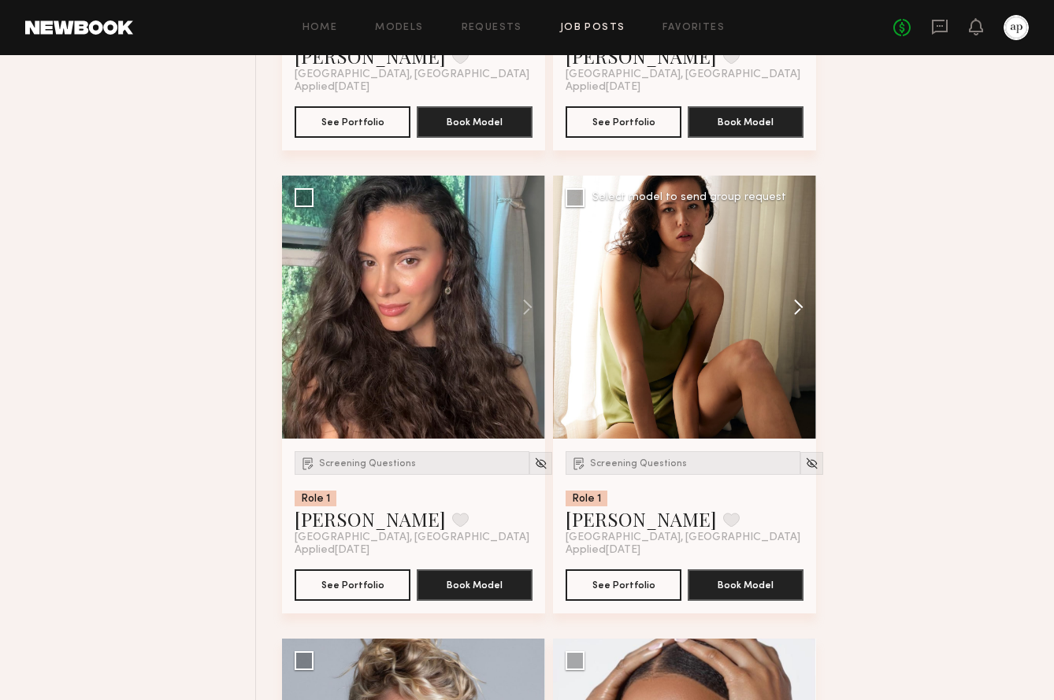
click at [800, 335] on button at bounding box center [791, 307] width 50 height 263
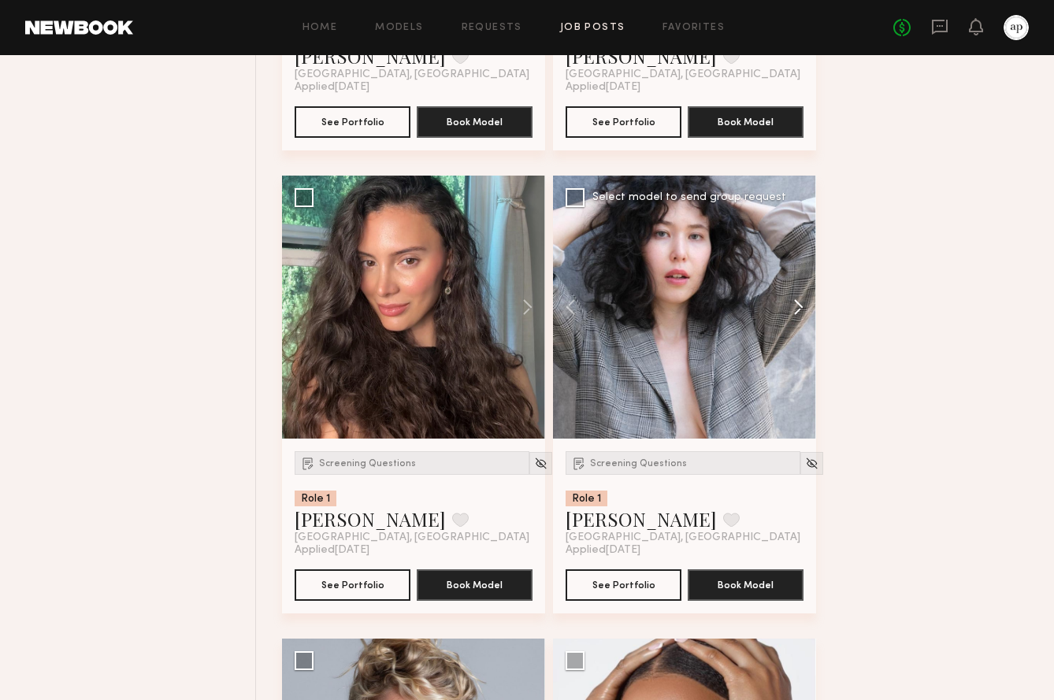
click at [800, 335] on button at bounding box center [791, 307] width 50 height 263
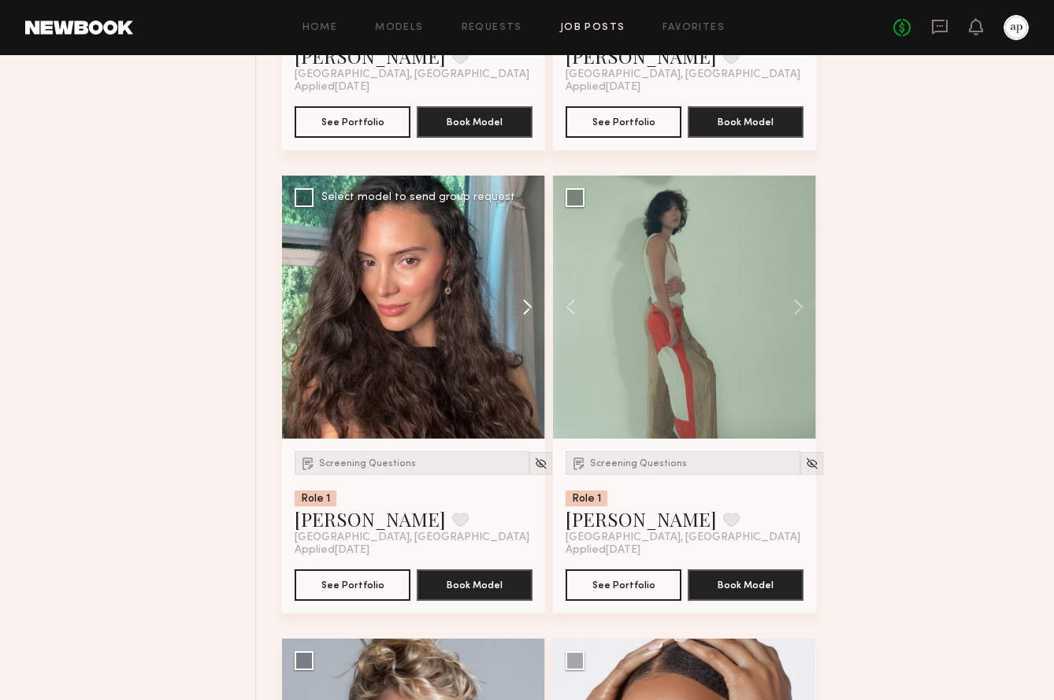
click at [536, 327] on button at bounding box center [520, 307] width 50 height 263
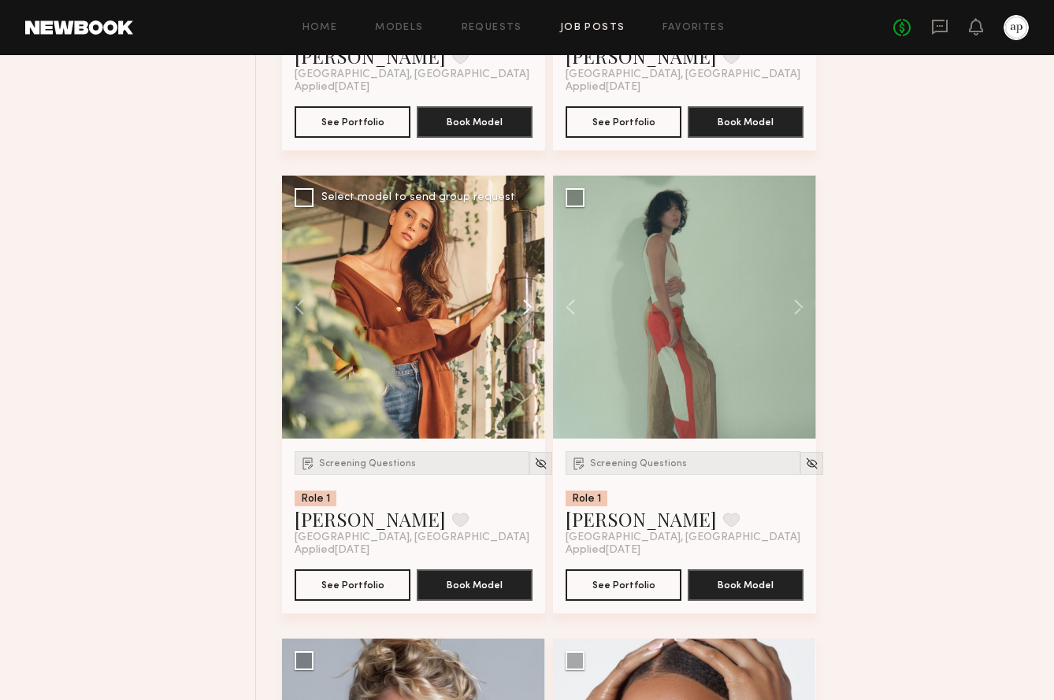
click at [536, 327] on button at bounding box center [520, 307] width 50 height 263
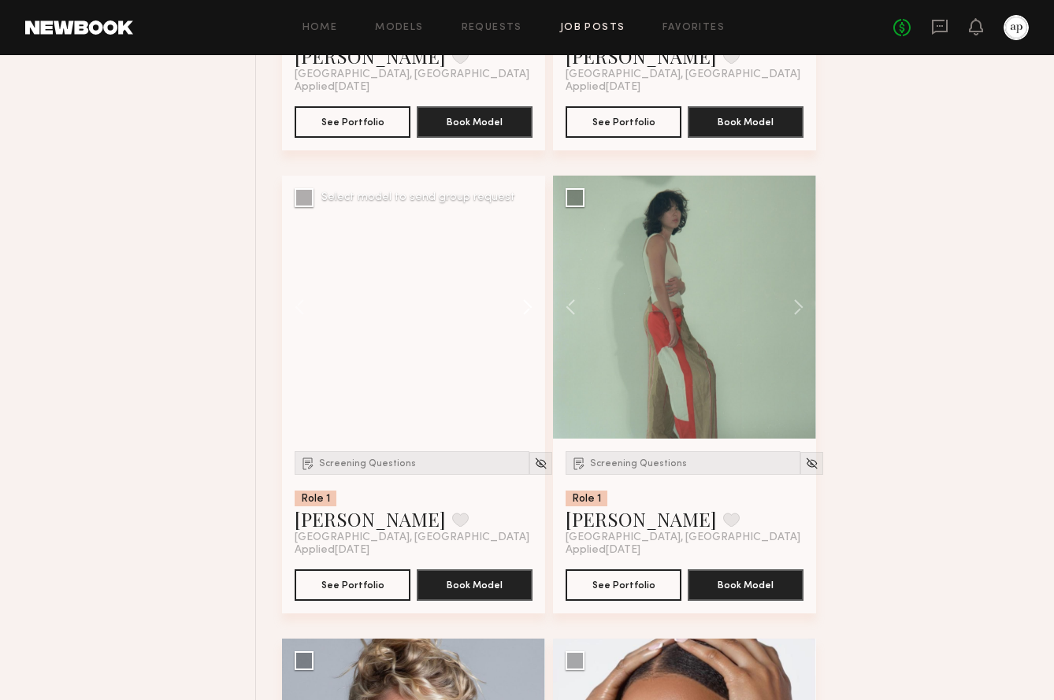
click at [536, 327] on button at bounding box center [520, 307] width 50 height 263
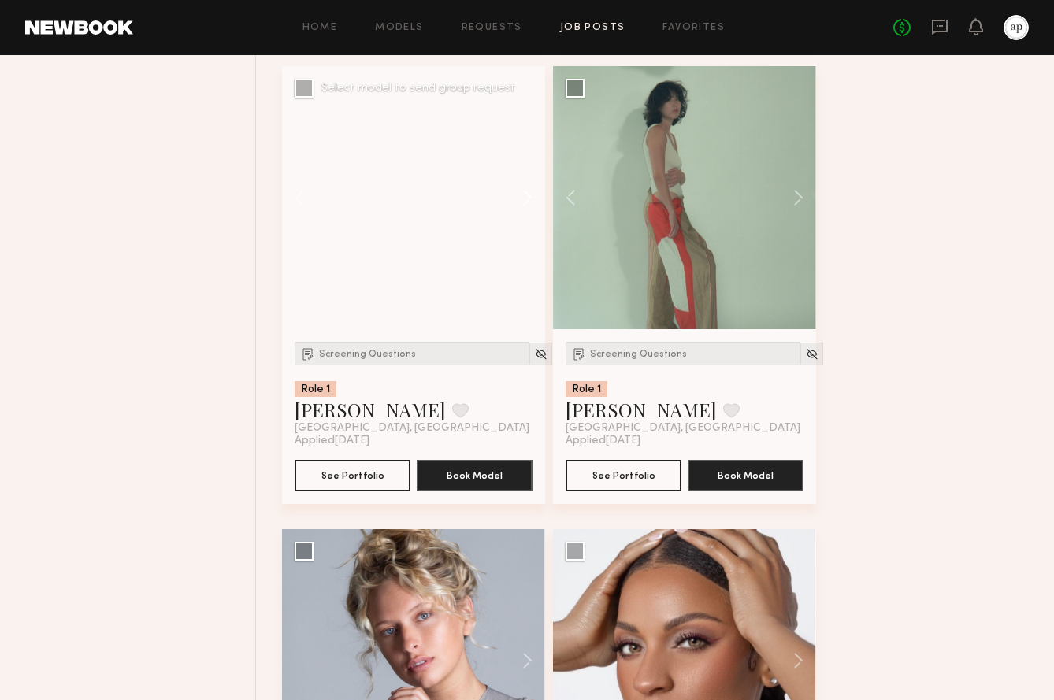
scroll to position [6137, 0]
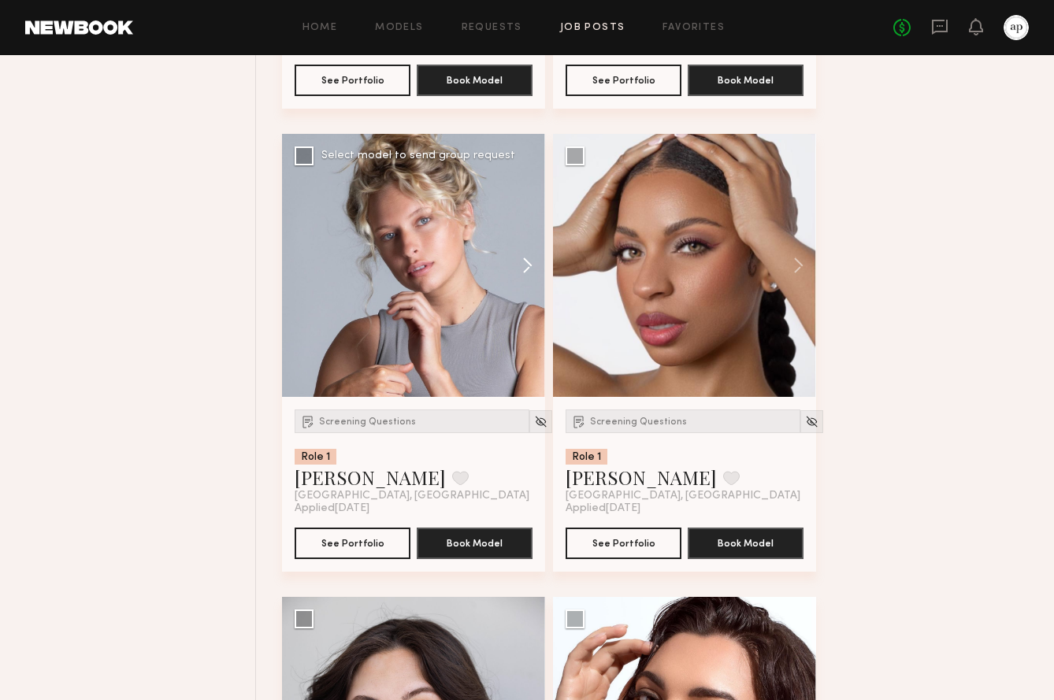
click at [531, 281] on button at bounding box center [520, 265] width 50 height 263
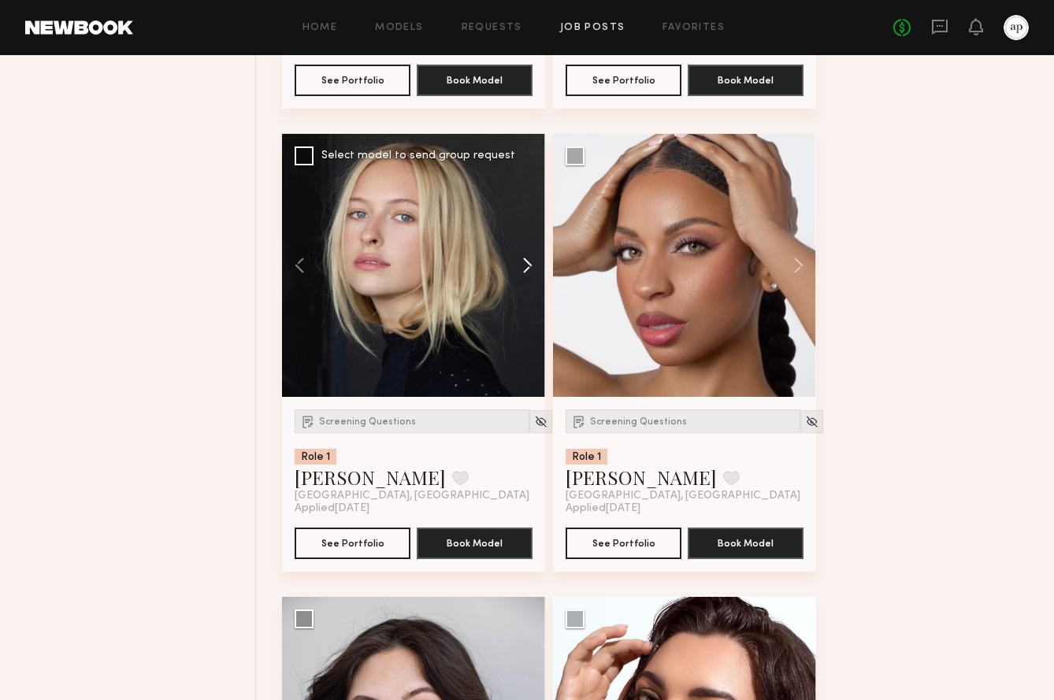
click at [531, 284] on button at bounding box center [520, 265] width 50 height 263
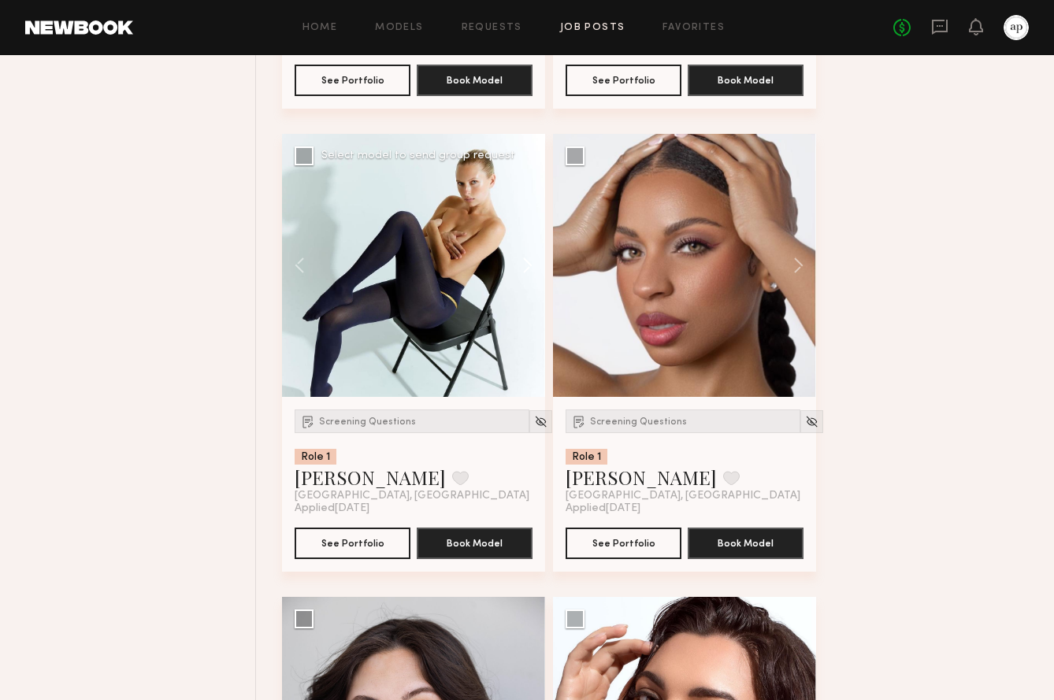
click at [531, 284] on button at bounding box center [520, 265] width 50 height 263
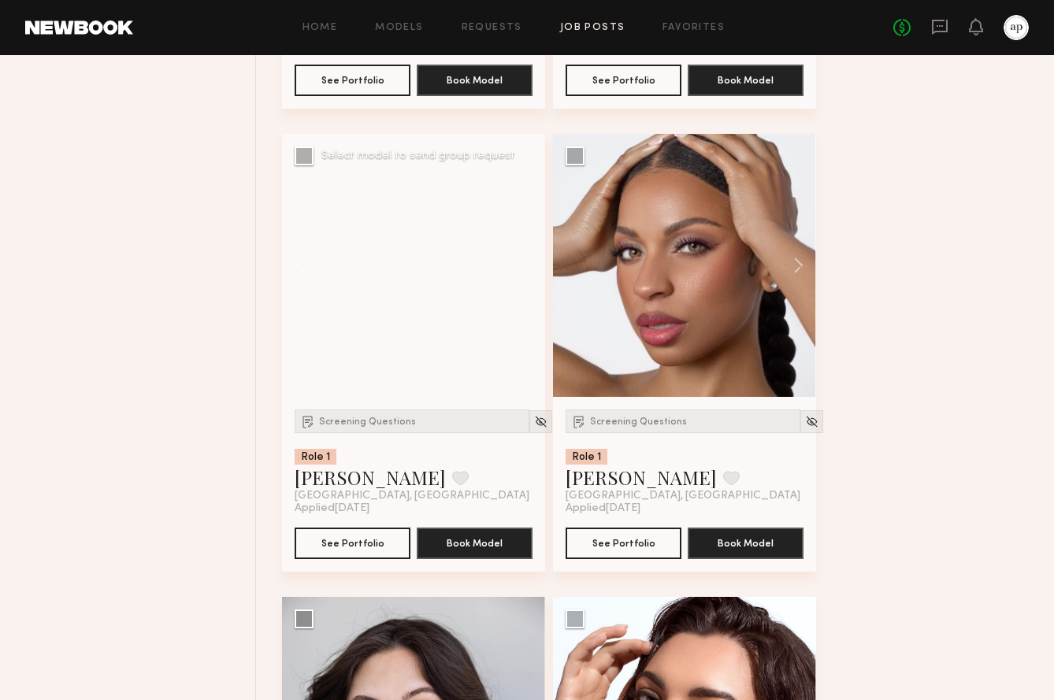
click at [531, 284] on div at bounding box center [413, 265] width 263 height 263
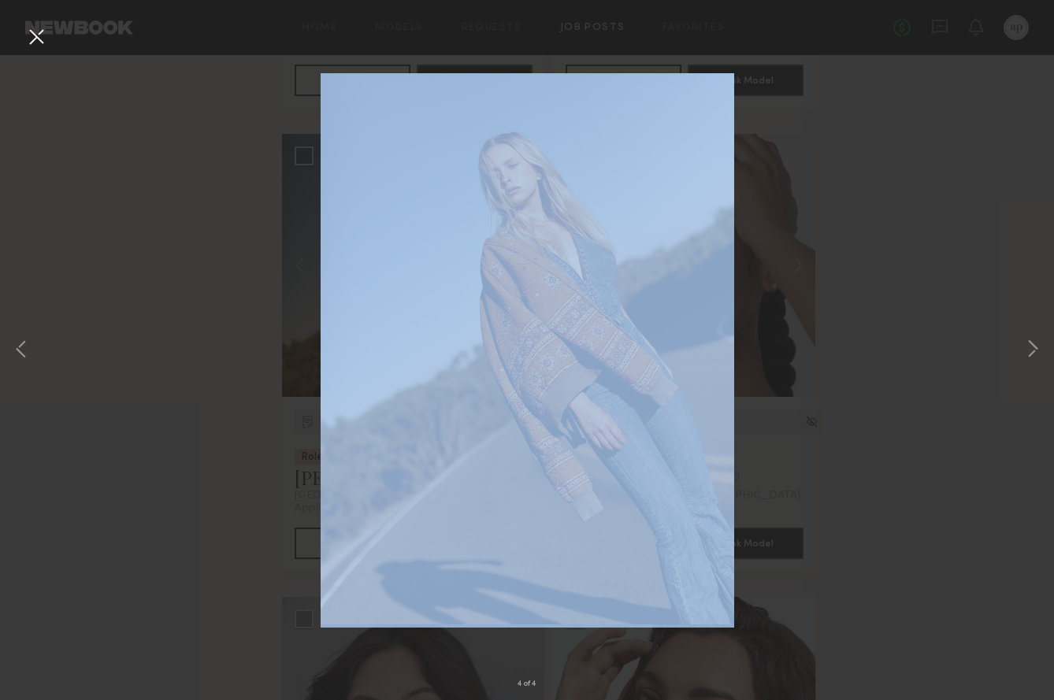
click at [531, 284] on div "4 of 4" at bounding box center [527, 350] width 1054 height 700
click at [793, 313] on div "4 of 4" at bounding box center [527, 350] width 1054 height 700
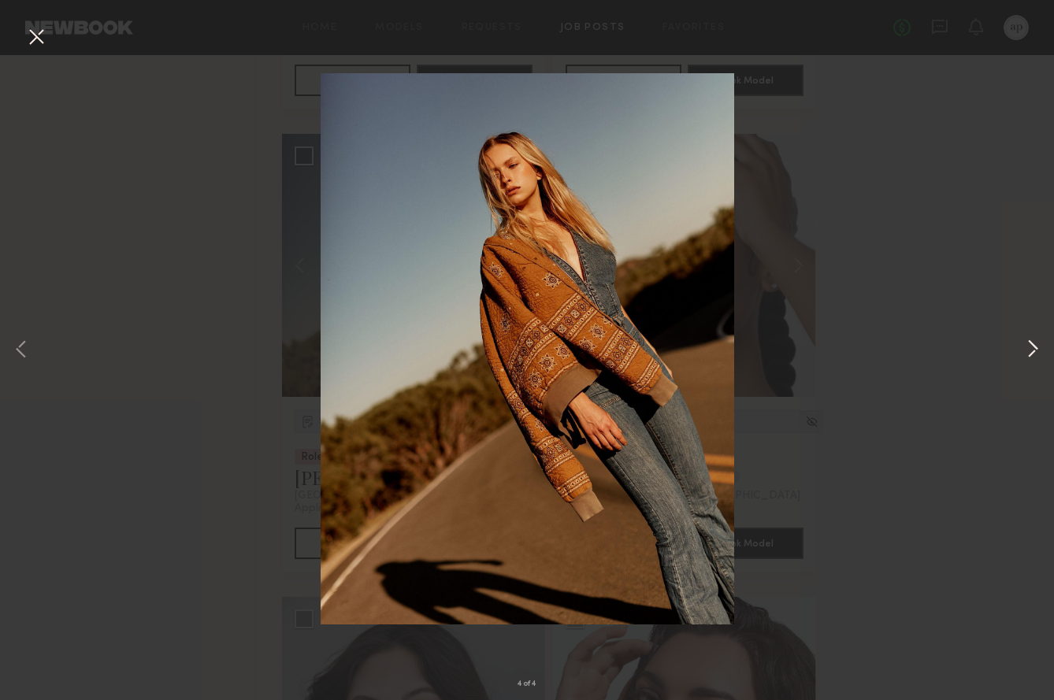
click at [1034, 341] on button at bounding box center [1032, 350] width 19 height 560
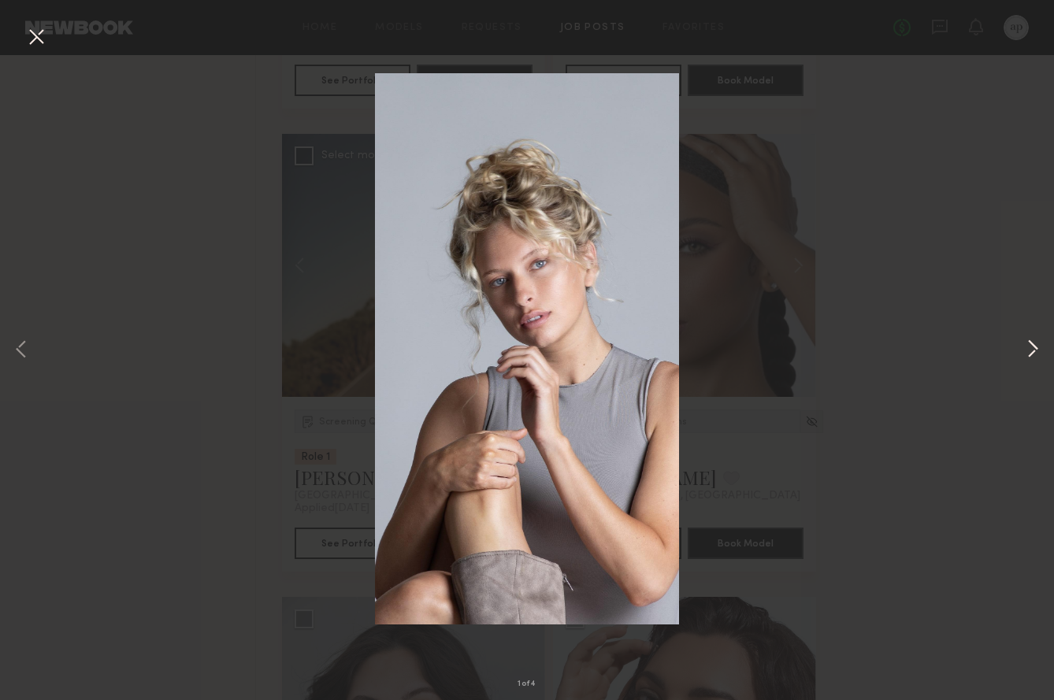
click at [1034, 341] on button at bounding box center [1032, 350] width 19 height 560
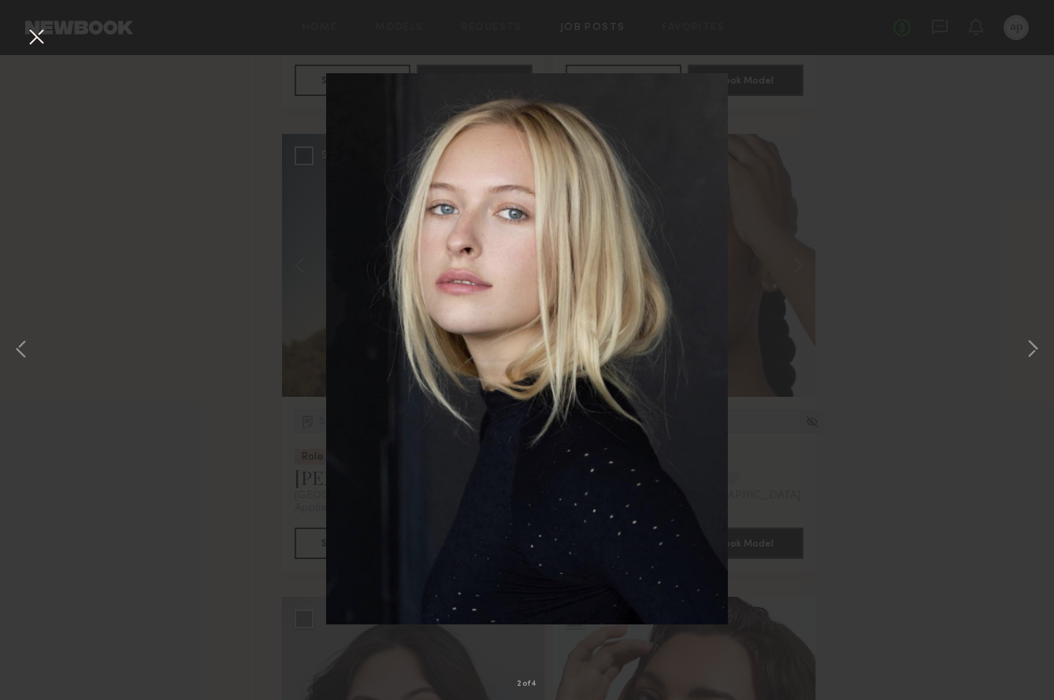
click at [40, 37] on button at bounding box center [36, 38] width 25 height 28
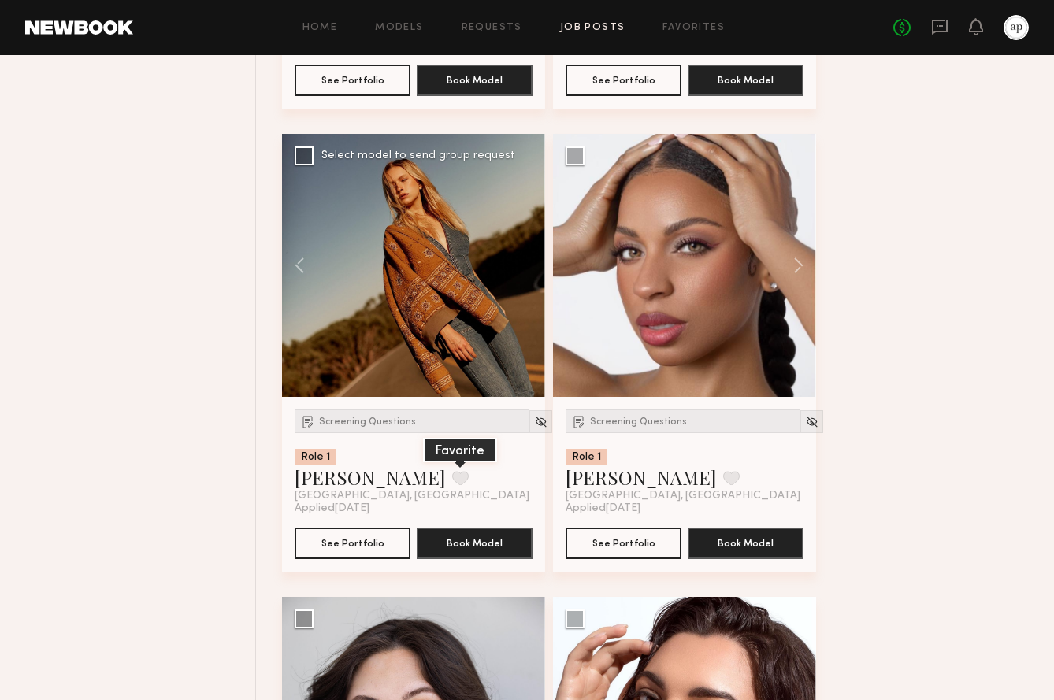
click at [452, 485] on button at bounding box center [460, 478] width 17 height 14
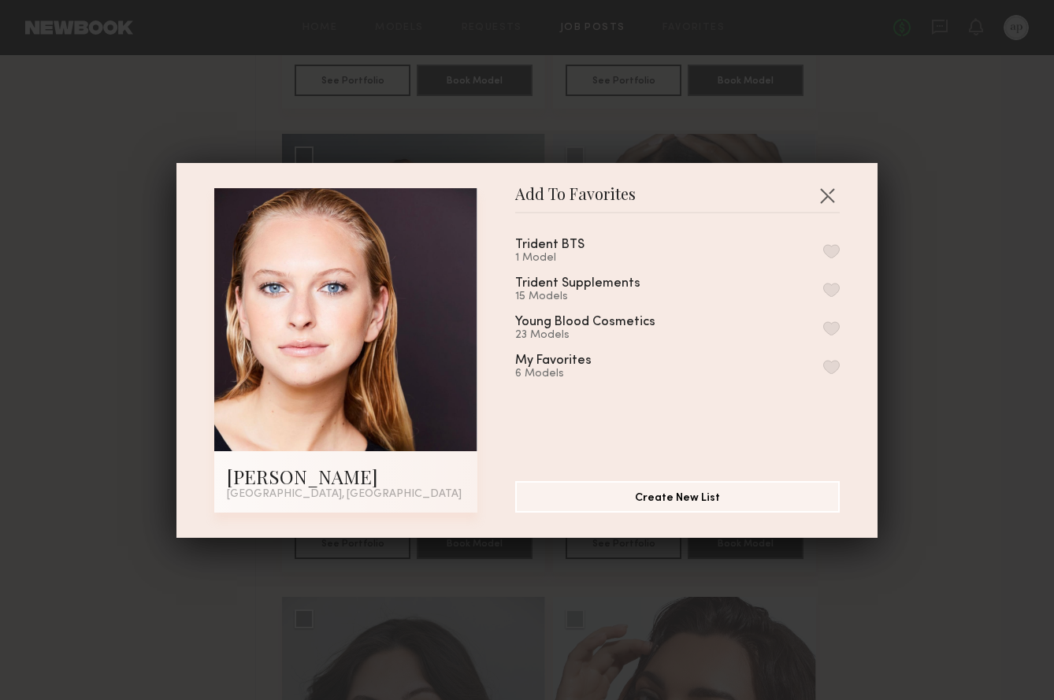
click at [825, 365] on button "button" at bounding box center [831, 367] width 17 height 14
click at [829, 191] on button "button" at bounding box center [826, 195] width 25 height 25
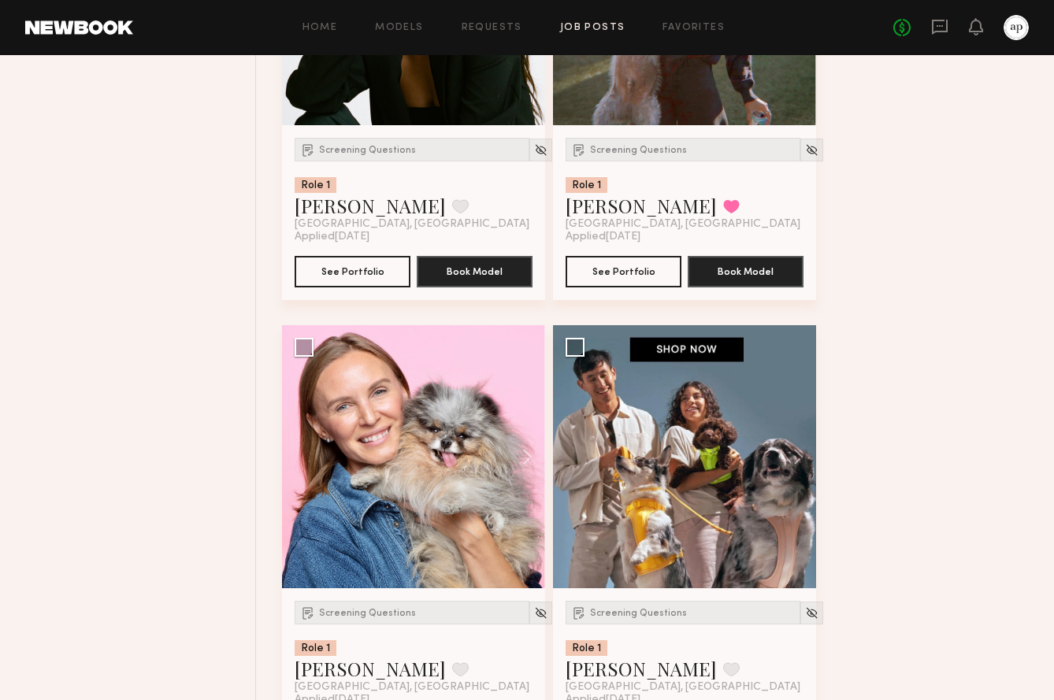
scroll to position [8852, 0]
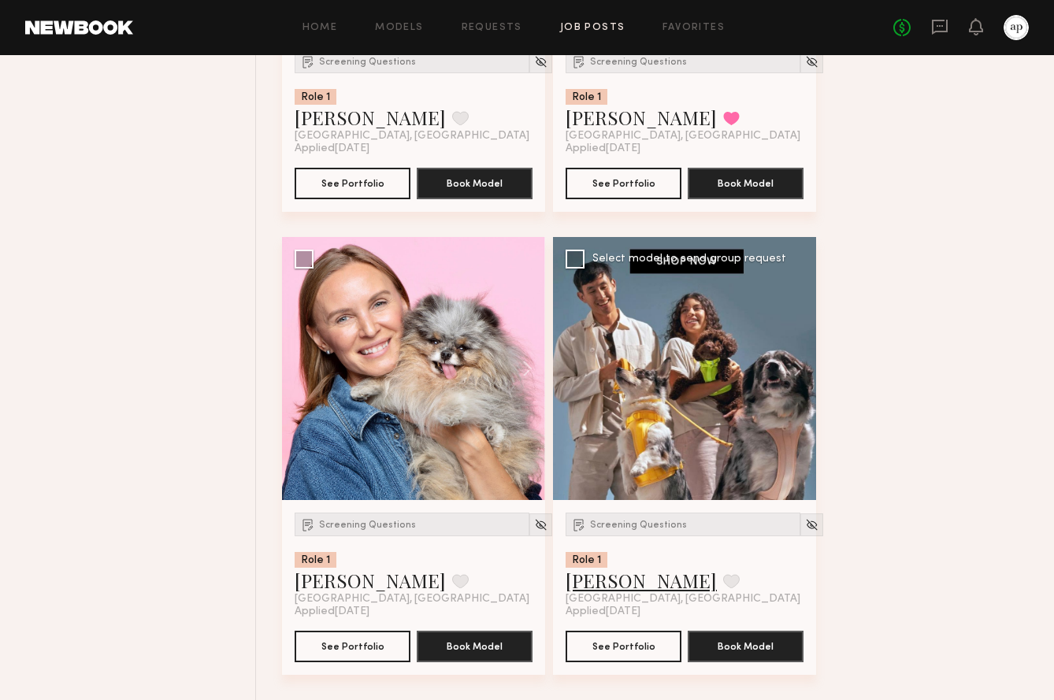
click at [627, 580] on link "[PERSON_NAME]" at bounding box center [641, 580] width 151 height 25
click at [670, 369] on div at bounding box center [684, 368] width 263 height 263
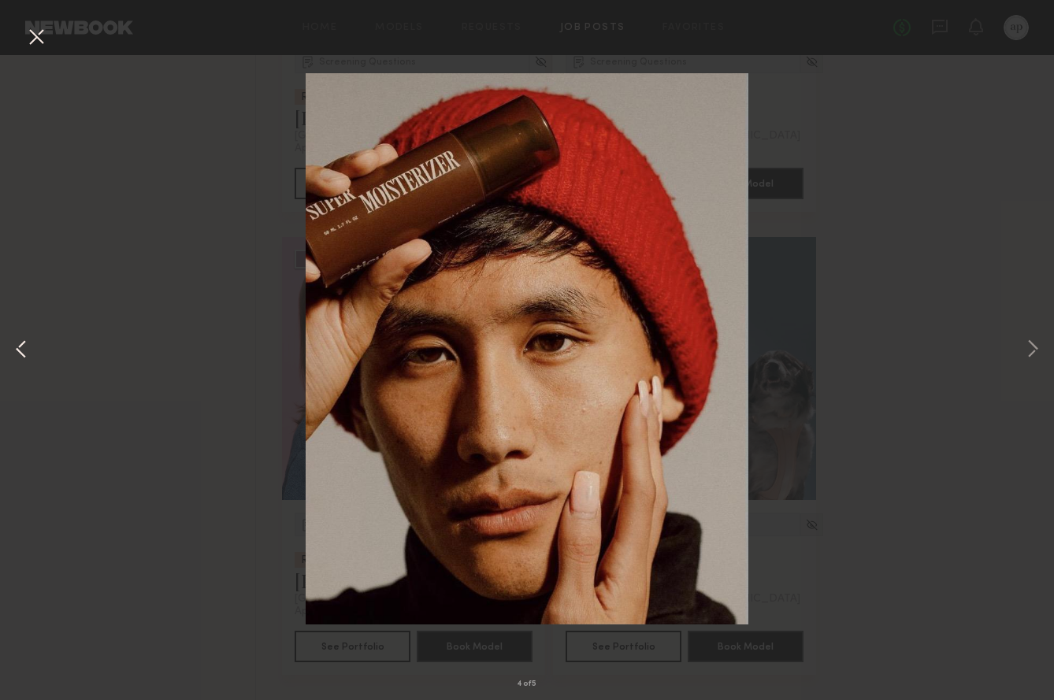
click at [16, 350] on button at bounding box center [21, 350] width 19 height 560
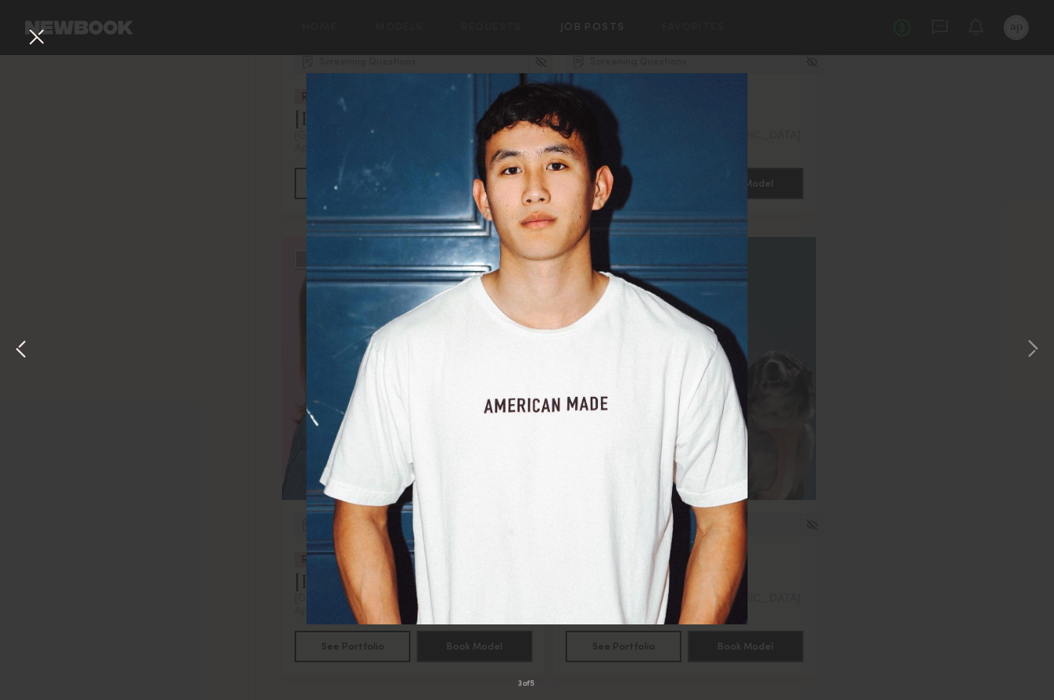
click at [16, 350] on button at bounding box center [21, 350] width 19 height 560
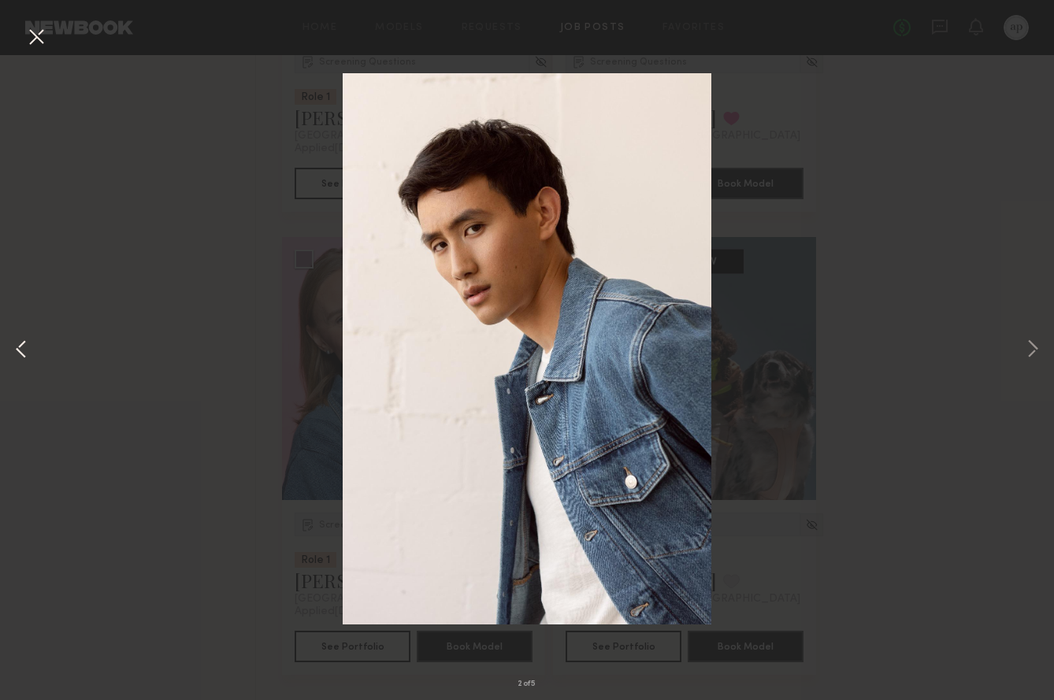
click at [16, 350] on button at bounding box center [21, 350] width 19 height 560
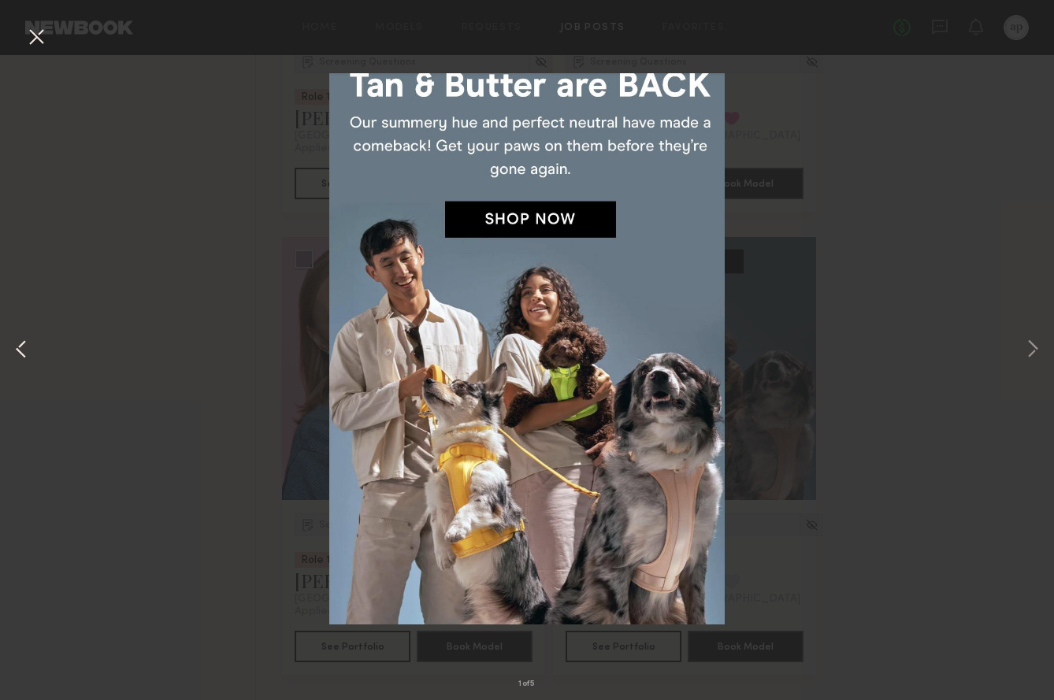
click at [16, 350] on button at bounding box center [21, 350] width 19 height 560
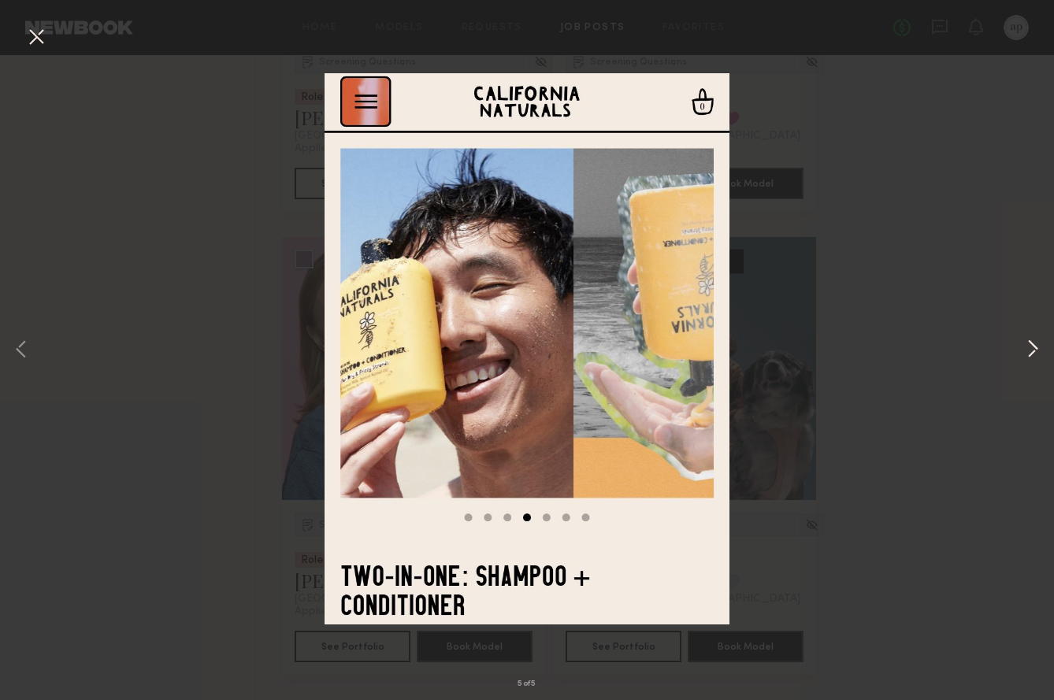
click at [1026, 347] on button at bounding box center [1032, 350] width 19 height 560
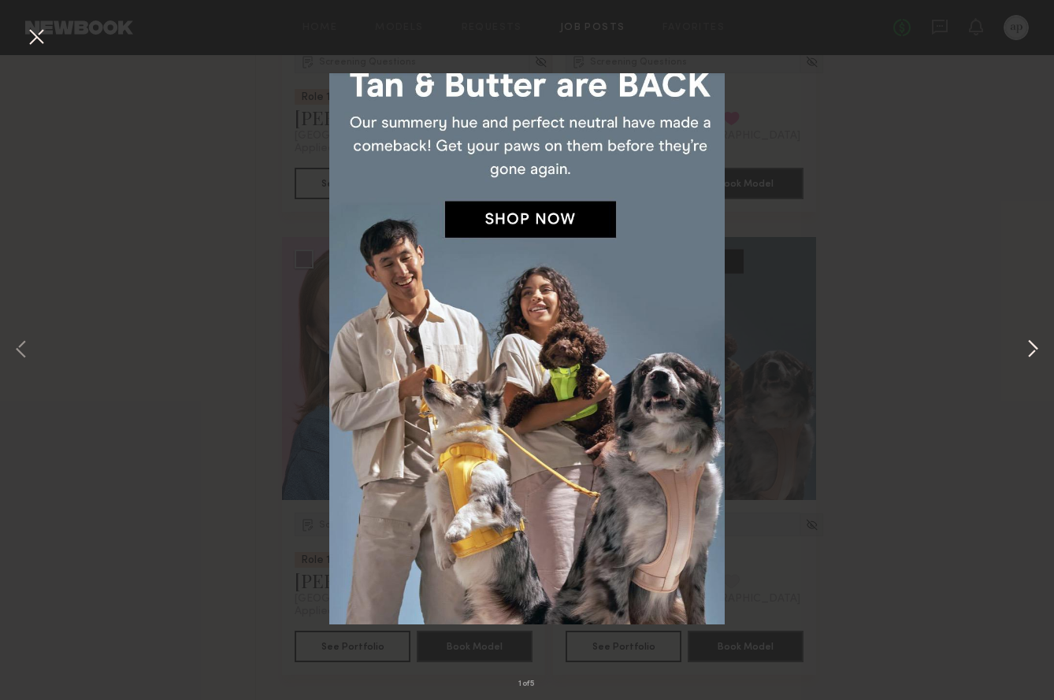
click at [1024, 344] on button at bounding box center [1032, 350] width 19 height 560
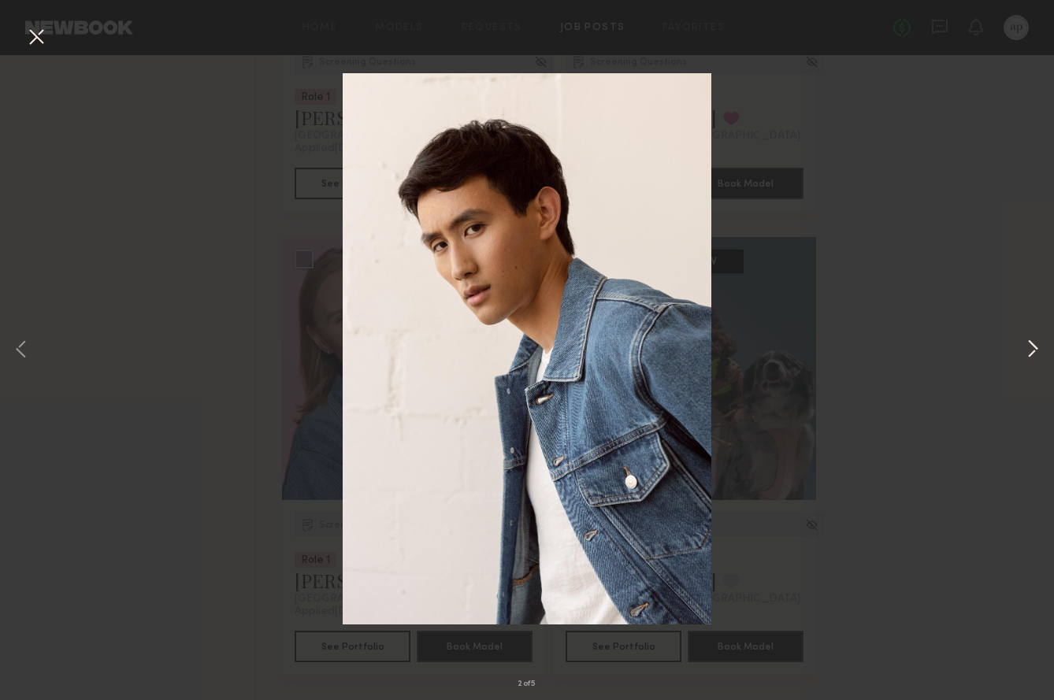
click at [1025, 345] on button at bounding box center [1032, 350] width 19 height 560
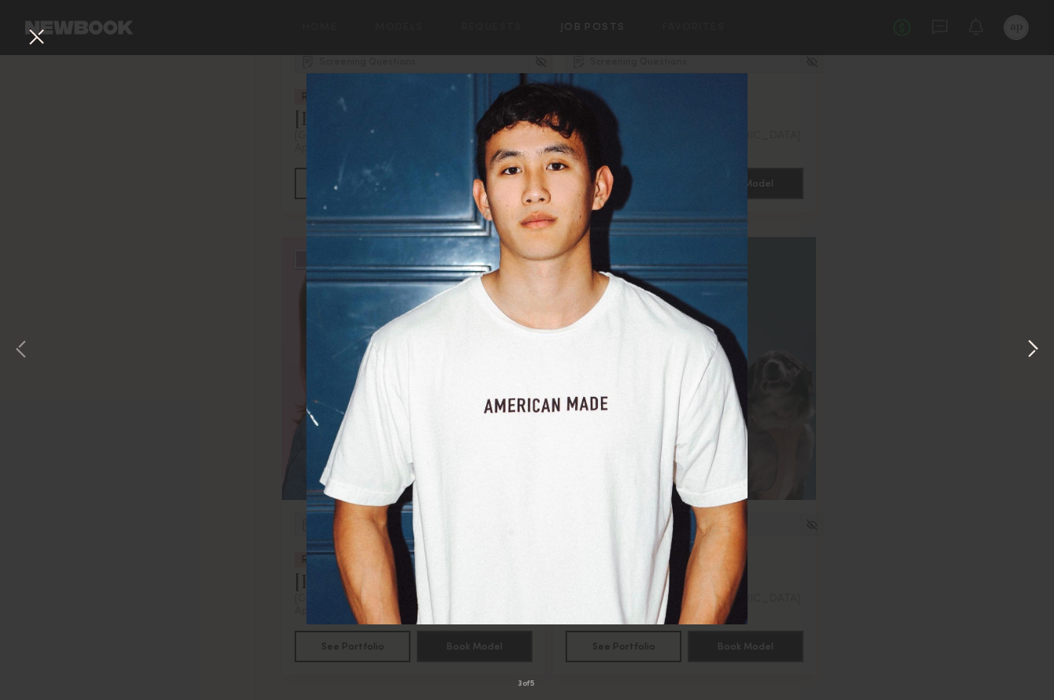
click at [1027, 346] on button at bounding box center [1032, 350] width 19 height 560
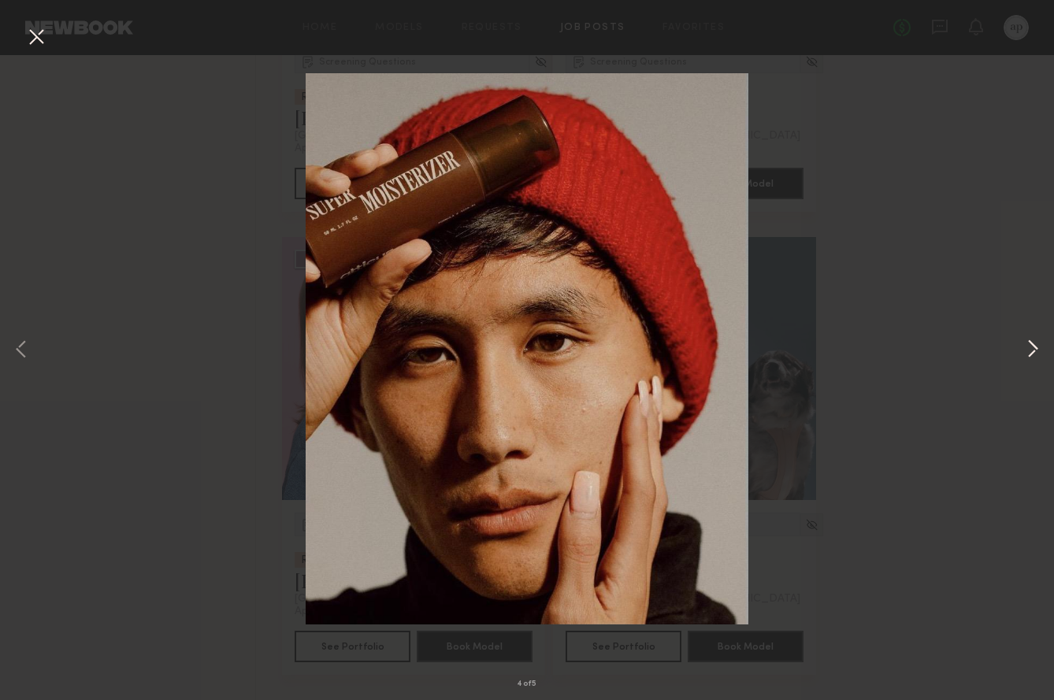
click at [1028, 346] on button at bounding box center [1032, 350] width 19 height 560
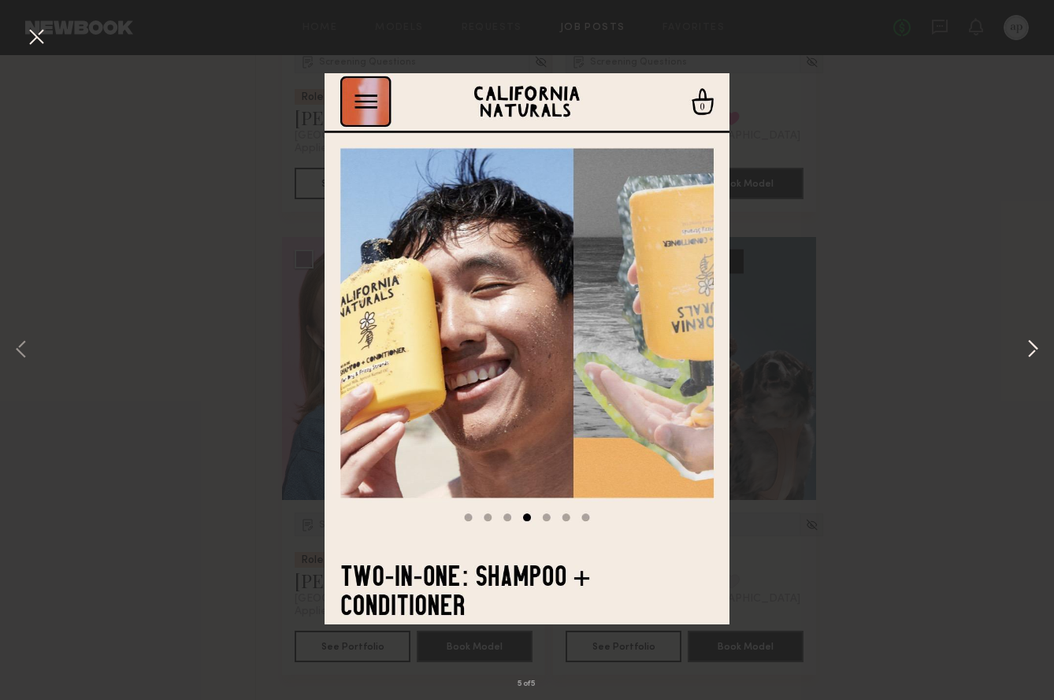
click at [1032, 343] on button at bounding box center [1032, 350] width 19 height 560
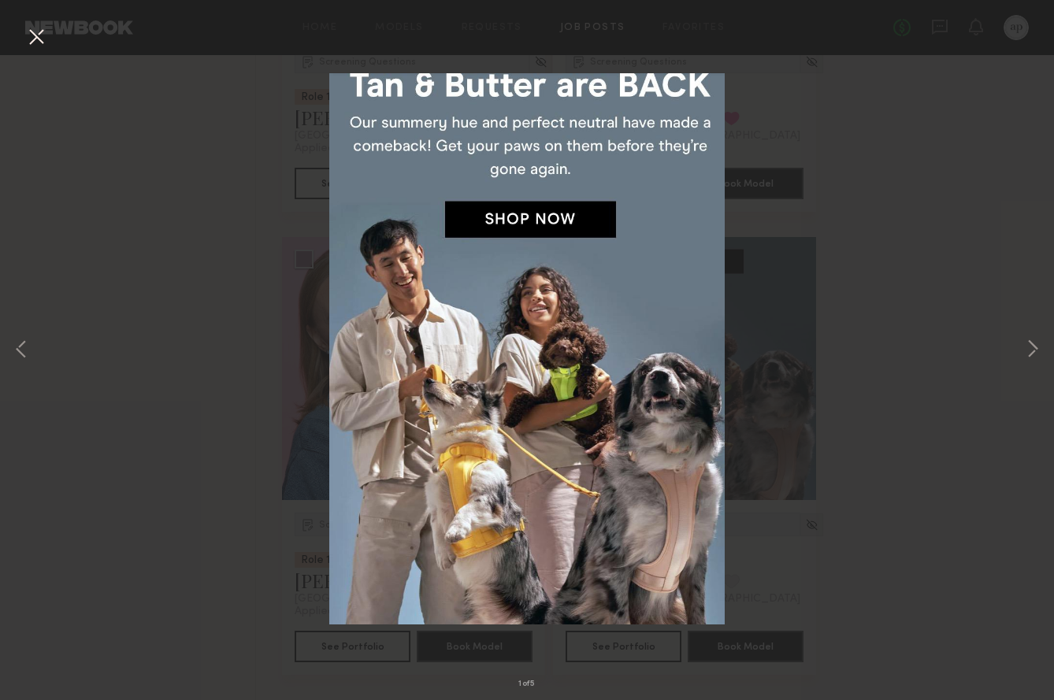
click at [803, 198] on div "1 of 5" at bounding box center [527, 350] width 1054 height 700
click at [43, 32] on button at bounding box center [36, 38] width 25 height 28
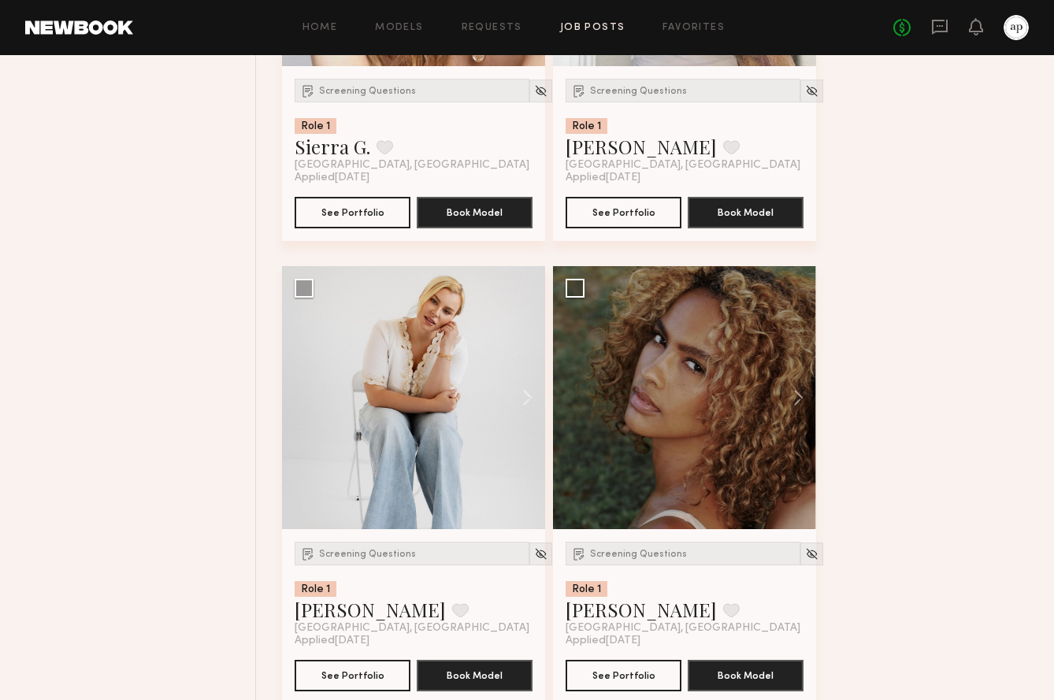
scroll to position [0, 0]
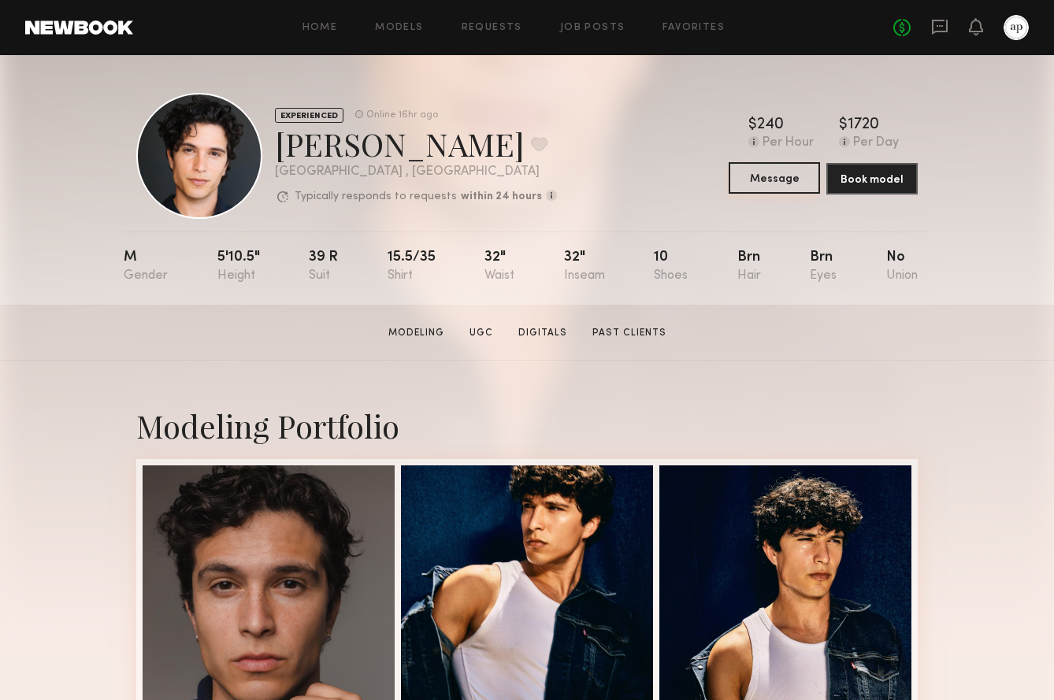
click at [762, 182] on button "Message" at bounding box center [774, 178] width 91 height 32
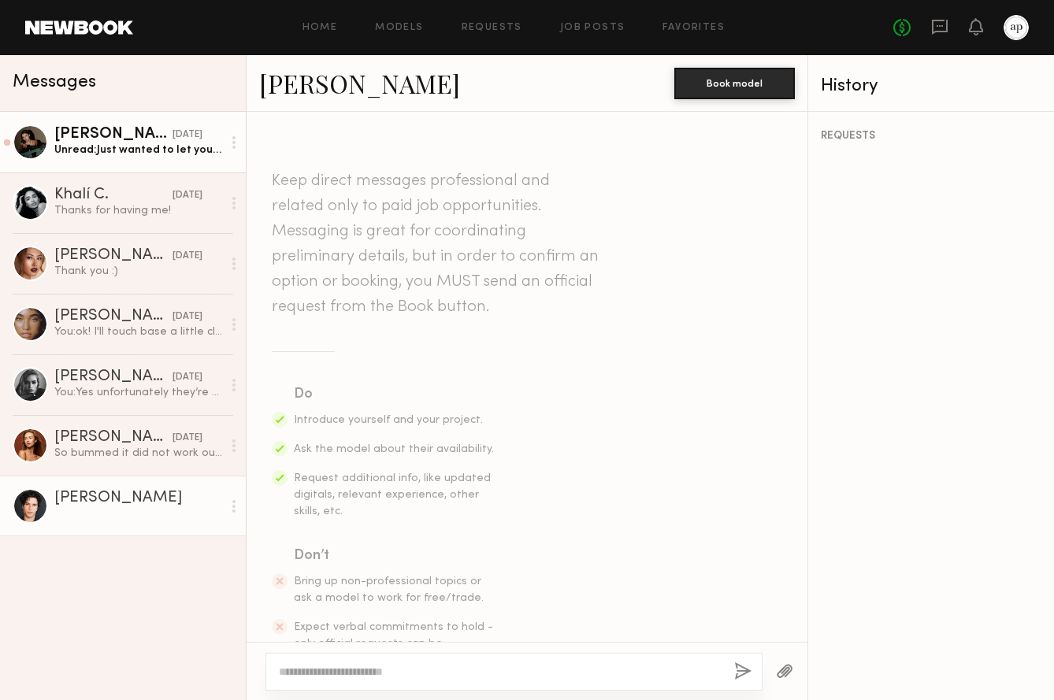
click at [161, 155] on div "Unread: Just wanted to let you know that I create content in a variety of forma…" at bounding box center [138, 150] width 168 height 15
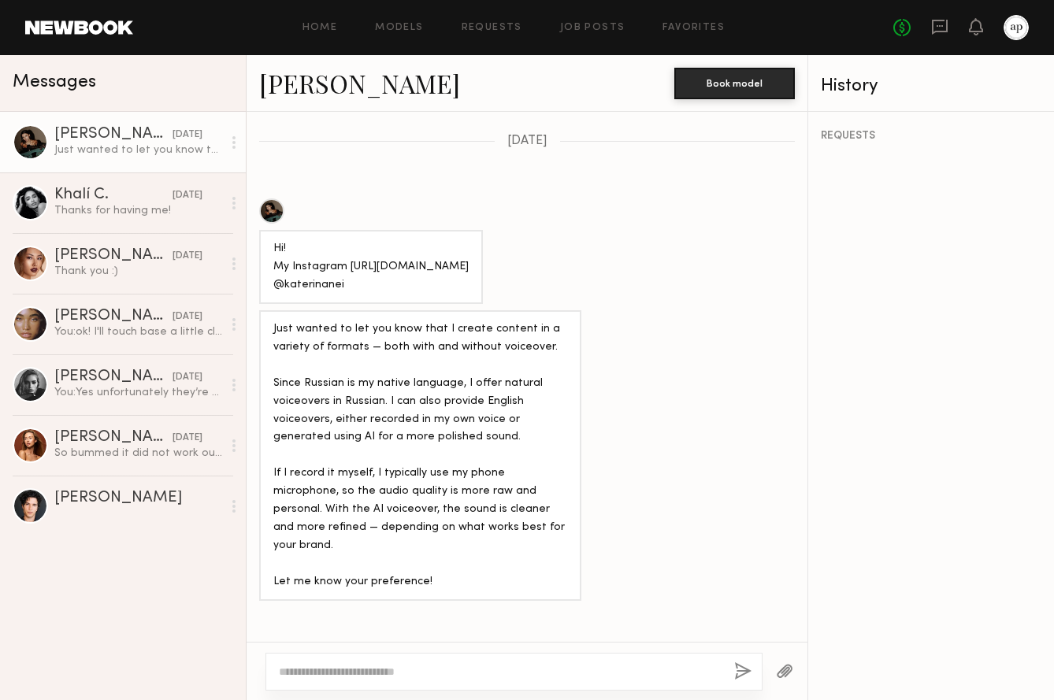
scroll to position [902, 0]
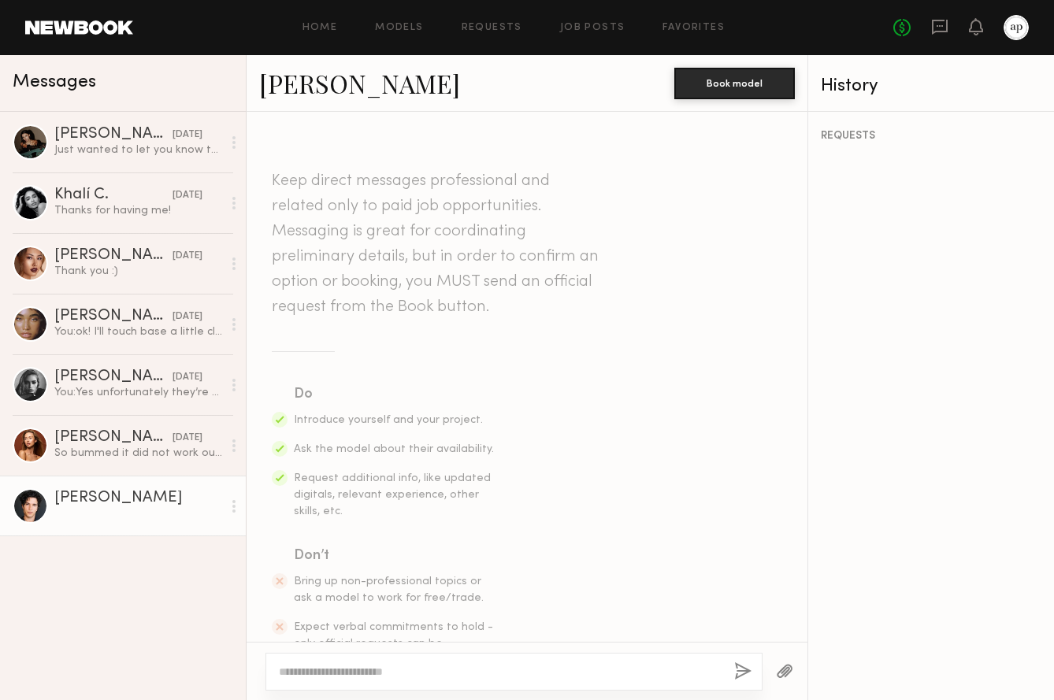
click at [304, 86] on link "Xavier G." at bounding box center [359, 83] width 201 height 34
